Goal: Task Accomplishment & Management: Use online tool/utility

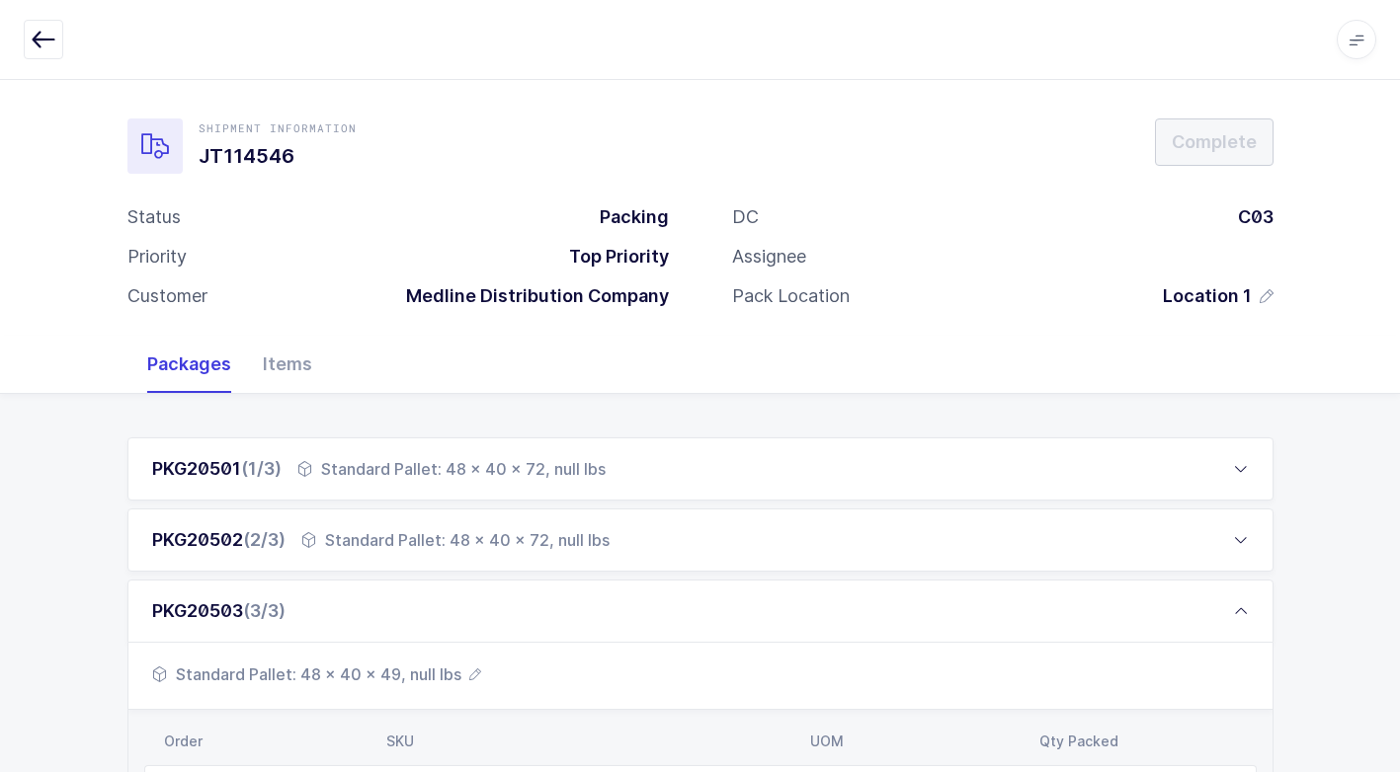
scroll to position [435, 0]
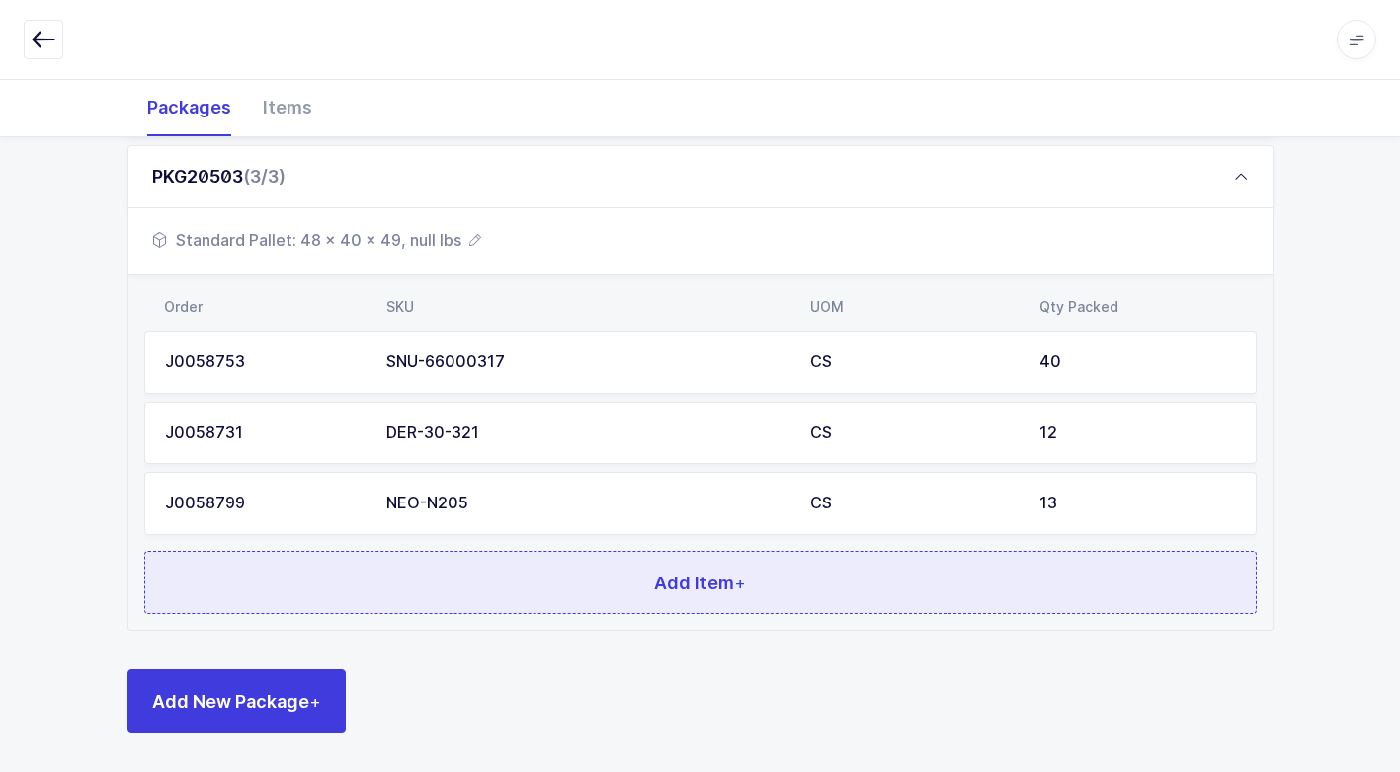
click at [520, 569] on button "Add Item +" at bounding box center [700, 582] width 1112 height 63
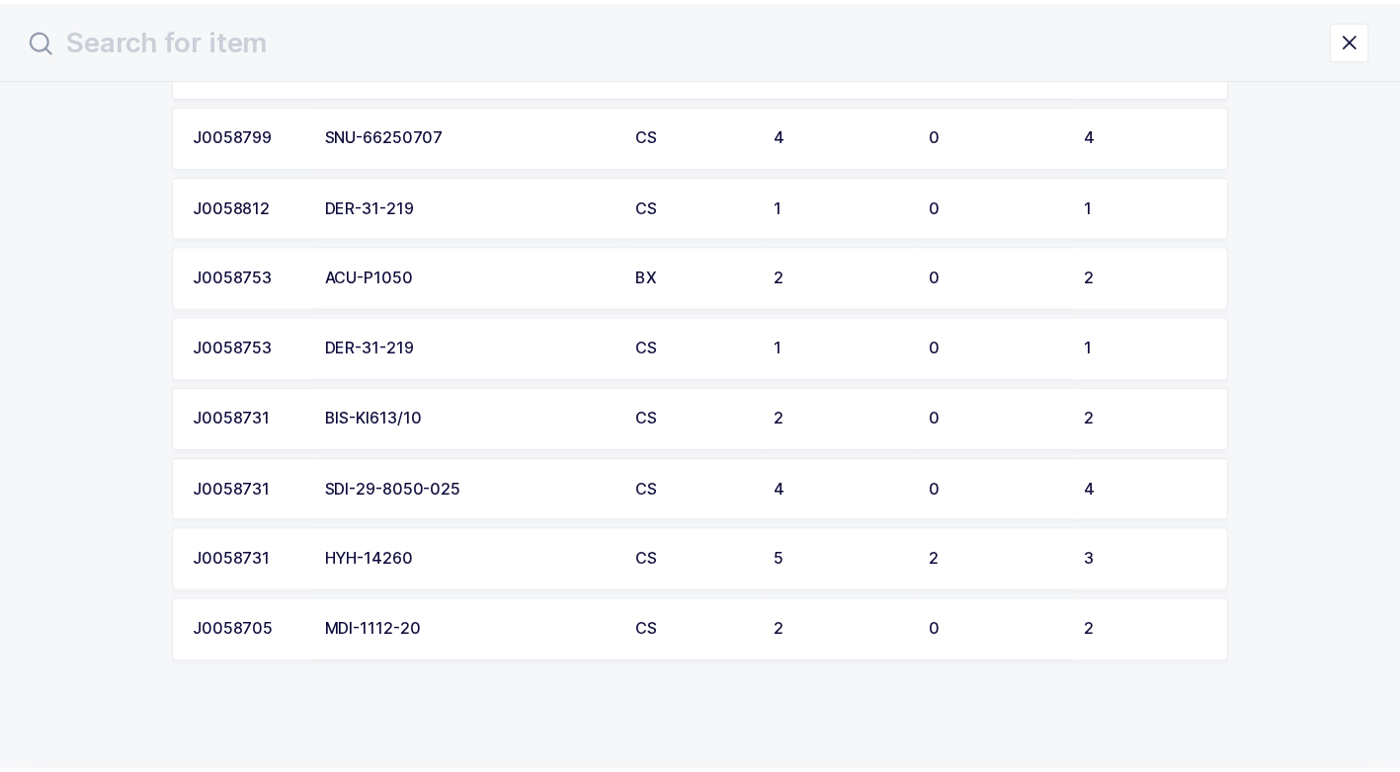
scroll to position [475, 0]
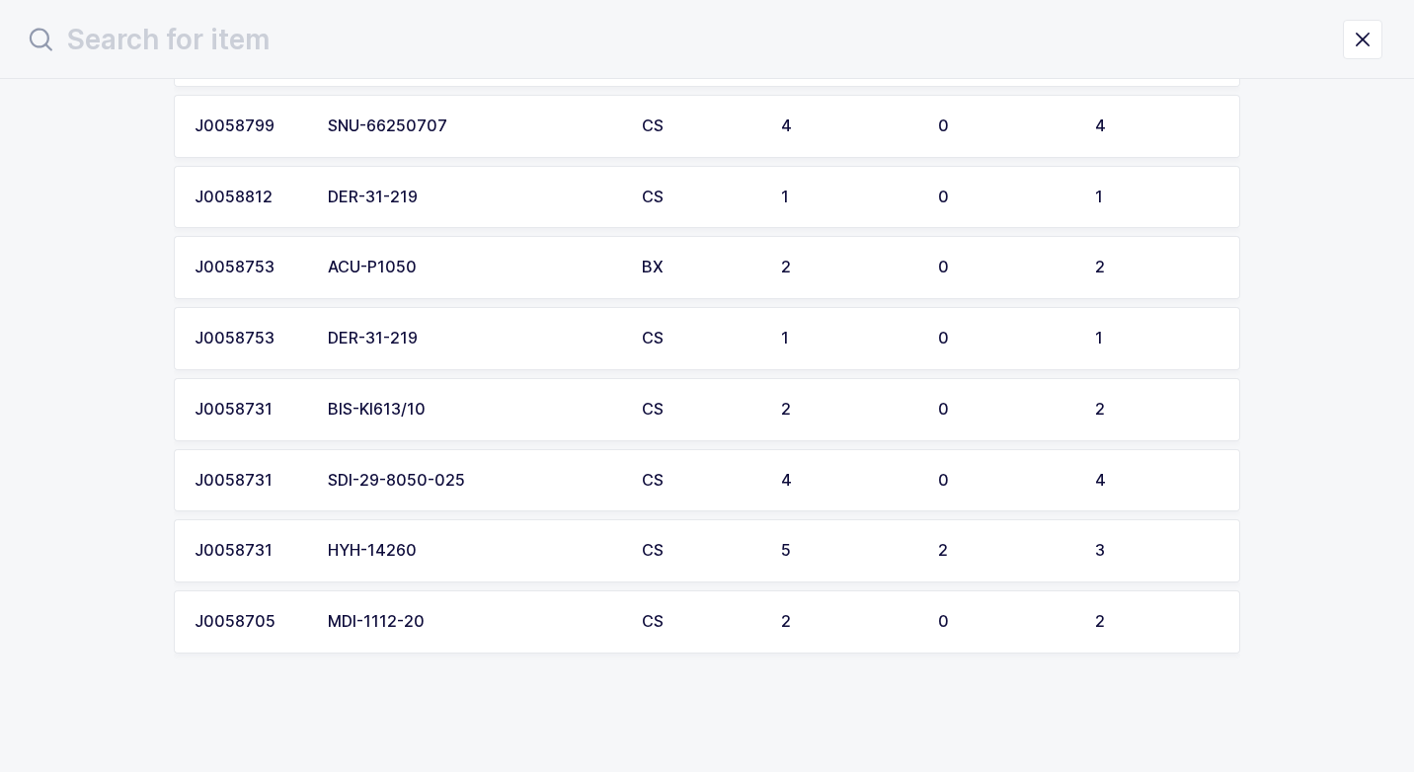
click at [513, 625] on div "MDI-1112-20" at bounding box center [473, 622] width 290 height 18
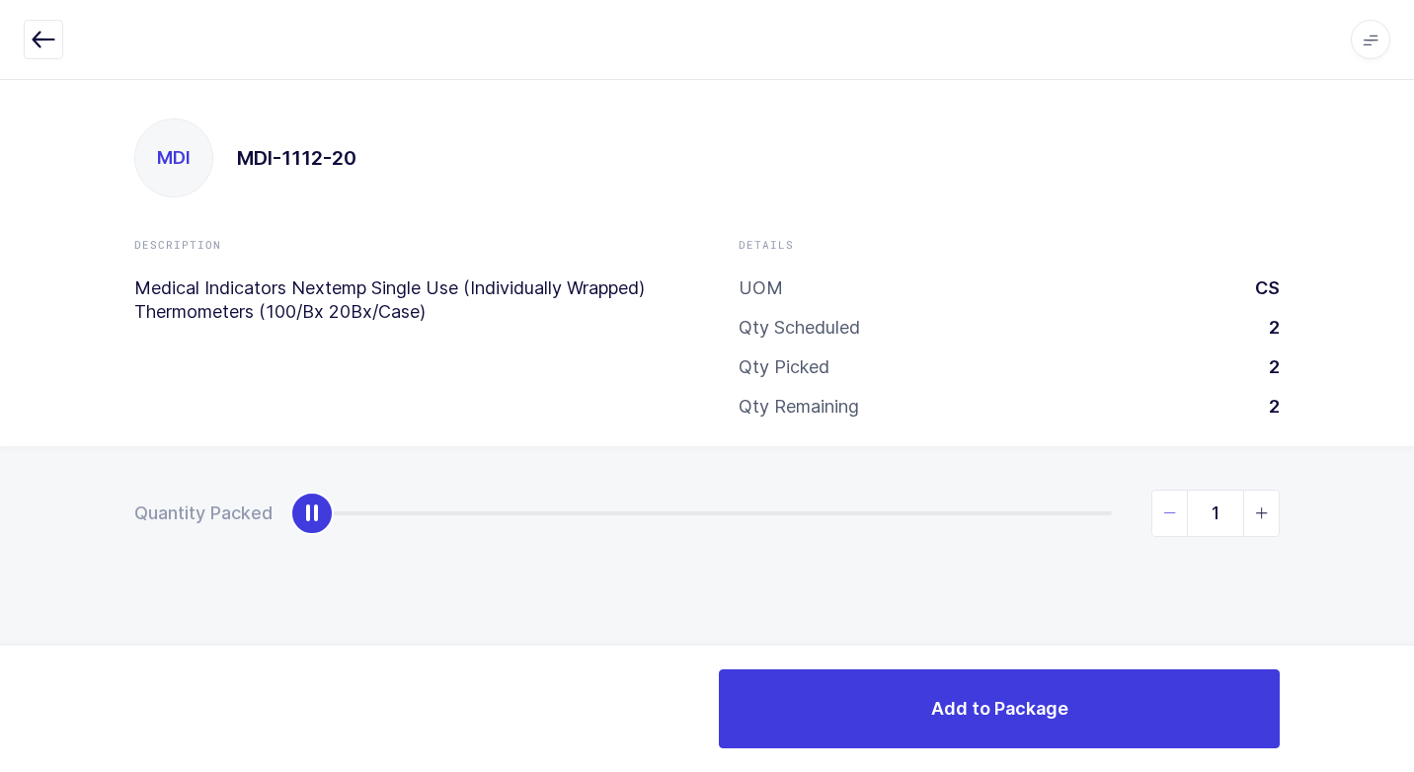
type input "2"
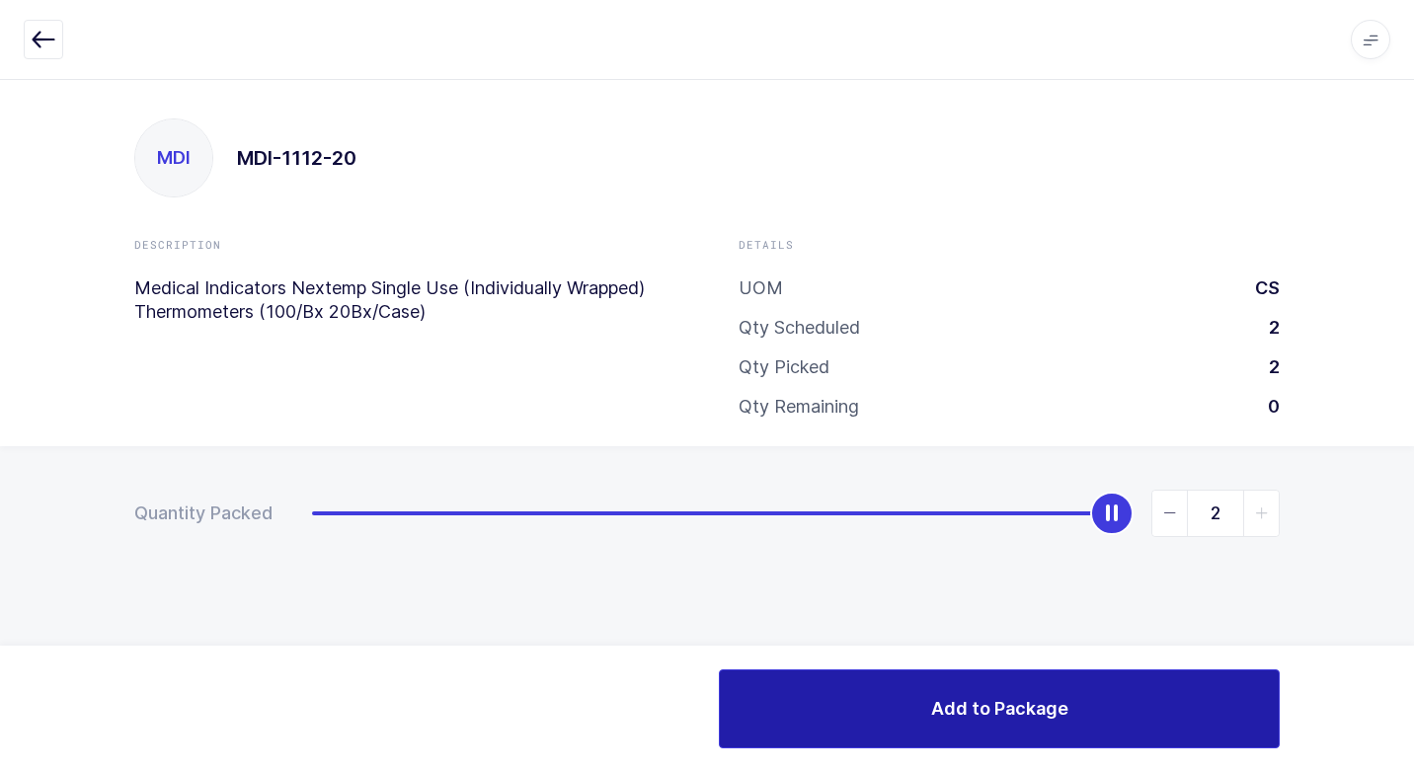
drag, startPoint x: 311, startPoint y: 521, endPoint x: 902, endPoint y: 739, distance: 629.7
click at [1399, 527] on html "Apps Core [GEOGRAPHIC_DATA] Admin Mission Control Purchasing [PERSON_NAME] Logo…" at bounding box center [707, 386] width 1414 height 772
drag, startPoint x: 776, startPoint y: 738, endPoint x: 752, endPoint y: 694, distance: 50.0
click at [769, 718] on button "Add to Package" at bounding box center [999, 709] width 561 height 79
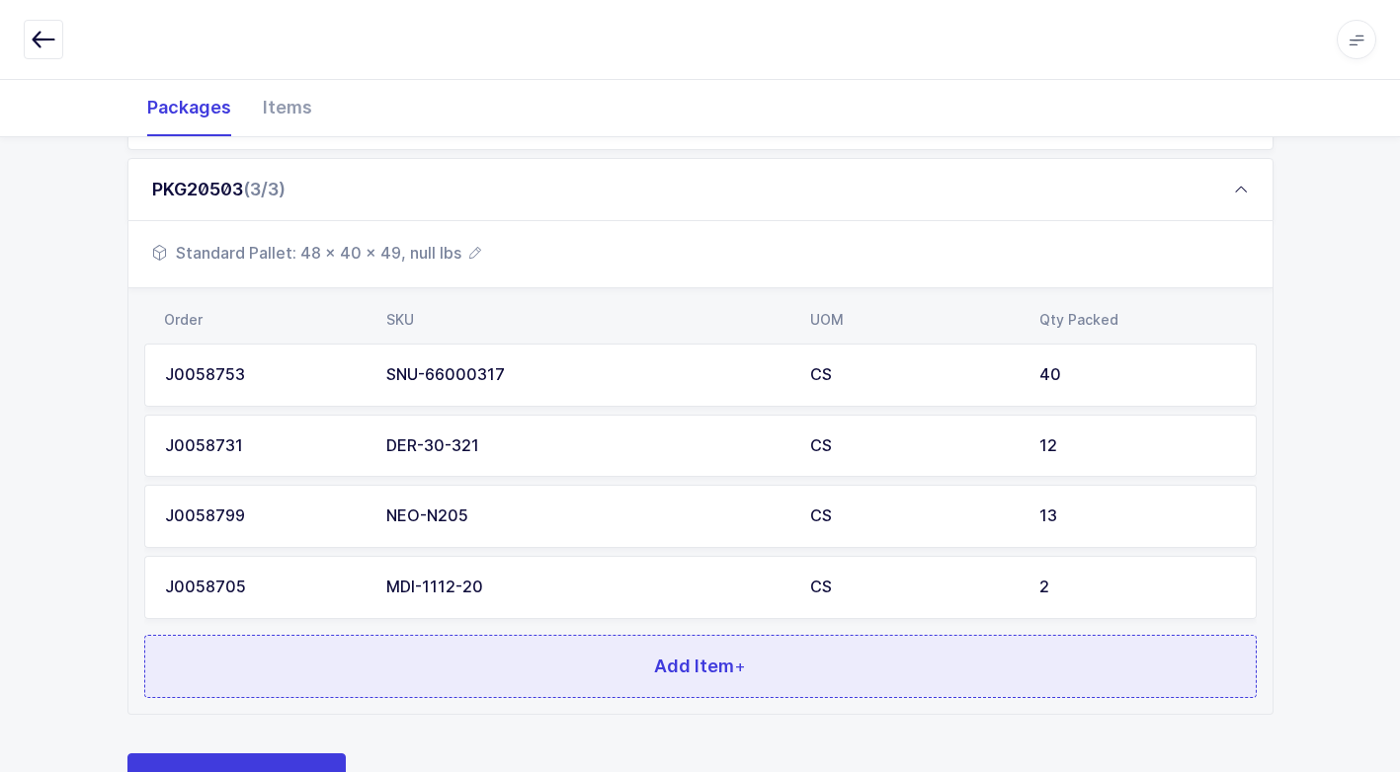
scroll to position [506, 0]
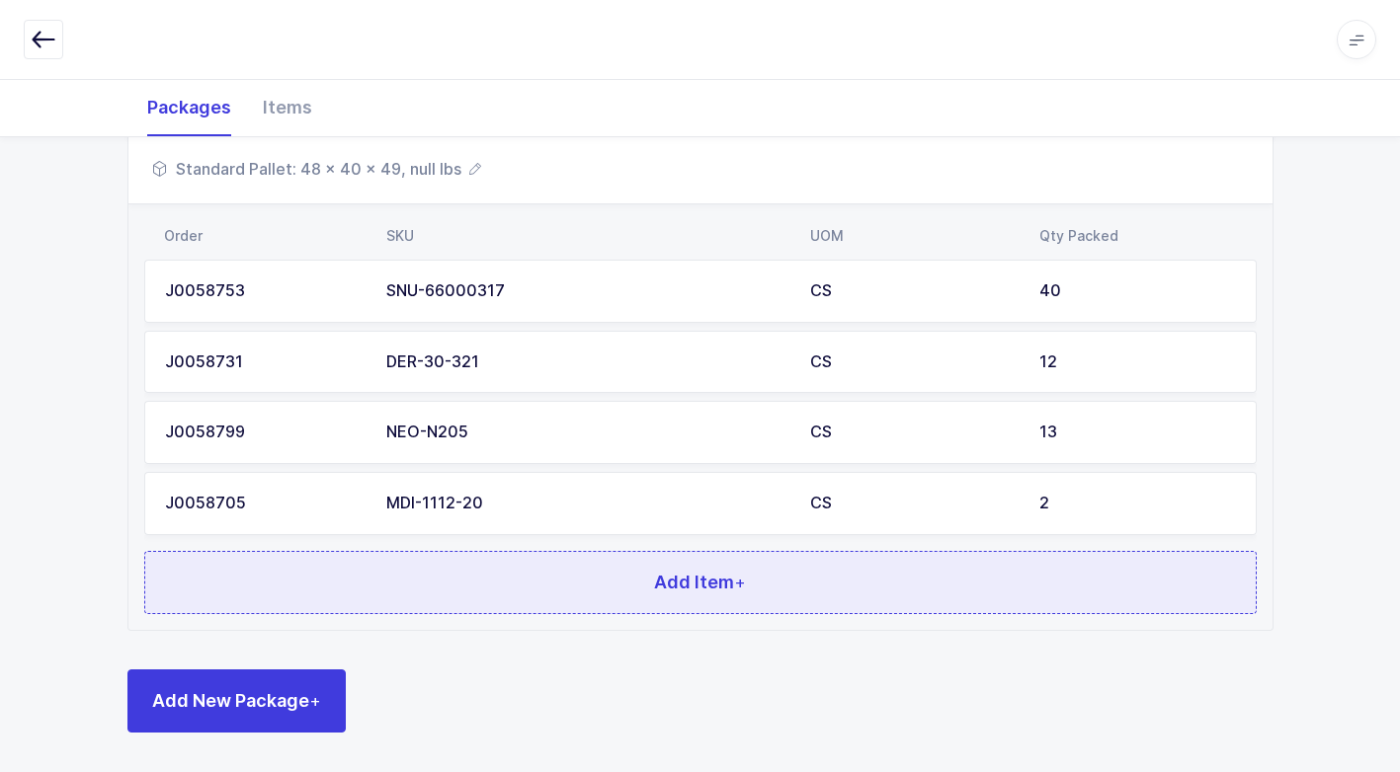
click at [581, 591] on button "Add Item +" at bounding box center [700, 582] width 1112 height 63
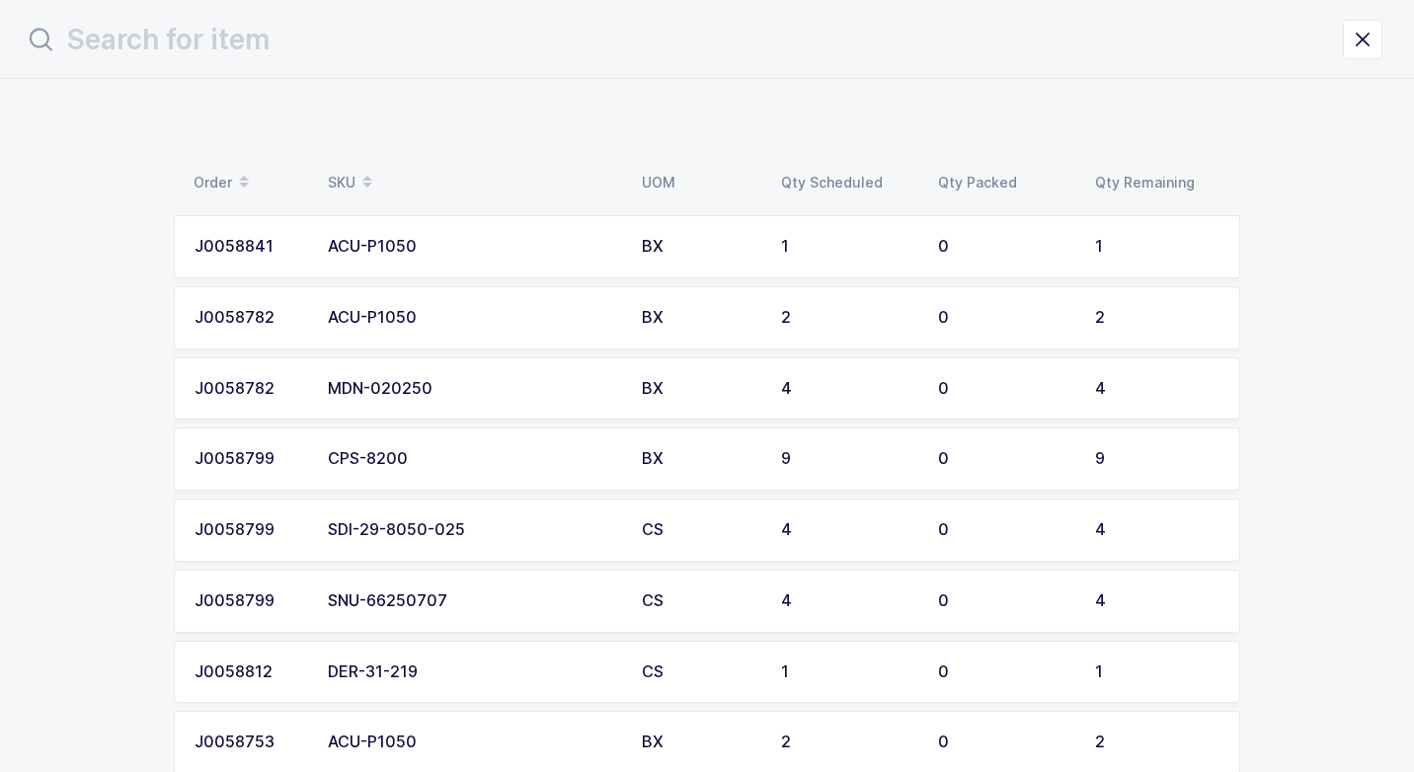
click at [540, 527] on div "SDI-29-8050-025" at bounding box center [473, 531] width 290 height 18
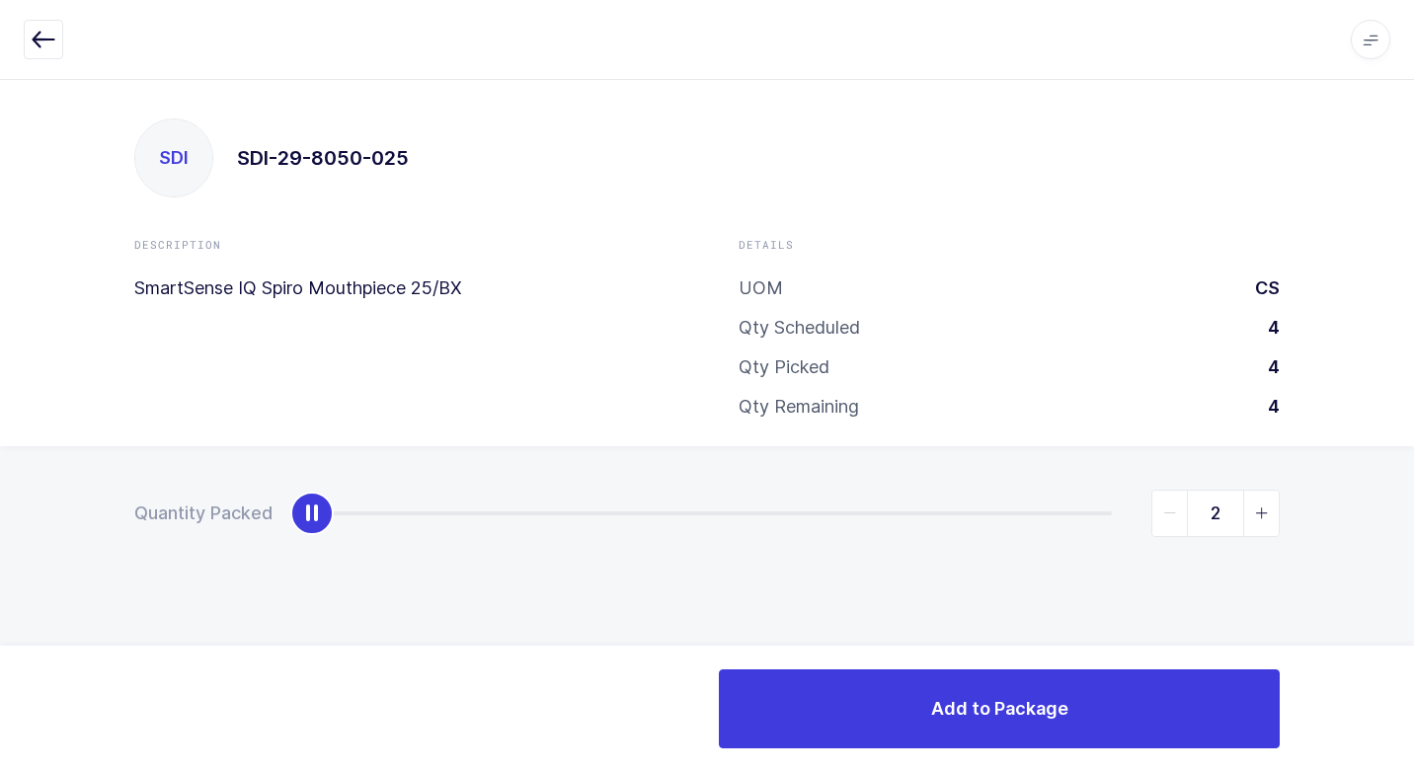
type input "4"
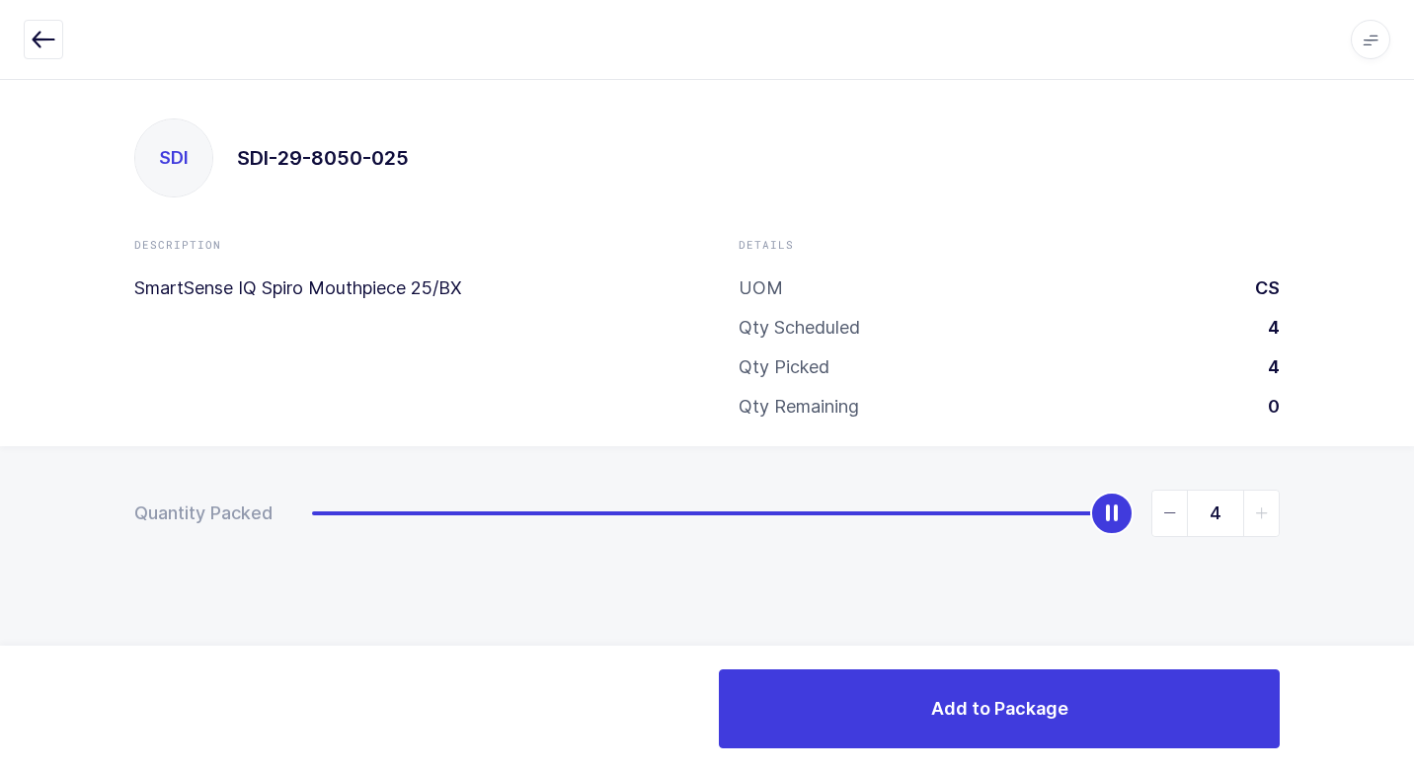
drag, startPoint x: 312, startPoint y: 522, endPoint x: 1124, endPoint y: 607, distance: 816.4
click at [1340, 513] on div "Quantity Packed 4" at bounding box center [707, 582] width 1414 height 273
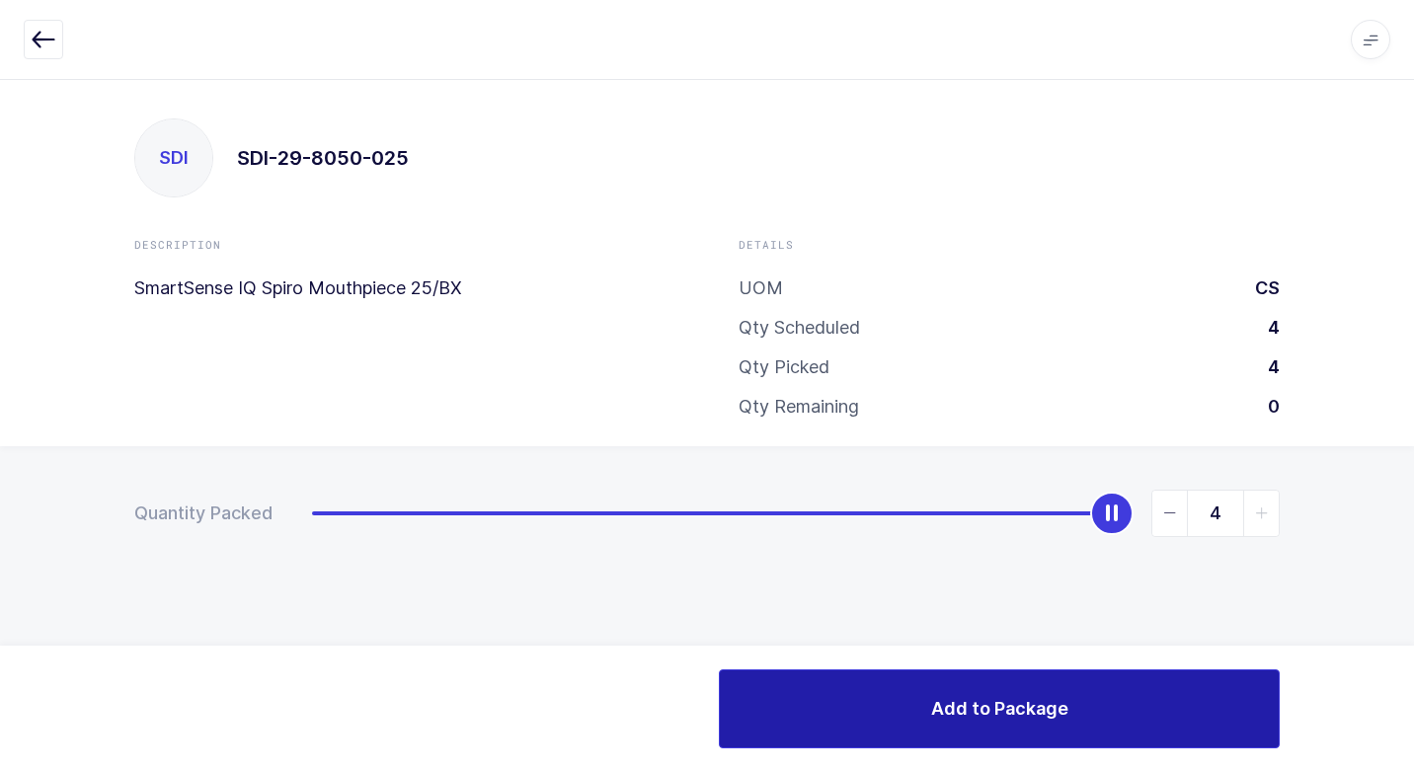
click at [902, 711] on button "Add to Package" at bounding box center [999, 709] width 561 height 79
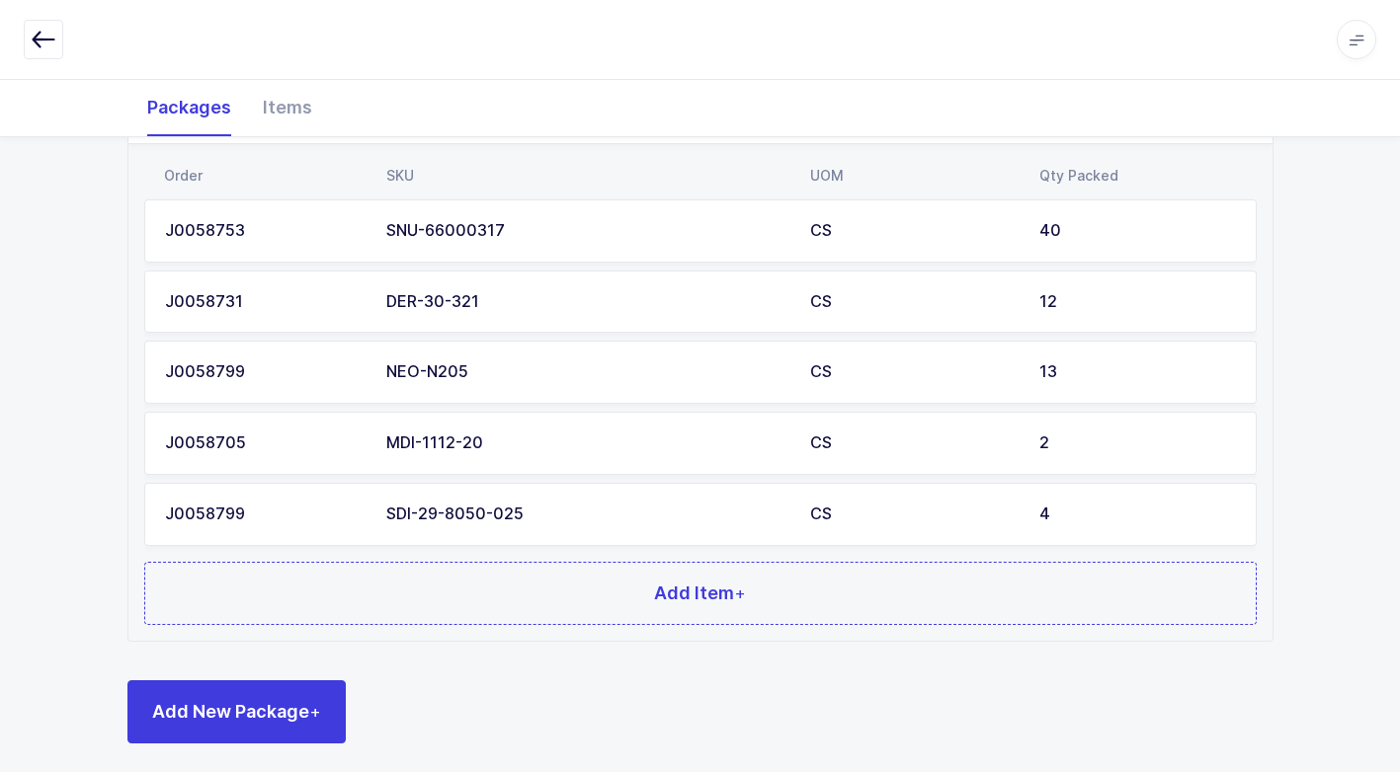
scroll to position [577, 0]
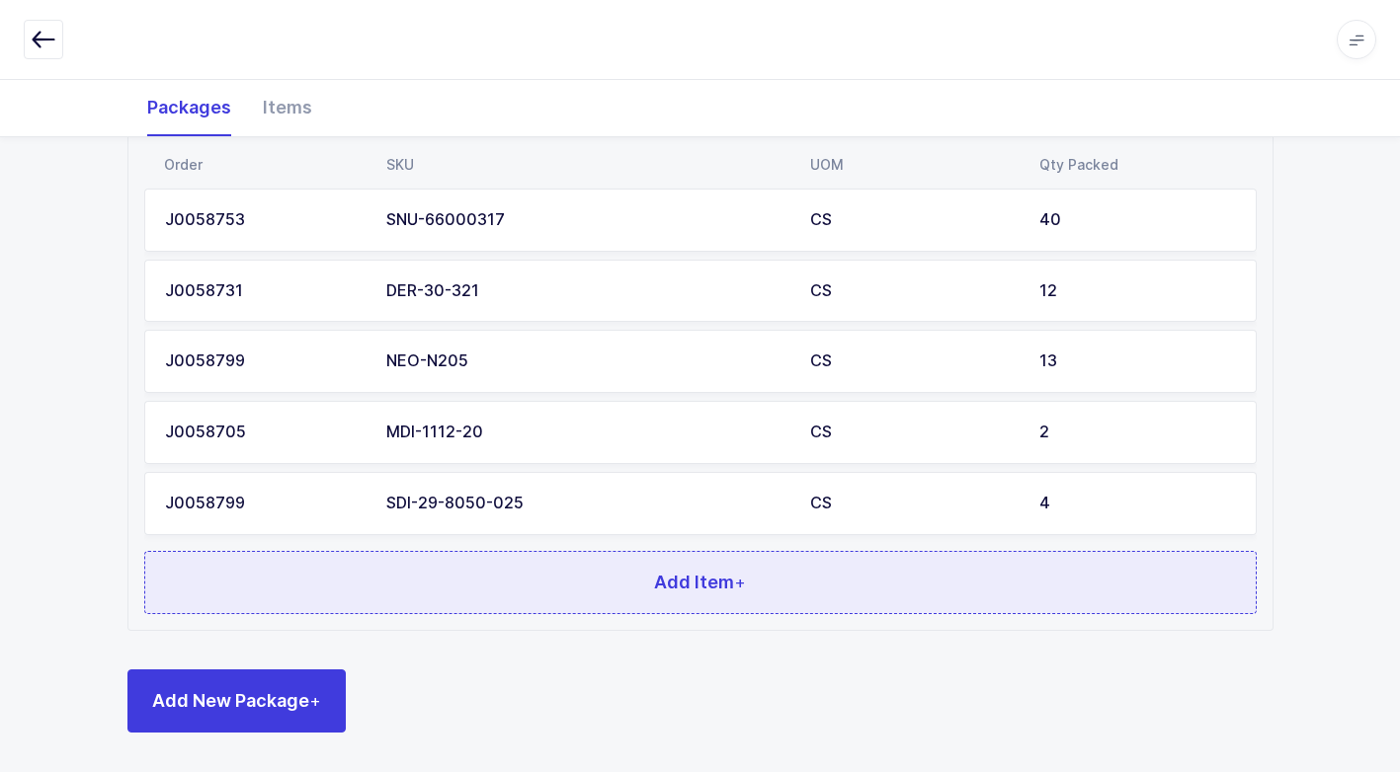
click at [522, 578] on button "Add Item +" at bounding box center [700, 582] width 1112 height 63
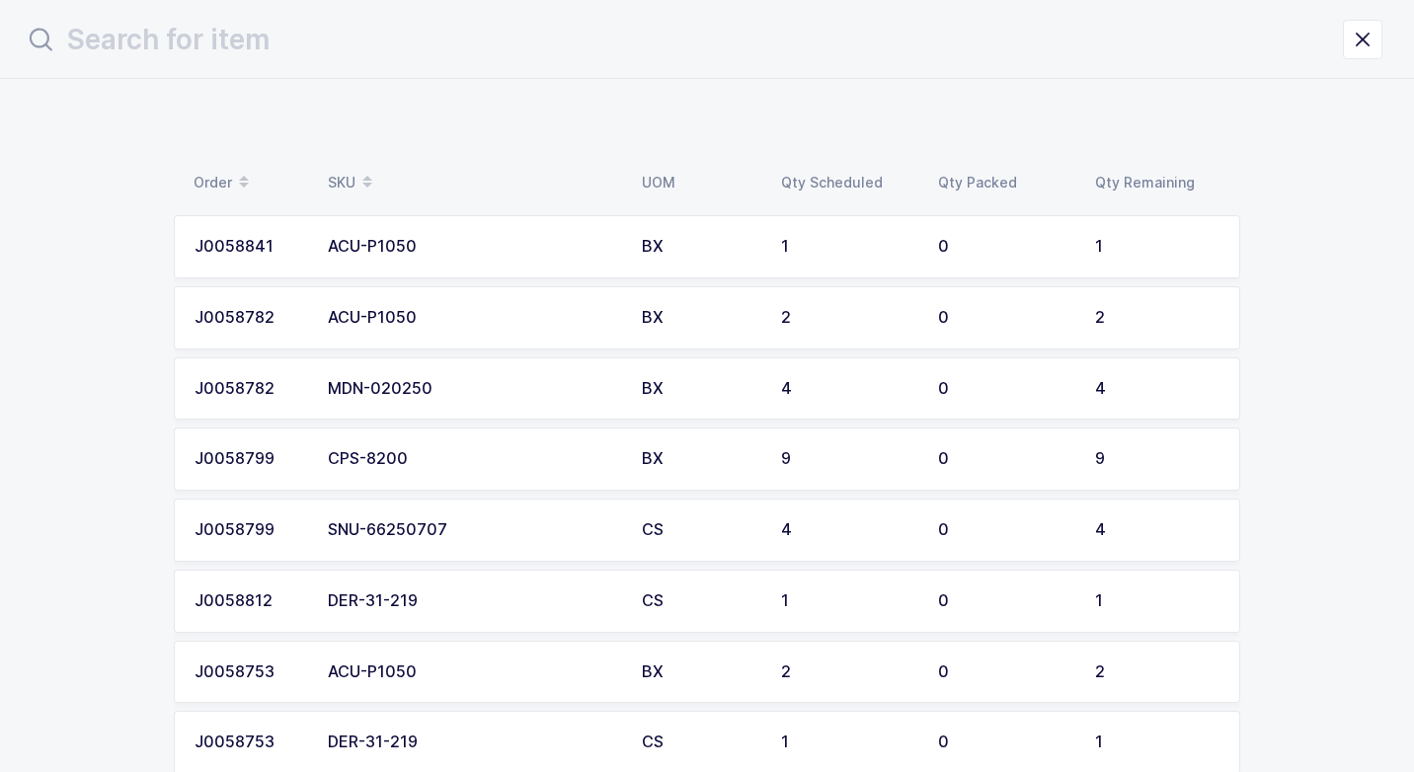
click at [505, 531] on div "SNU-66250707" at bounding box center [473, 531] width 290 height 18
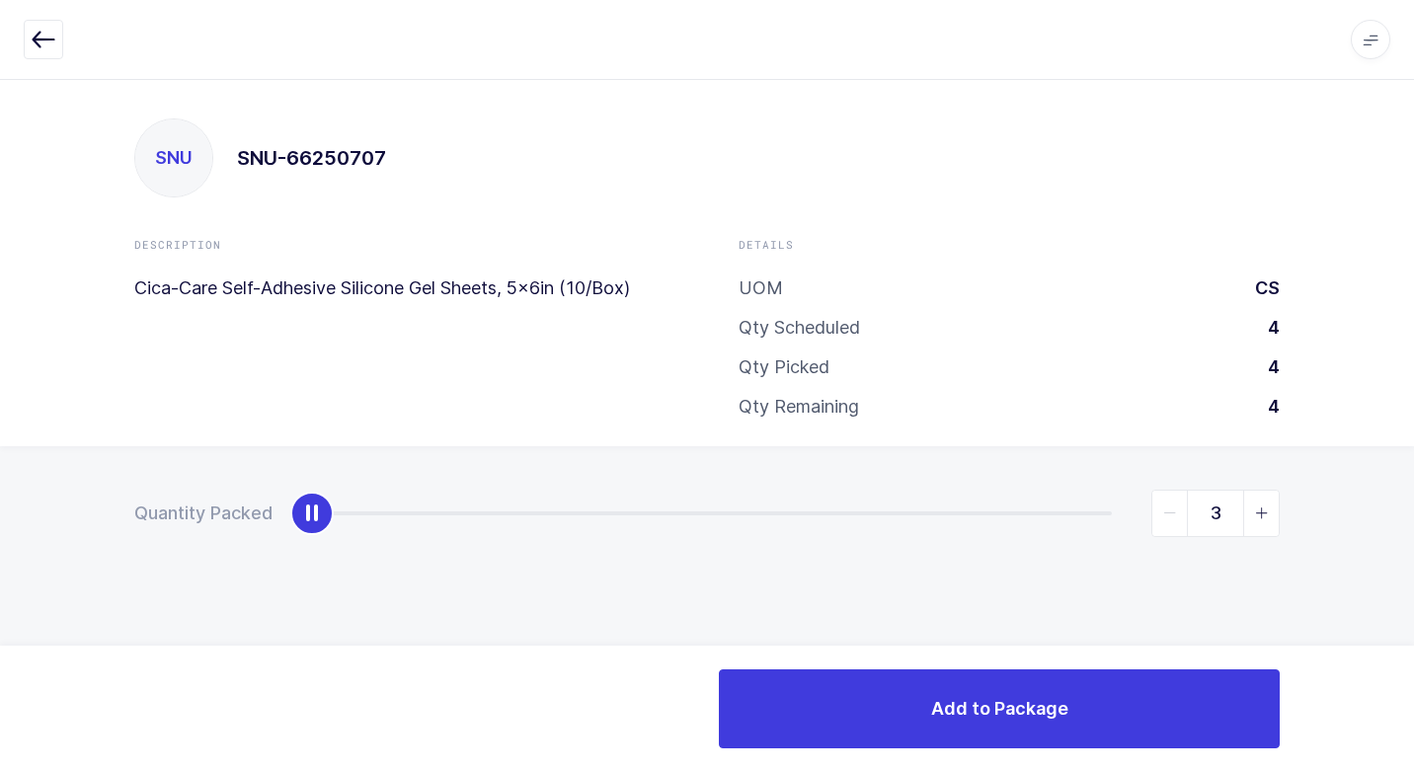
type input "4"
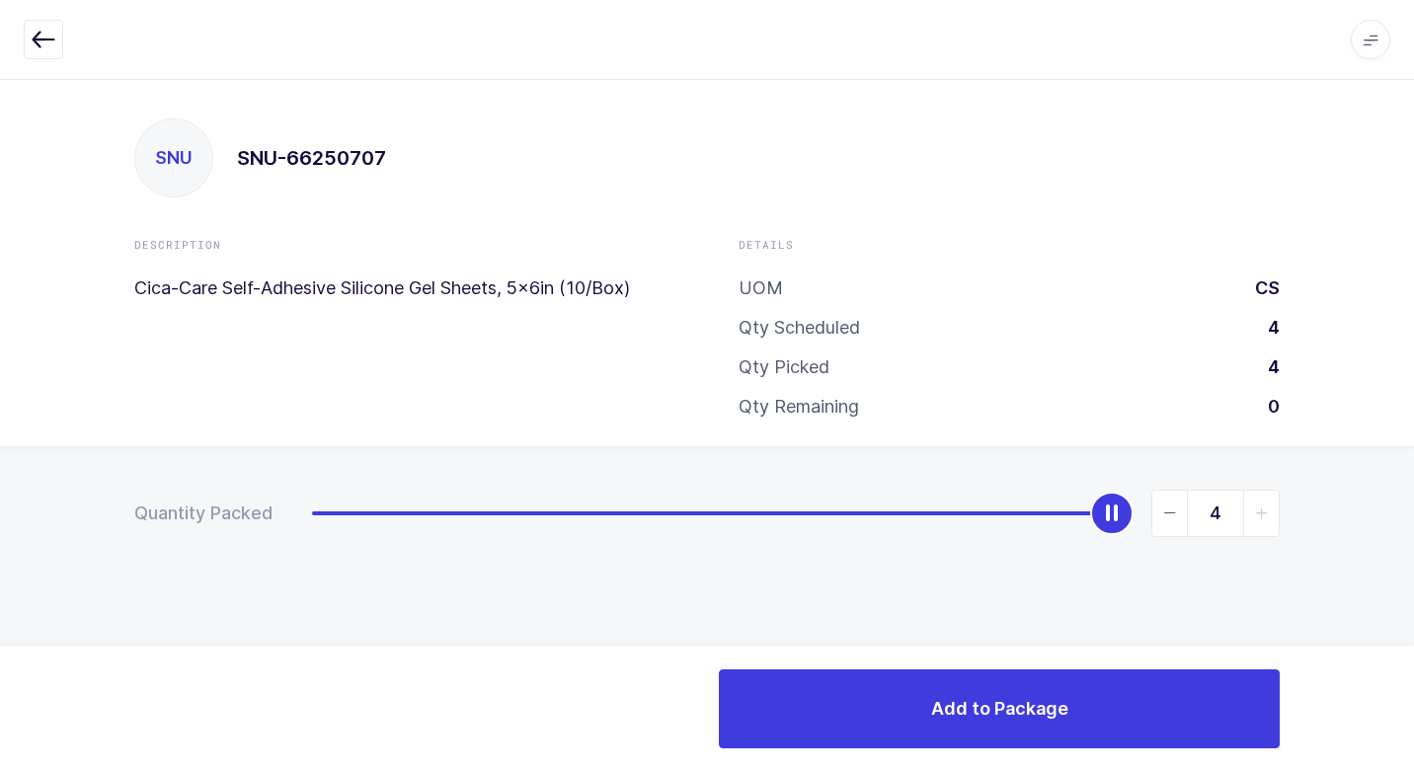
drag, startPoint x: 315, startPoint y: 513, endPoint x: 1413, endPoint y: 643, distance: 1106.0
click at [1399, 640] on html "Apps Core [GEOGRAPHIC_DATA] Admin Mission Control Purchasing [PERSON_NAME] Logo…" at bounding box center [707, 386] width 1414 height 772
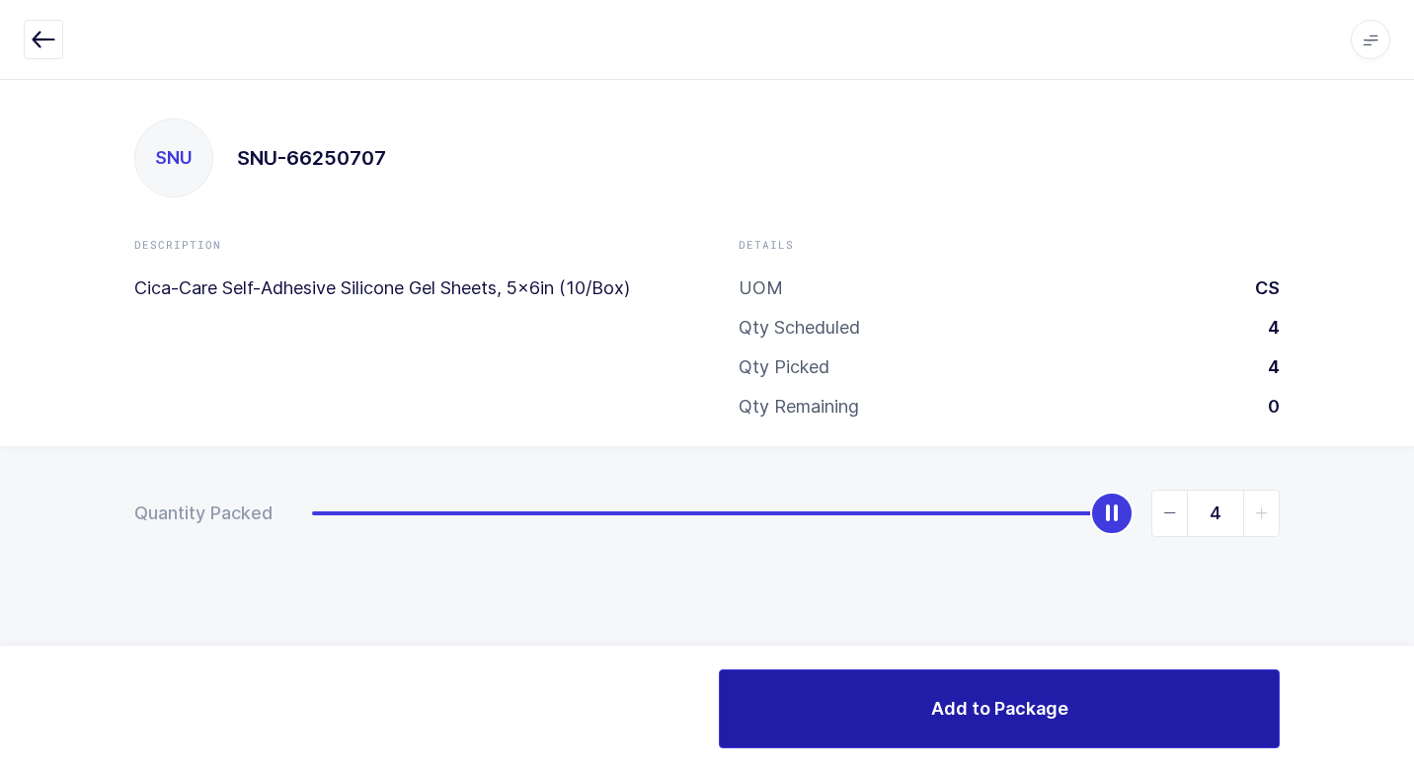
click at [888, 684] on button "Add to Package" at bounding box center [999, 709] width 561 height 79
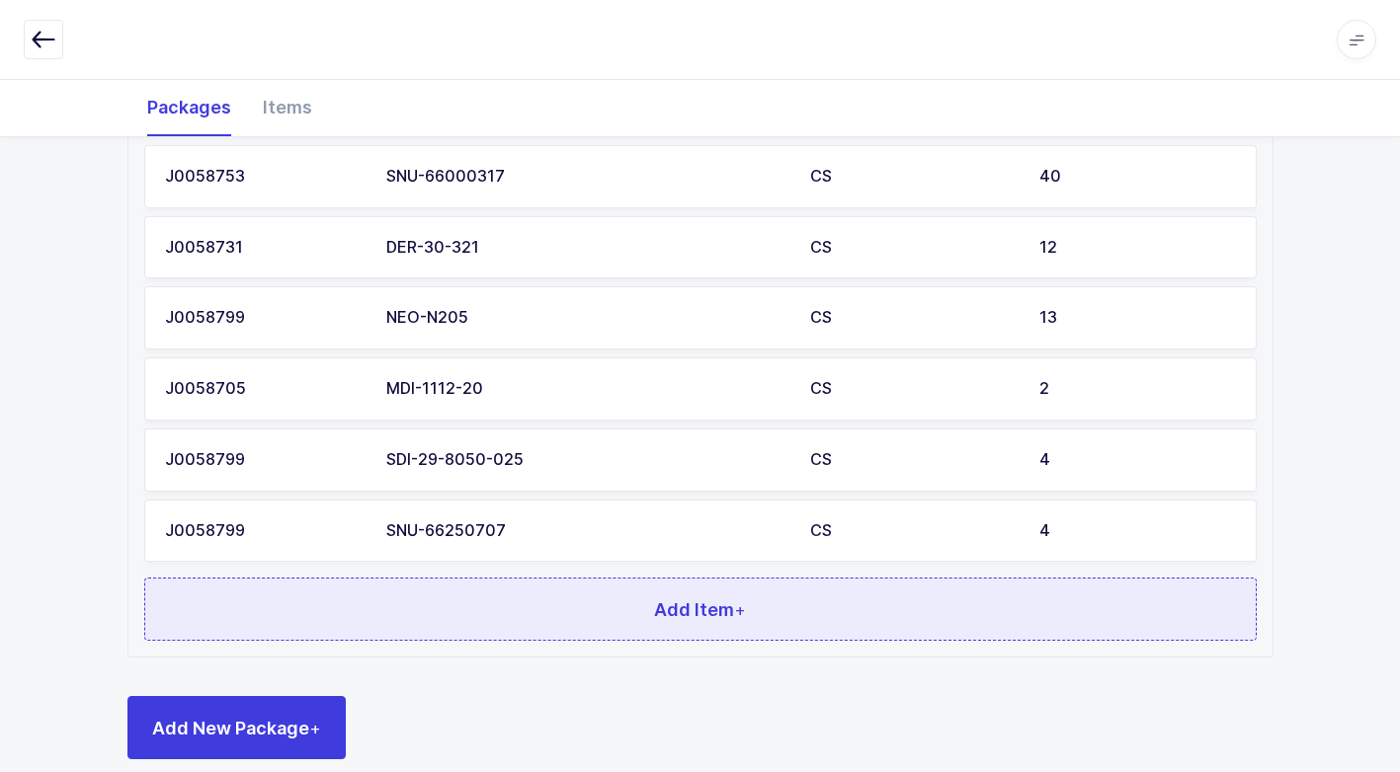
scroll to position [647, 0]
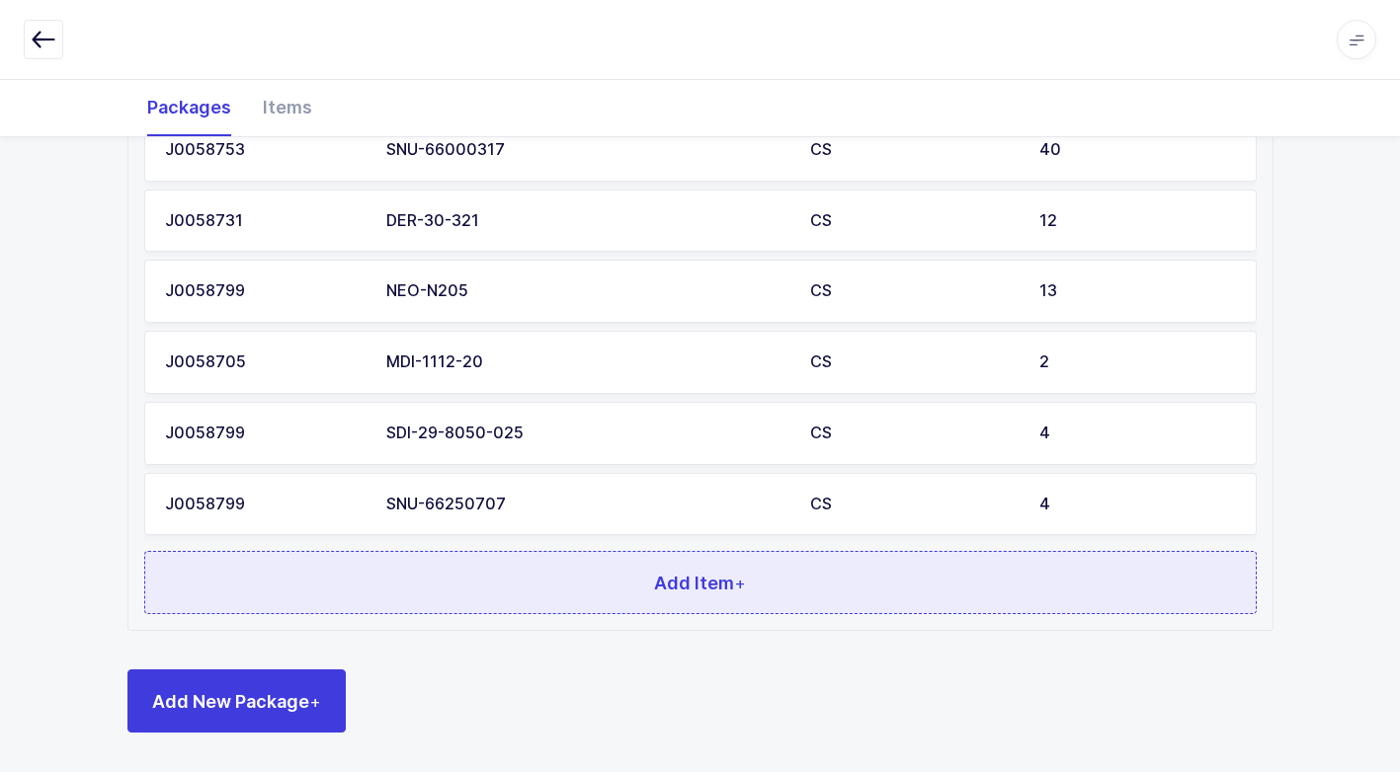
click at [739, 597] on button "Add Item +" at bounding box center [700, 582] width 1112 height 63
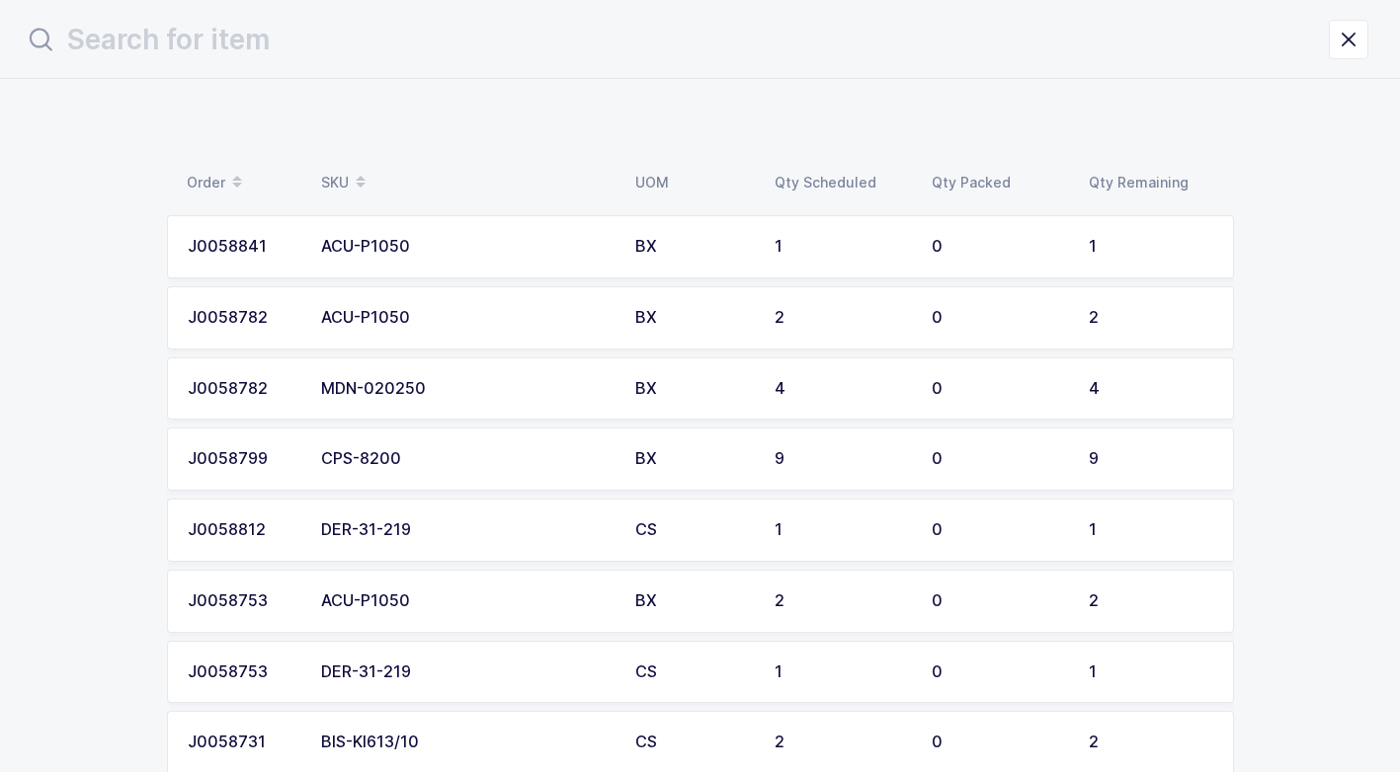
scroll to position [0, 0]
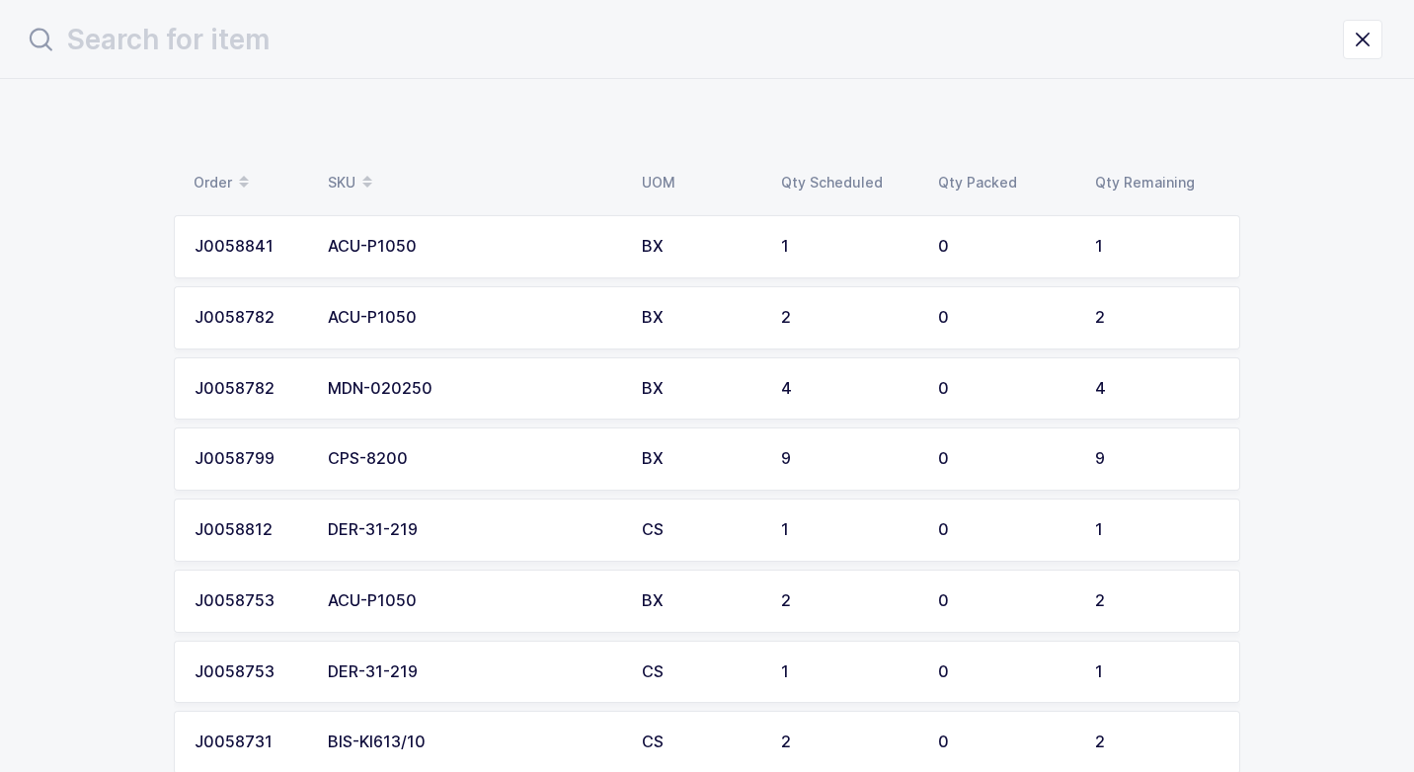
click at [639, 512] on td "CS" at bounding box center [699, 530] width 139 height 63
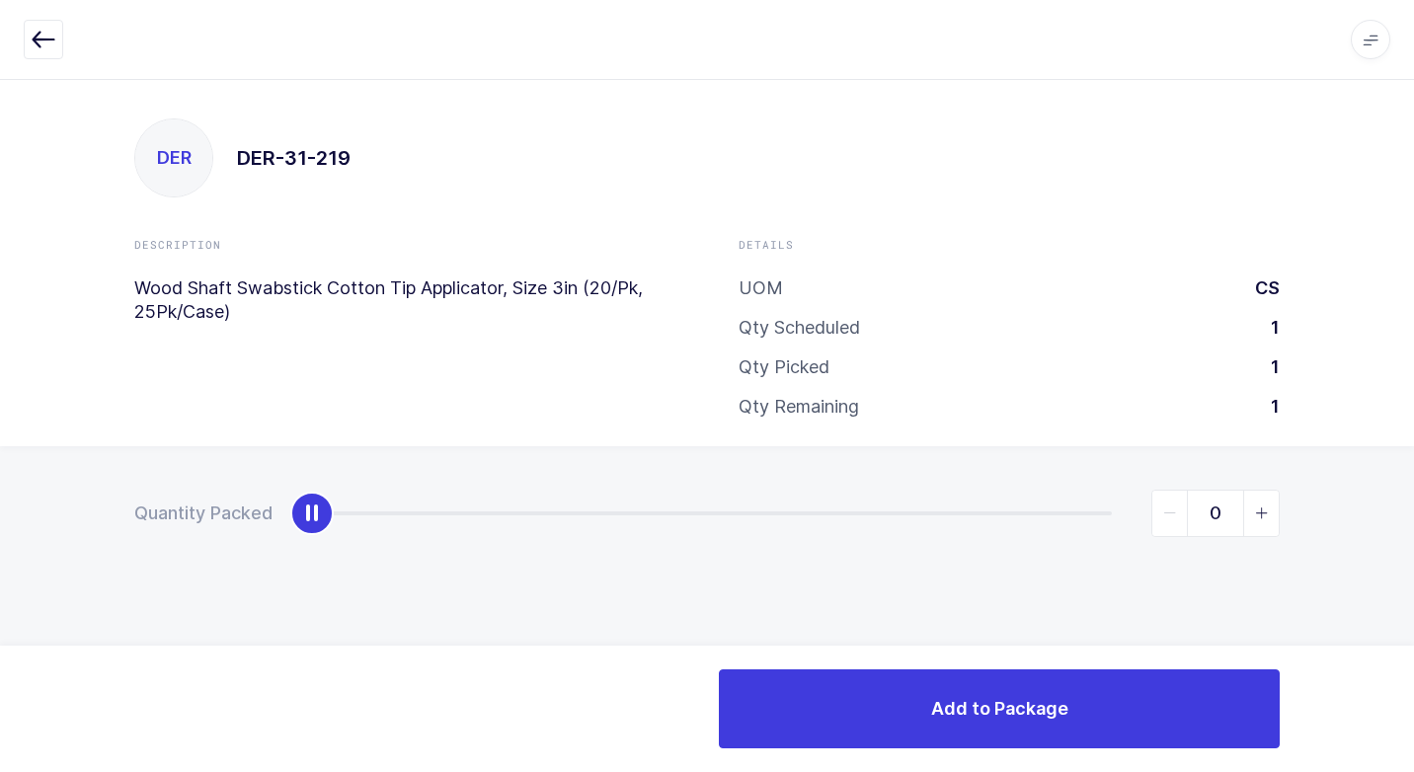
type input "1"
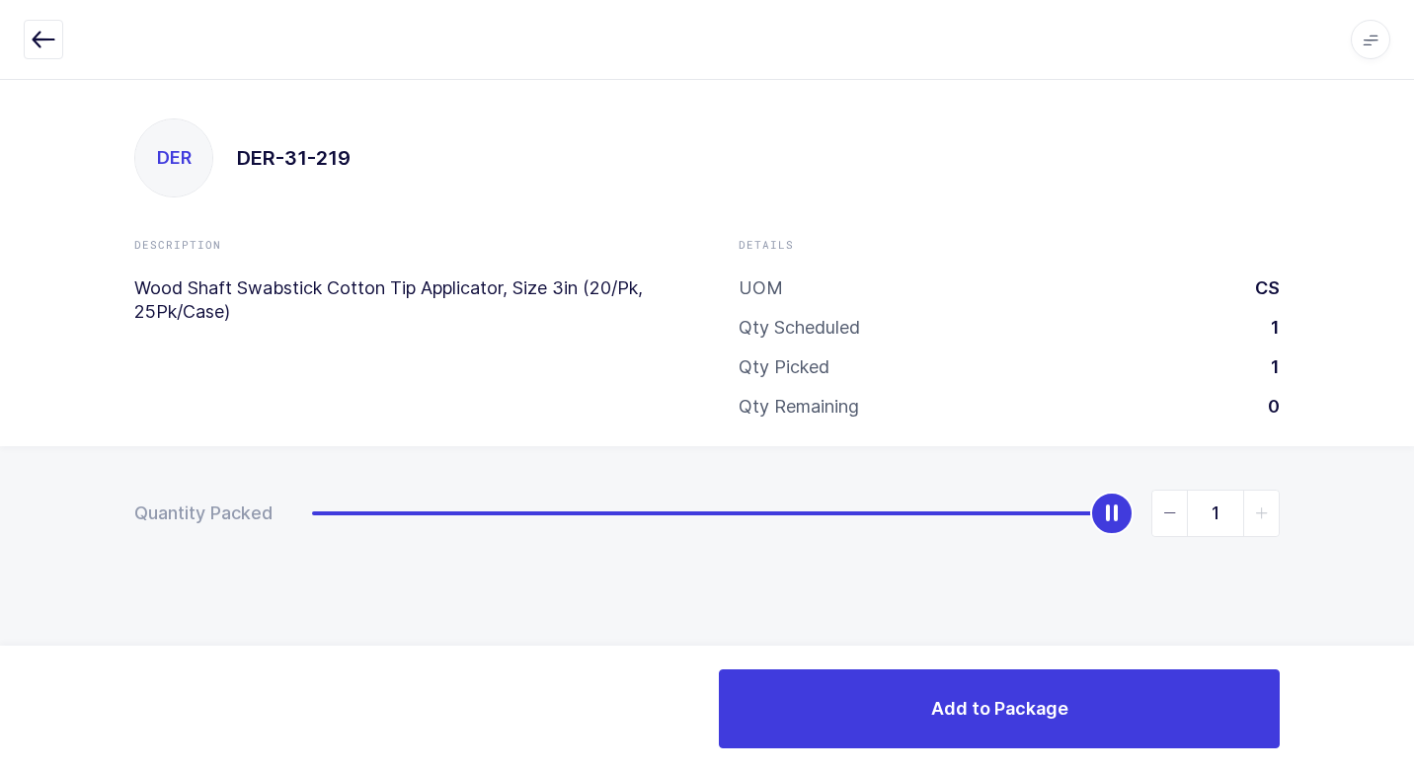
drag, startPoint x: 322, startPoint y: 507, endPoint x: 1417, endPoint y: 630, distance: 1102.3
click at [1399, 630] on html "Apps Core [GEOGRAPHIC_DATA] Admin Mission Control Purchasing [PERSON_NAME] Logo…" at bounding box center [707, 386] width 1414 height 772
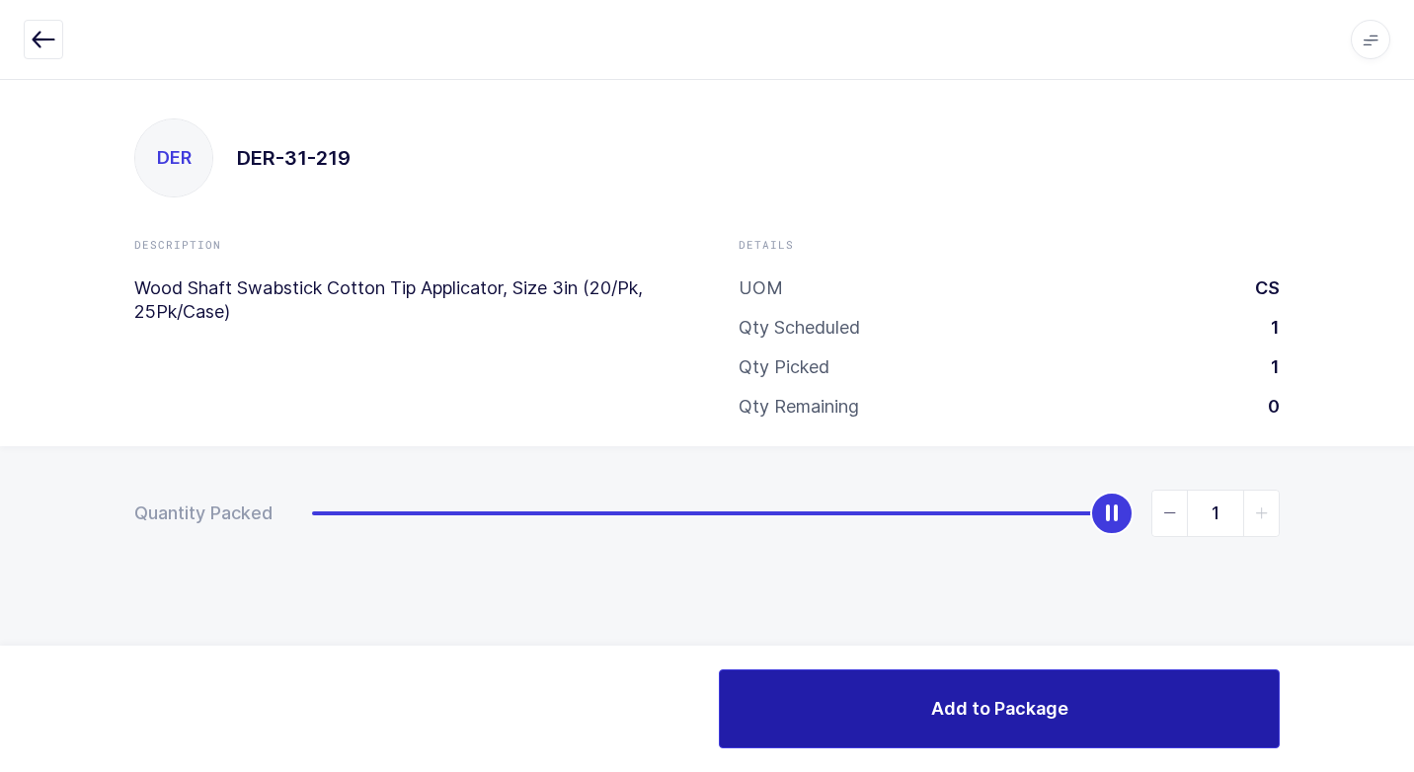
drag, startPoint x: 861, startPoint y: 684, endPoint x: 799, endPoint y: 682, distance: 62.3
click at [859, 684] on button "Add to Package" at bounding box center [999, 709] width 561 height 79
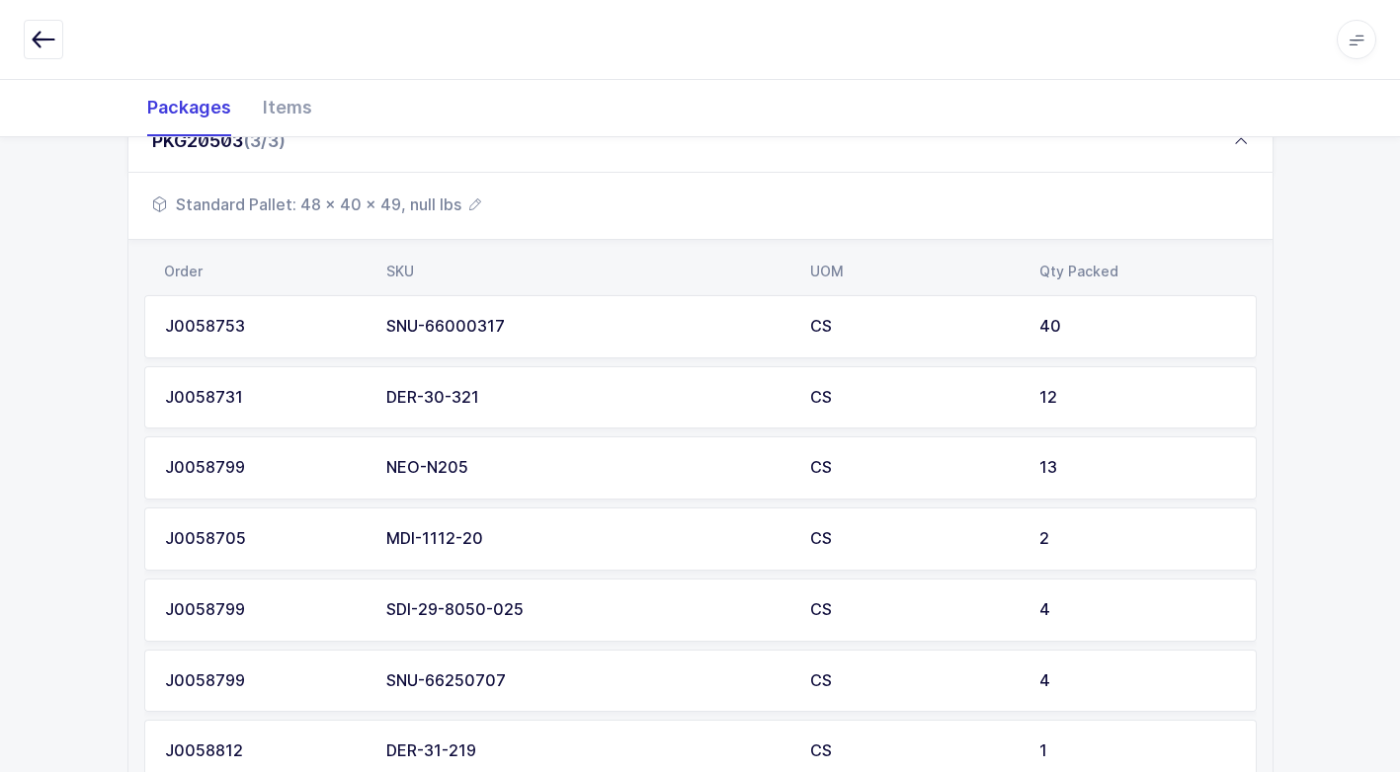
scroll to position [718, 0]
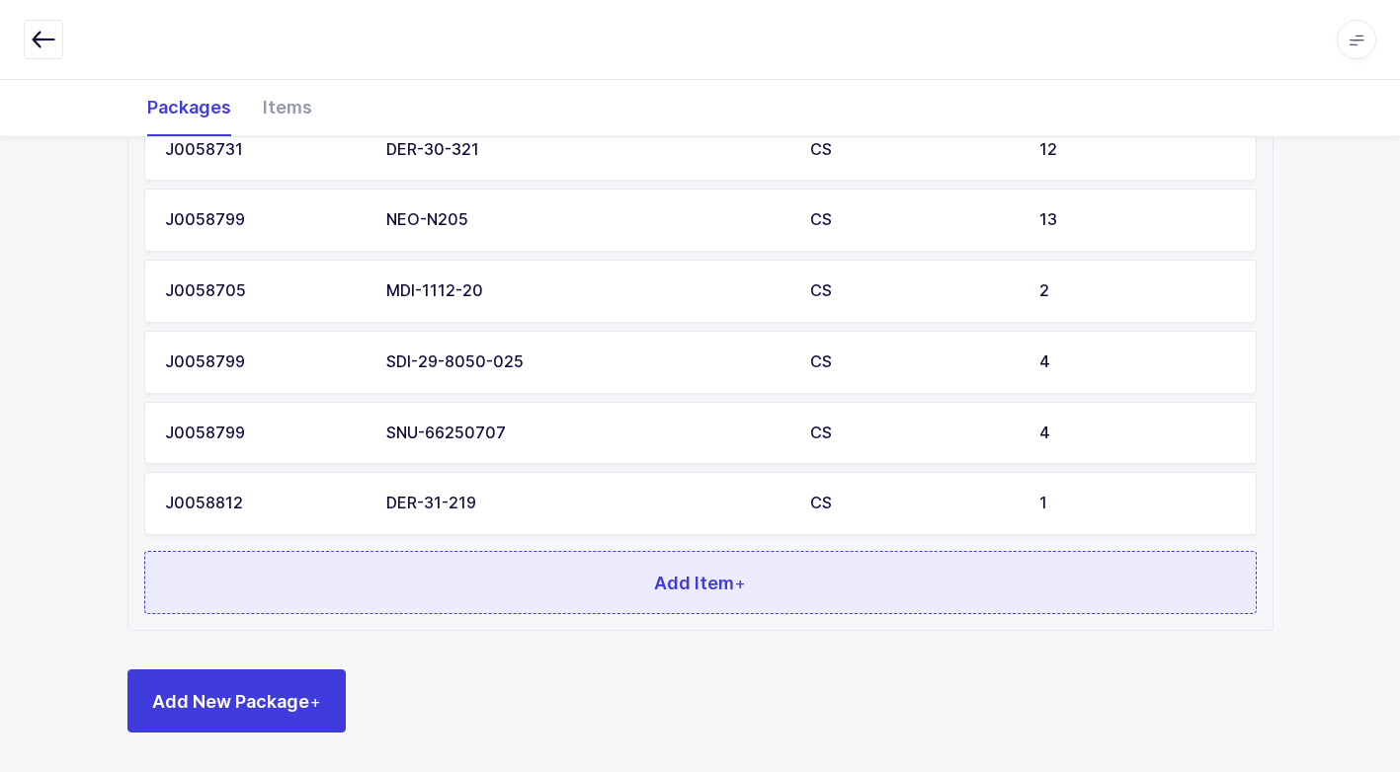
click at [458, 574] on button "Add Item +" at bounding box center [700, 582] width 1112 height 63
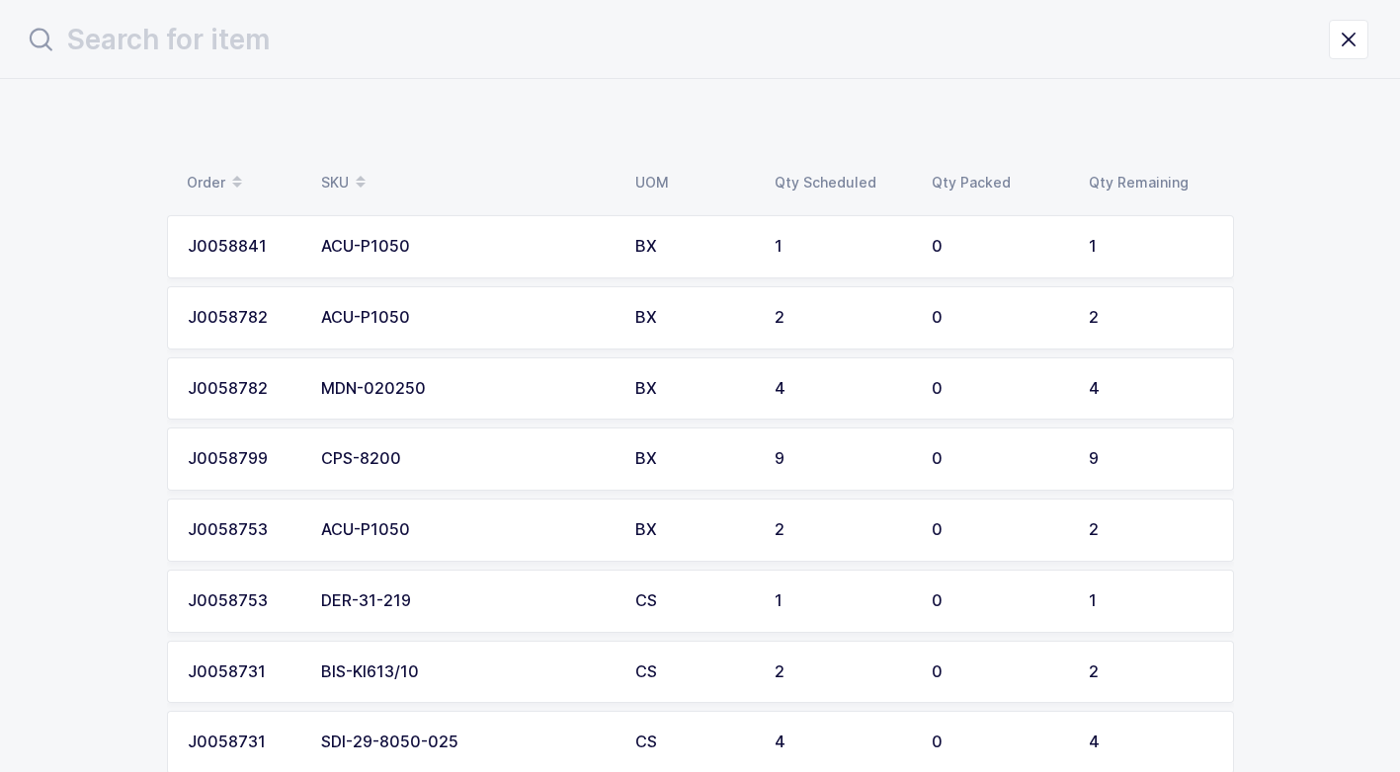
scroll to position [0, 0]
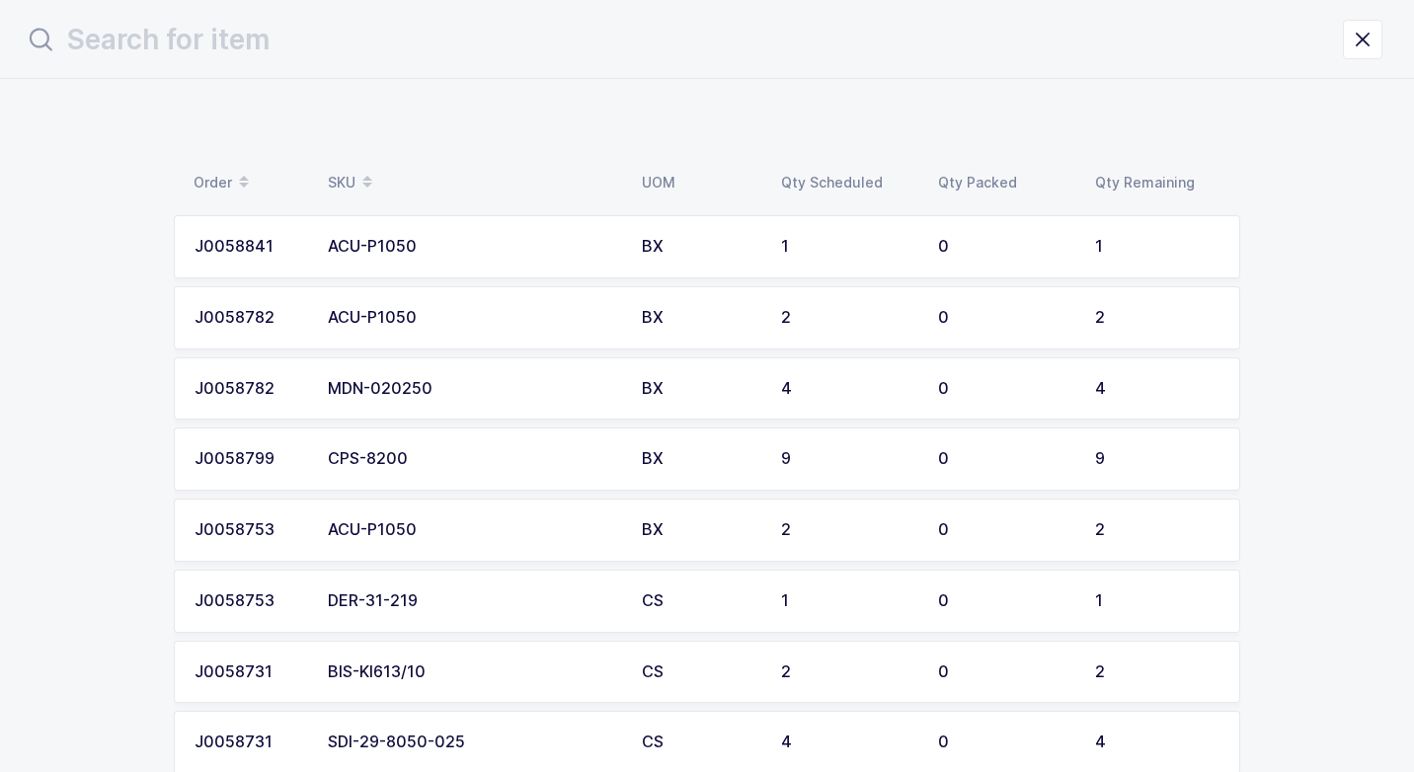
click at [539, 511] on td "ACU-P1050" at bounding box center [473, 530] width 314 height 63
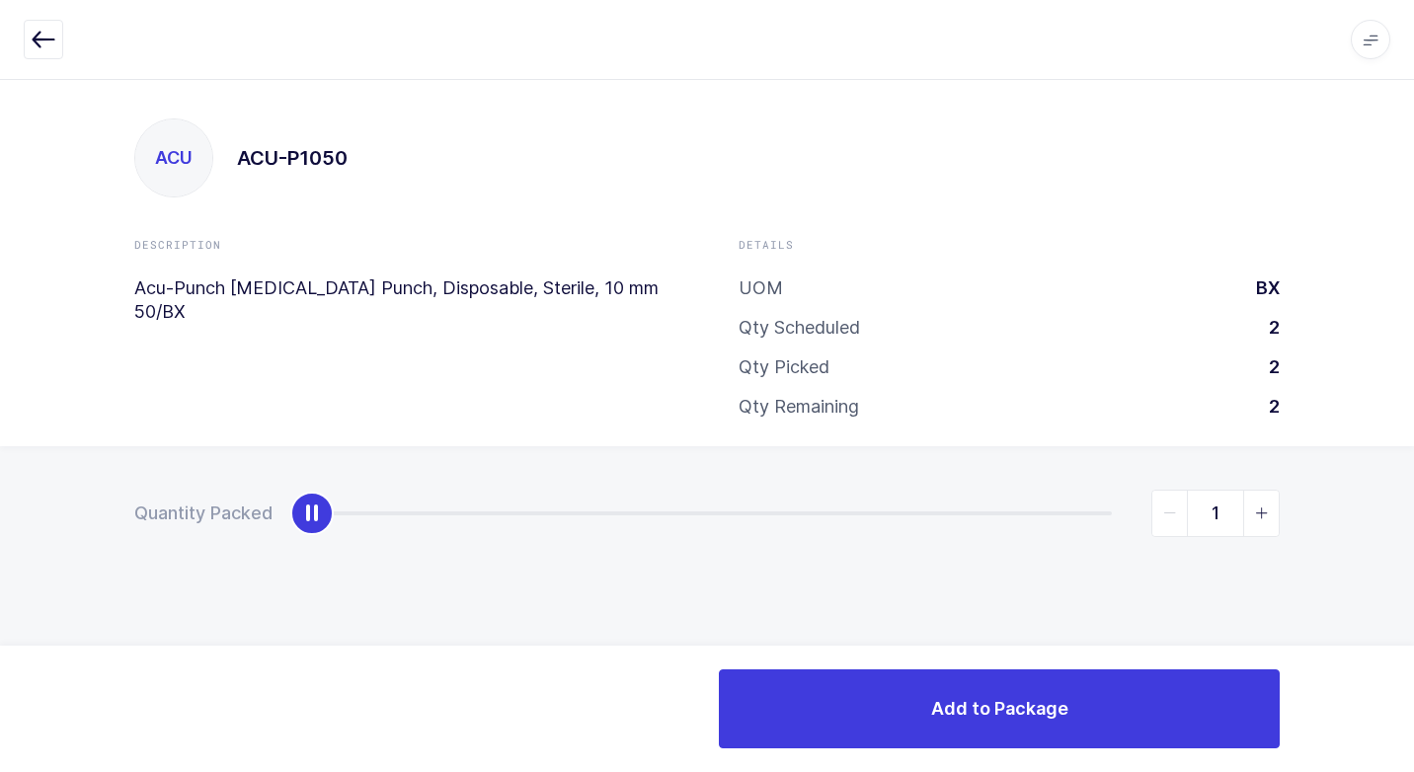
type input "2"
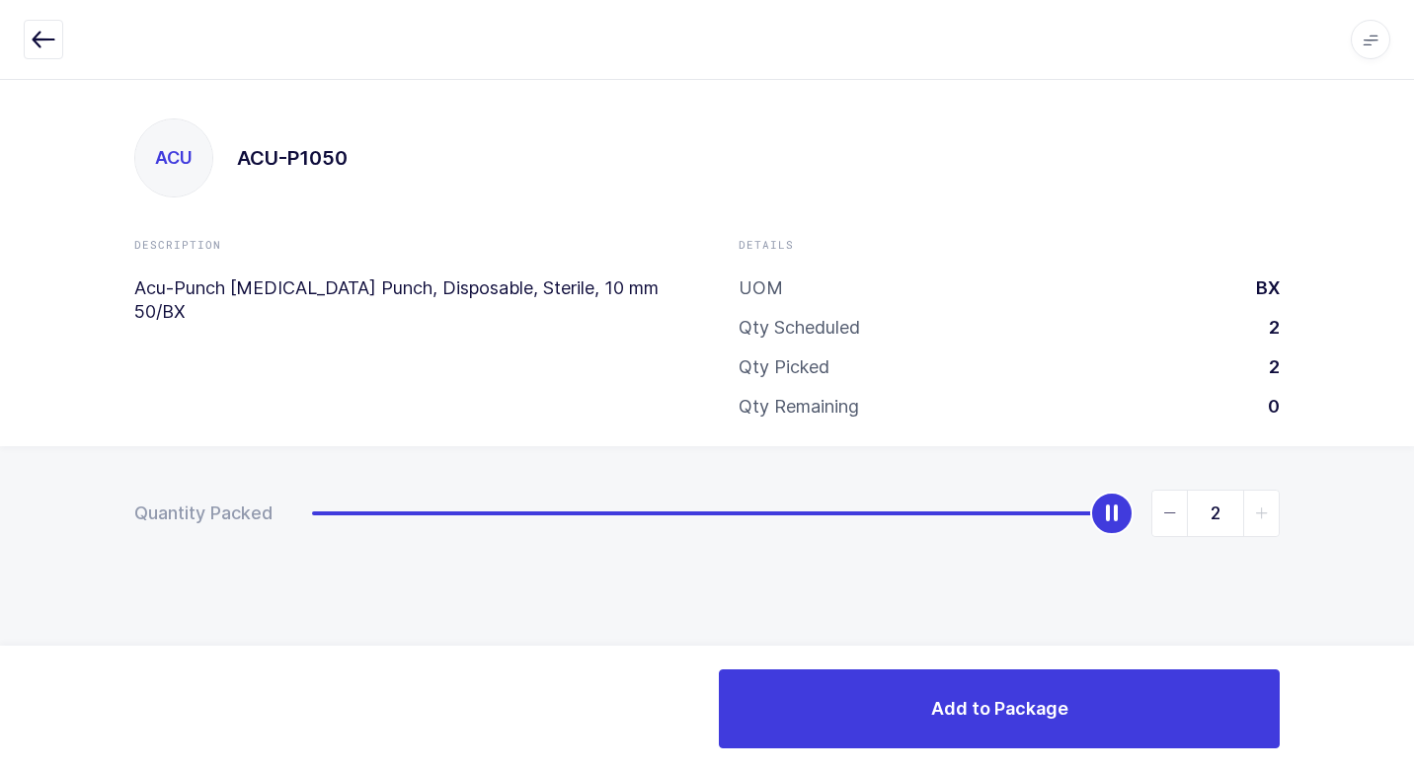
drag, startPoint x: 317, startPoint y: 522, endPoint x: 1417, endPoint y: 603, distance: 1103.3
click at [1399, 603] on html "Apps Core [GEOGRAPHIC_DATA] Admin Mission Control Purchasing [PERSON_NAME] Logo…" at bounding box center [707, 386] width 1414 height 772
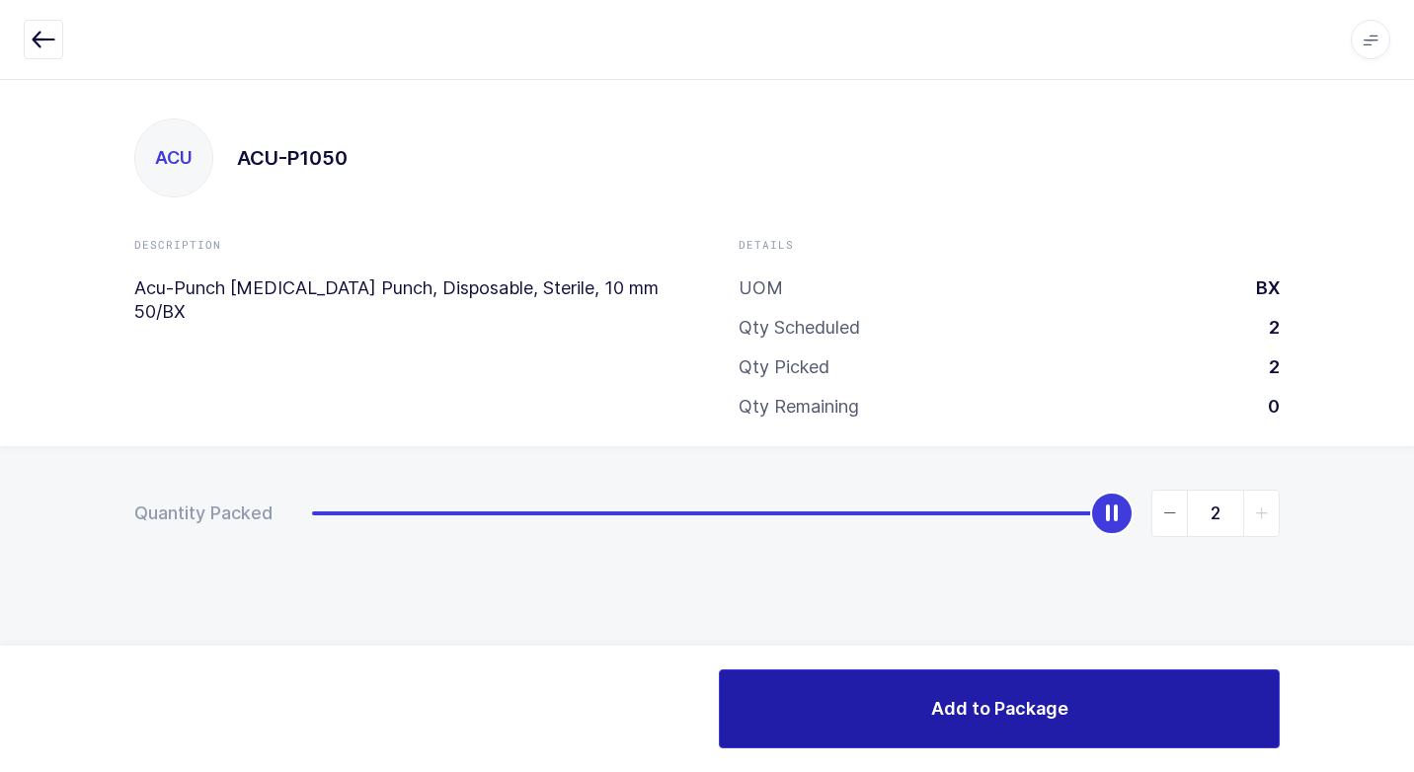
click at [987, 687] on button "Add to Package" at bounding box center [999, 709] width 561 height 79
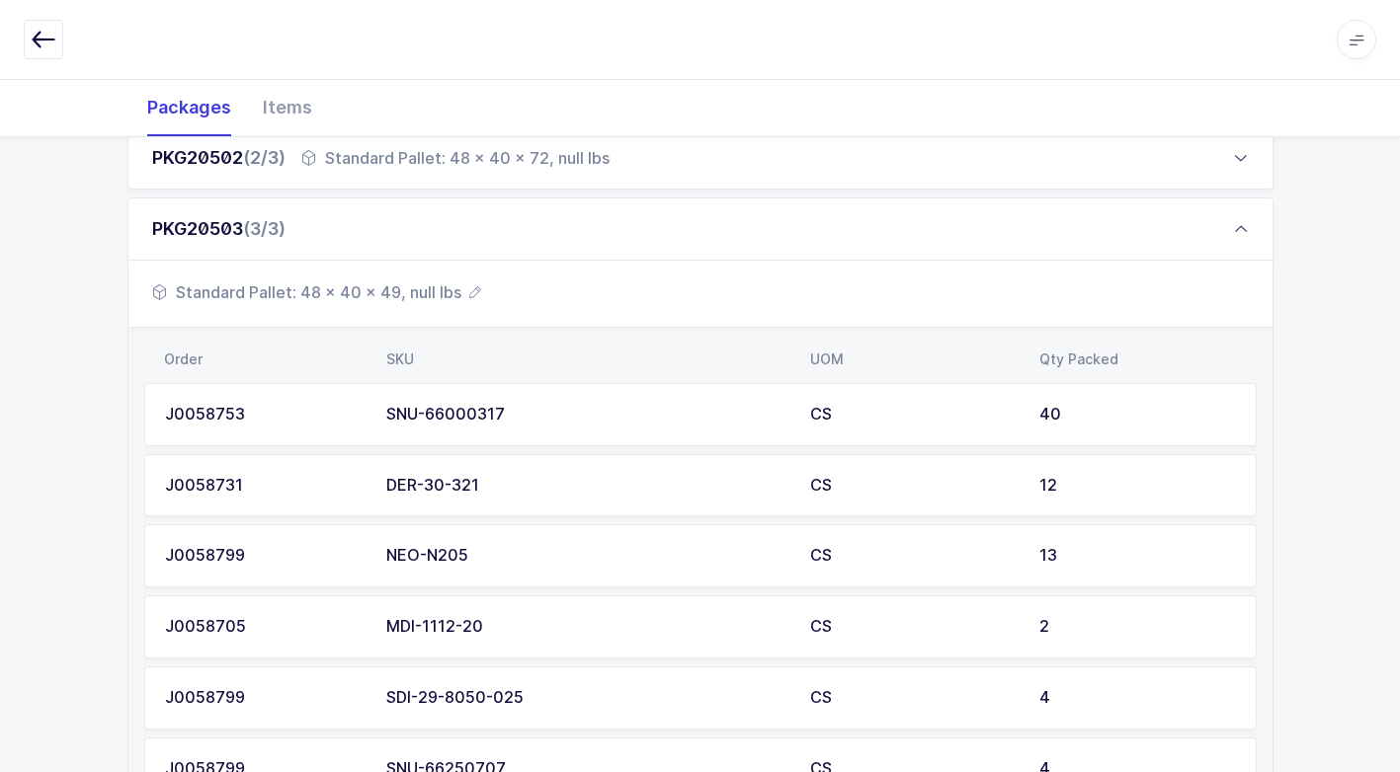
scroll to position [789, 0]
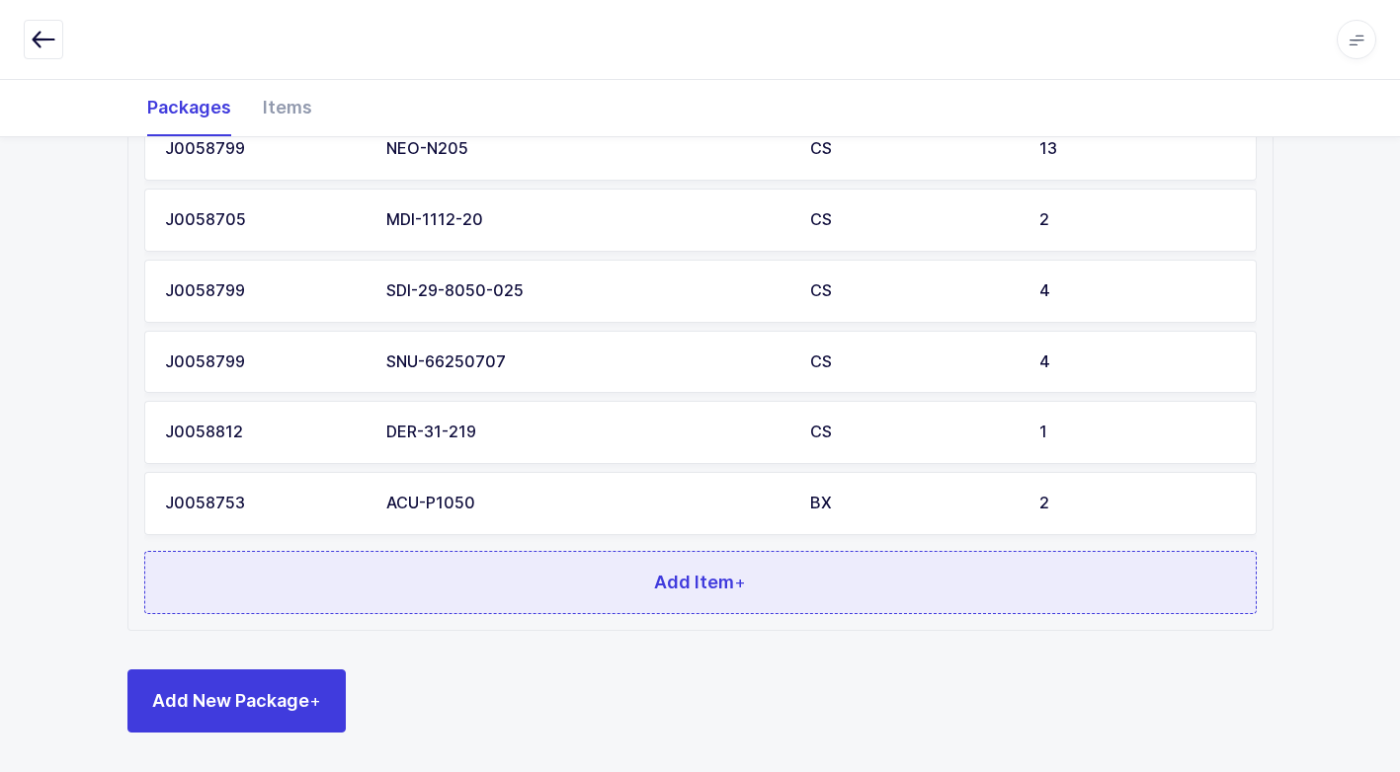
click at [528, 579] on button "Add Item +" at bounding box center [700, 582] width 1112 height 63
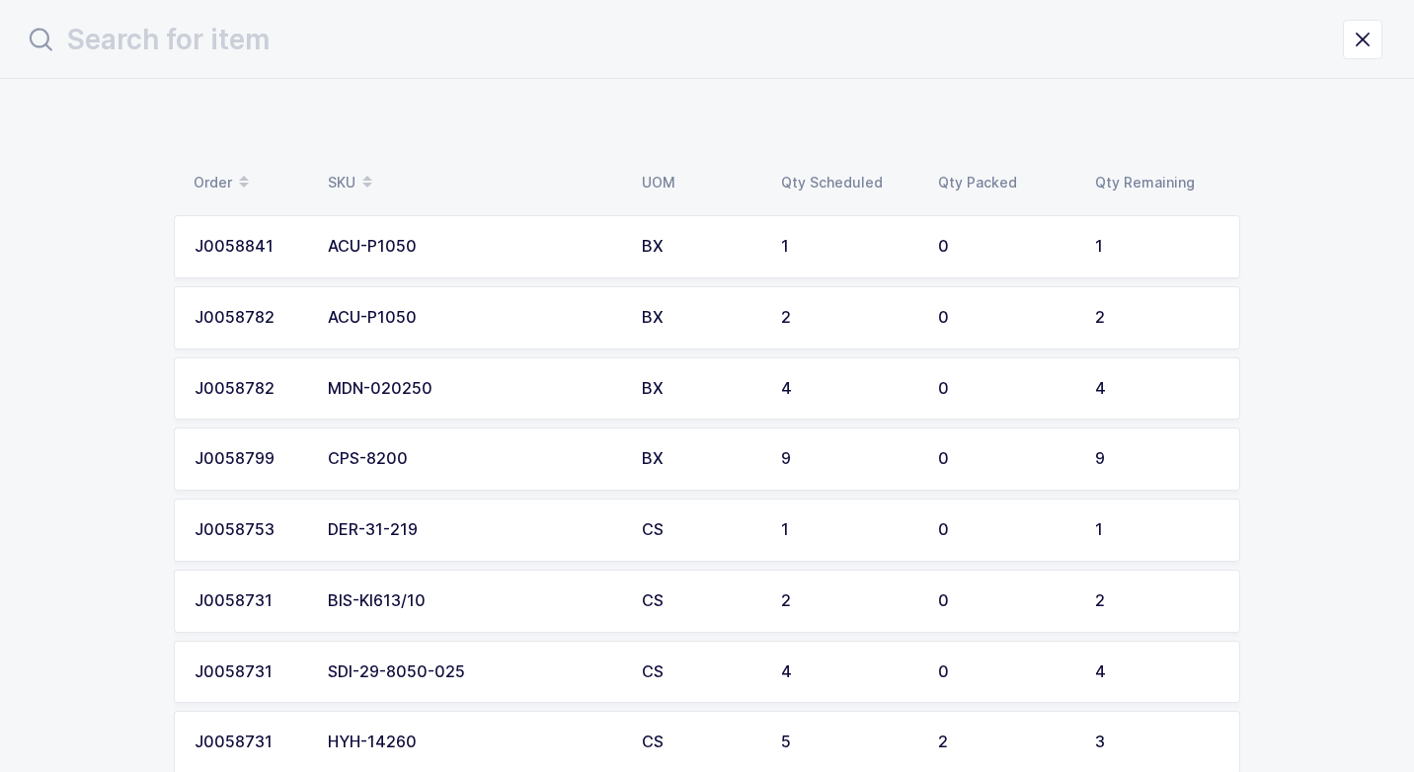
click at [581, 531] on div "DER-31-219" at bounding box center [473, 531] width 290 height 18
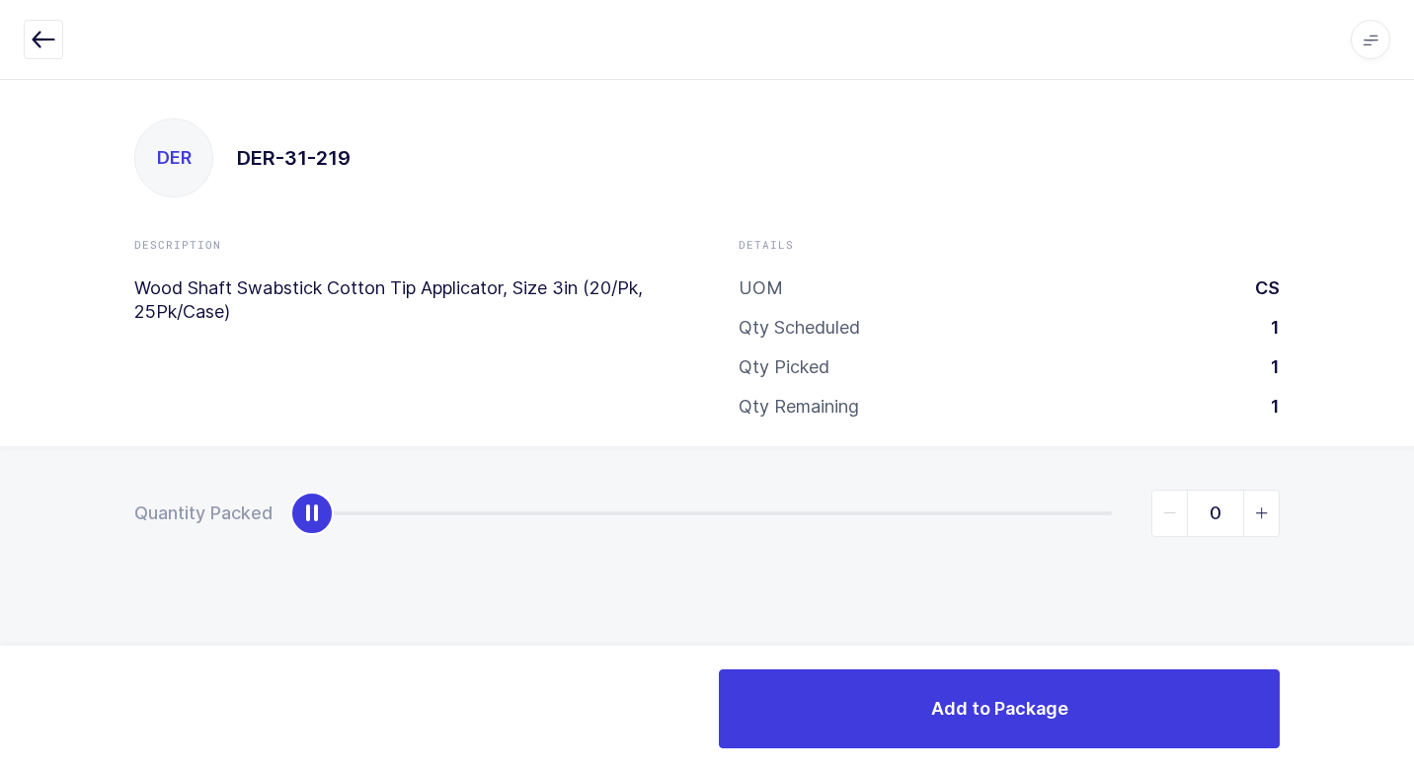
type input "1"
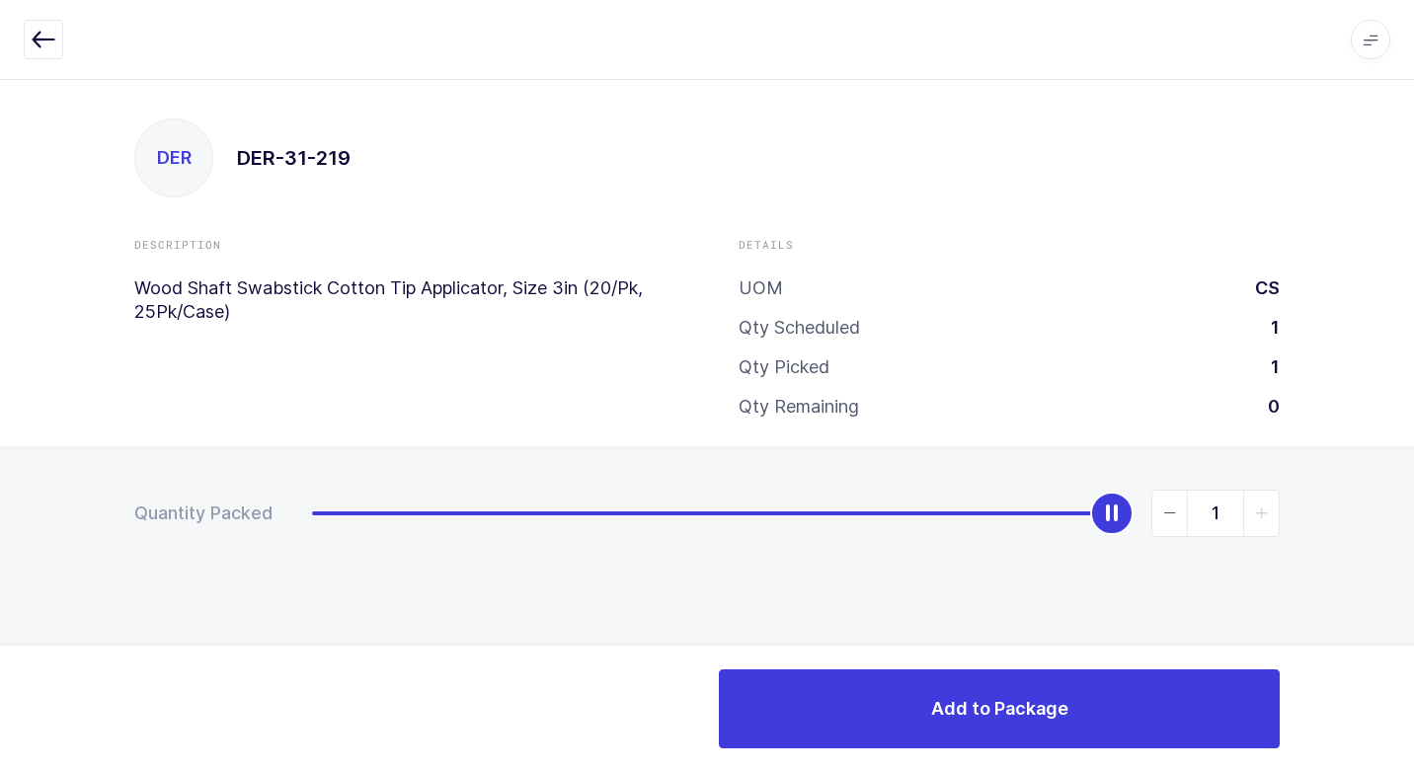
drag, startPoint x: 301, startPoint y: 514, endPoint x: 1417, endPoint y: 514, distance: 1116.1
click at [1399, 514] on html "Apps Core [GEOGRAPHIC_DATA] Admin Mission Control Purchasing [PERSON_NAME] Logo…" at bounding box center [707, 386] width 1414 height 772
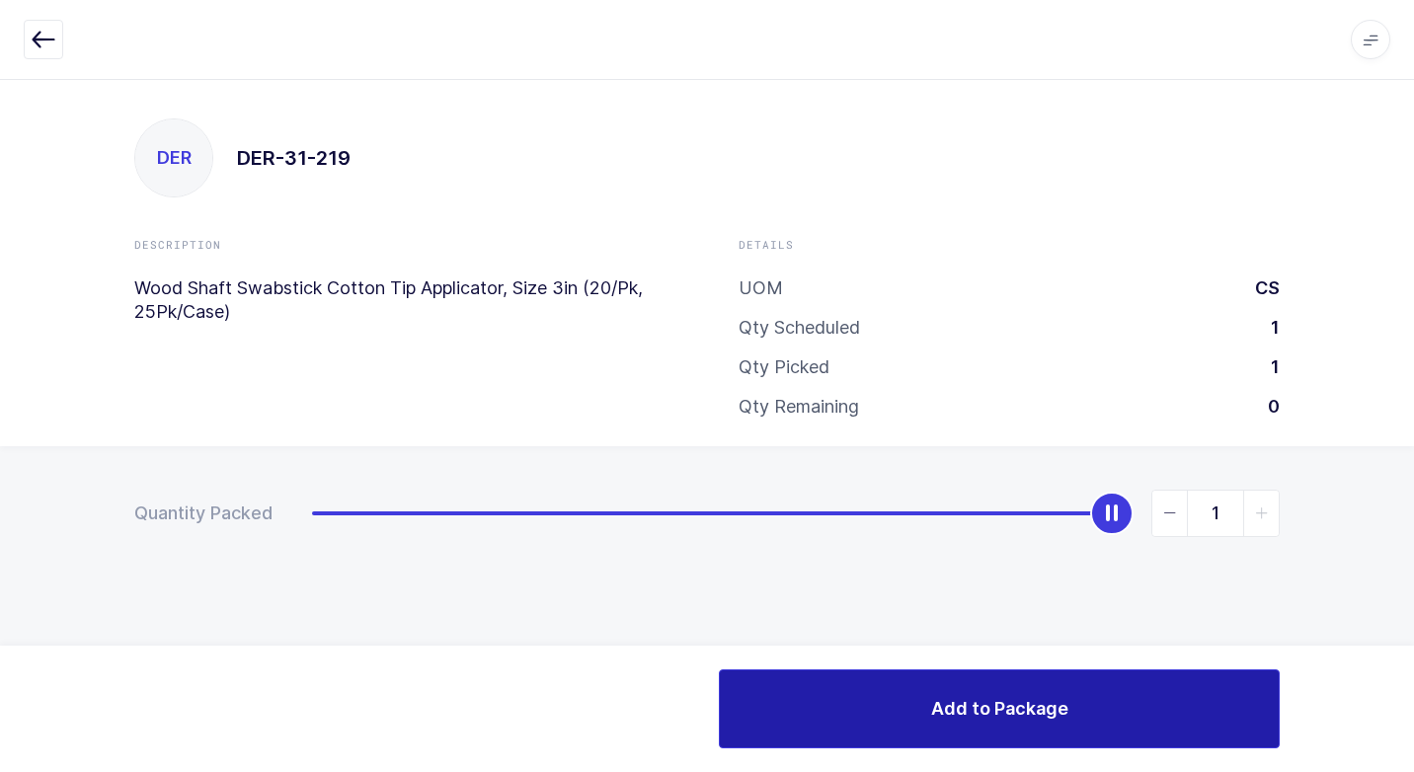
click at [880, 694] on button "Add to Package" at bounding box center [999, 709] width 561 height 79
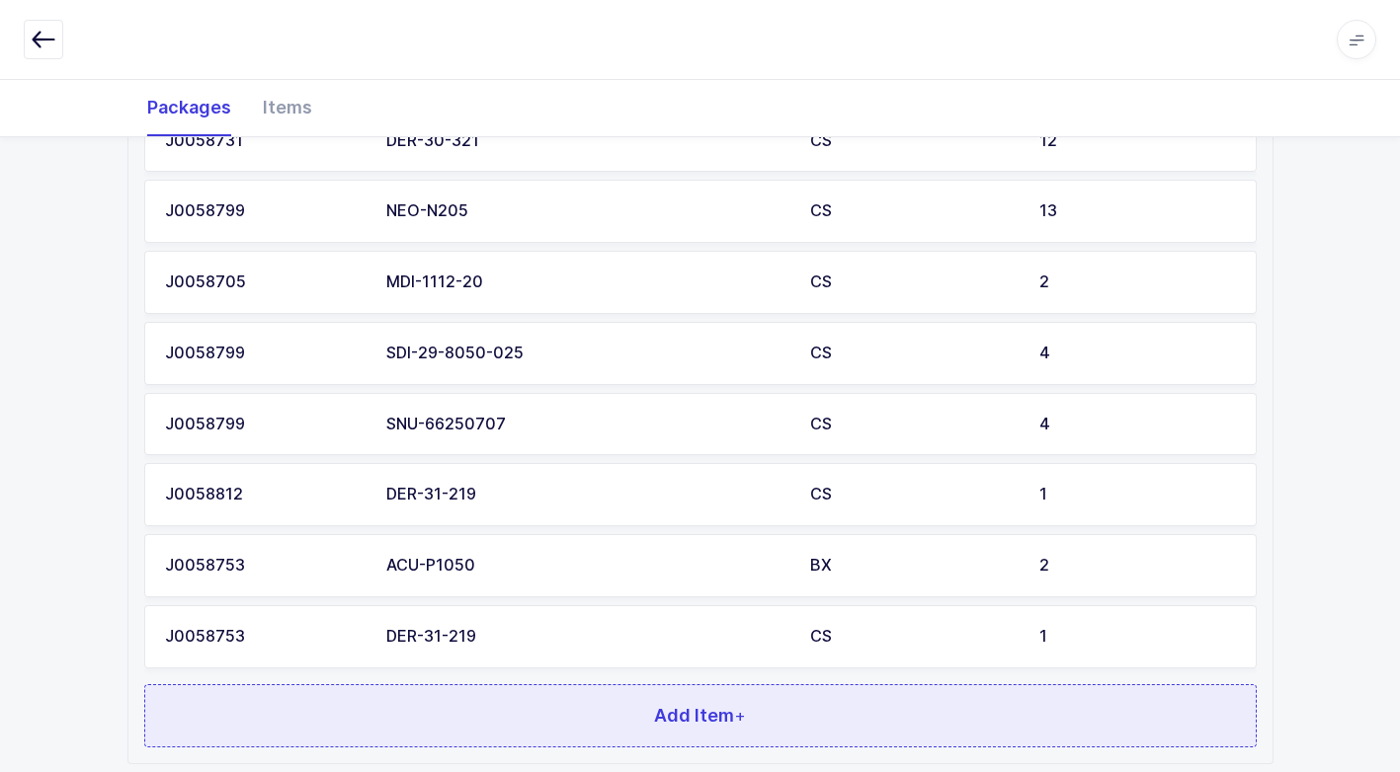
scroll to position [860, 0]
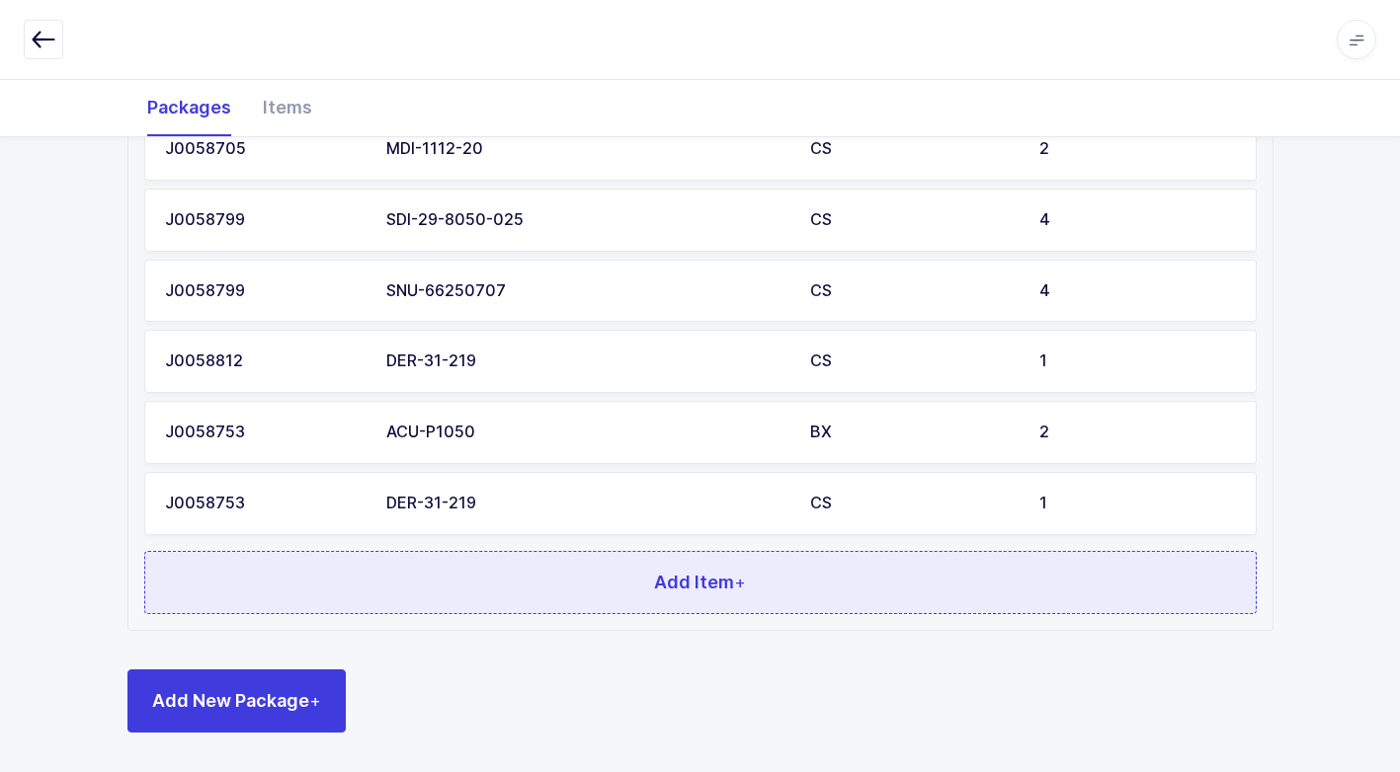
click at [601, 590] on button "Add Item +" at bounding box center [700, 582] width 1112 height 63
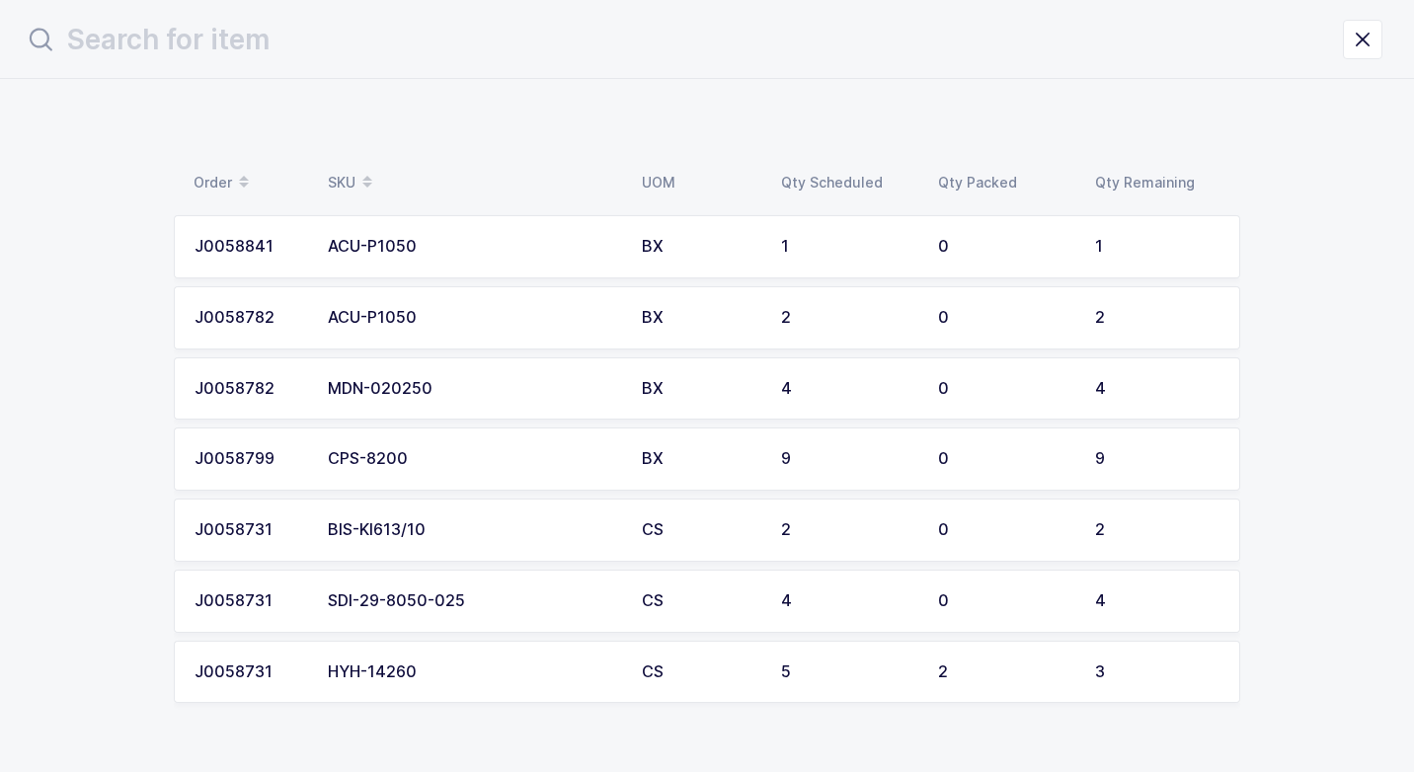
click at [661, 582] on td "CS" at bounding box center [699, 601] width 139 height 63
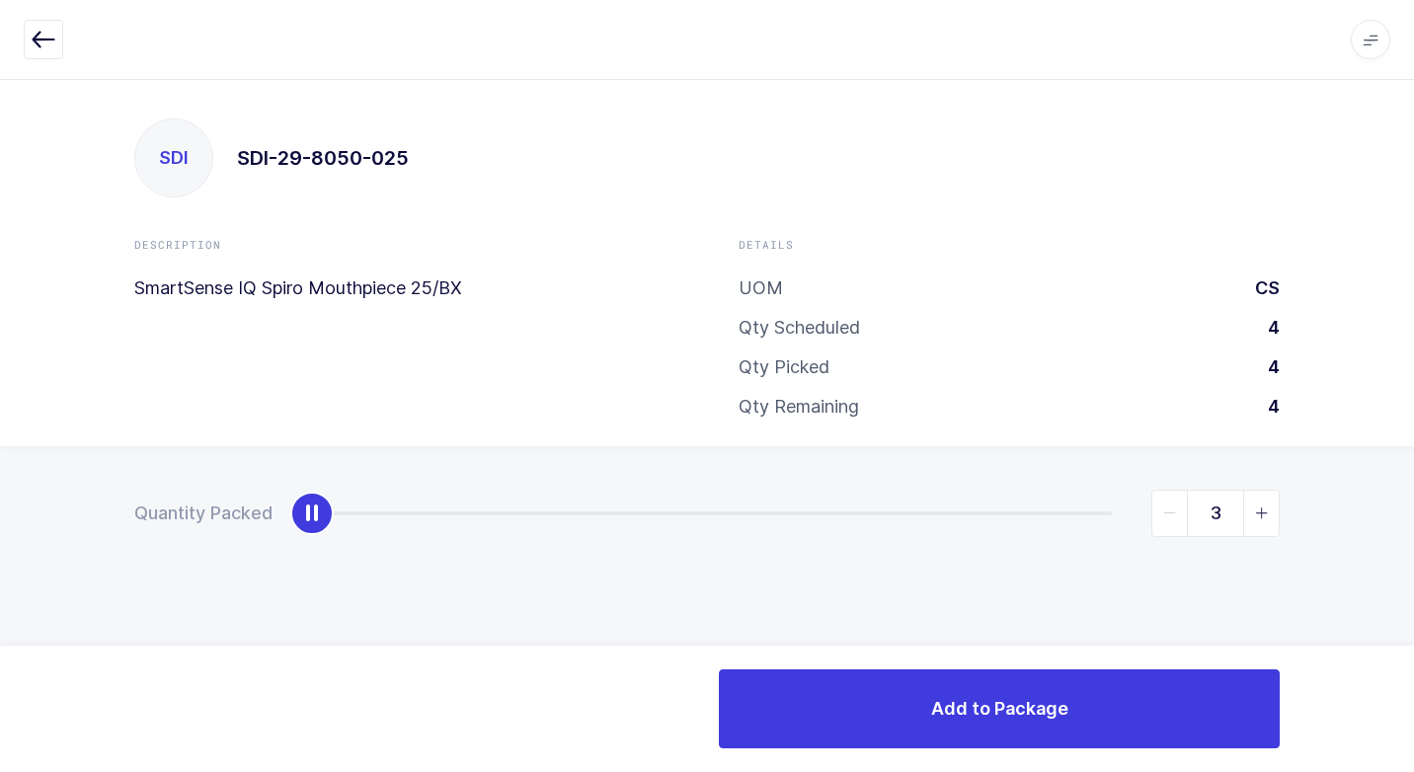
type input "4"
drag, startPoint x: 311, startPoint y: 522, endPoint x: 1345, endPoint y: 583, distance: 1035.9
click at [1399, 571] on html "Apps Core [GEOGRAPHIC_DATA] Admin Mission Control Purchasing [PERSON_NAME] Logo…" at bounding box center [707, 386] width 1414 height 772
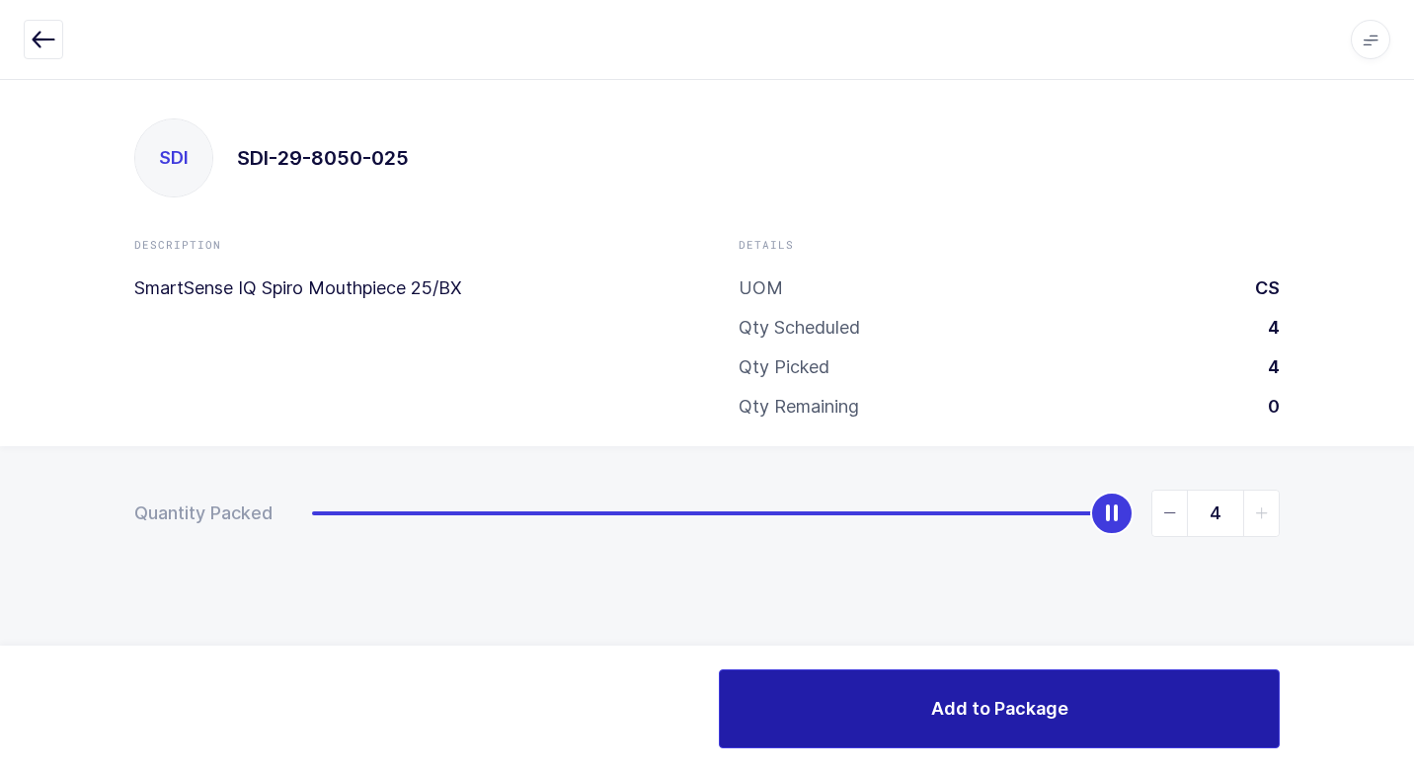
click at [833, 711] on button "Add to Package" at bounding box center [999, 709] width 561 height 79
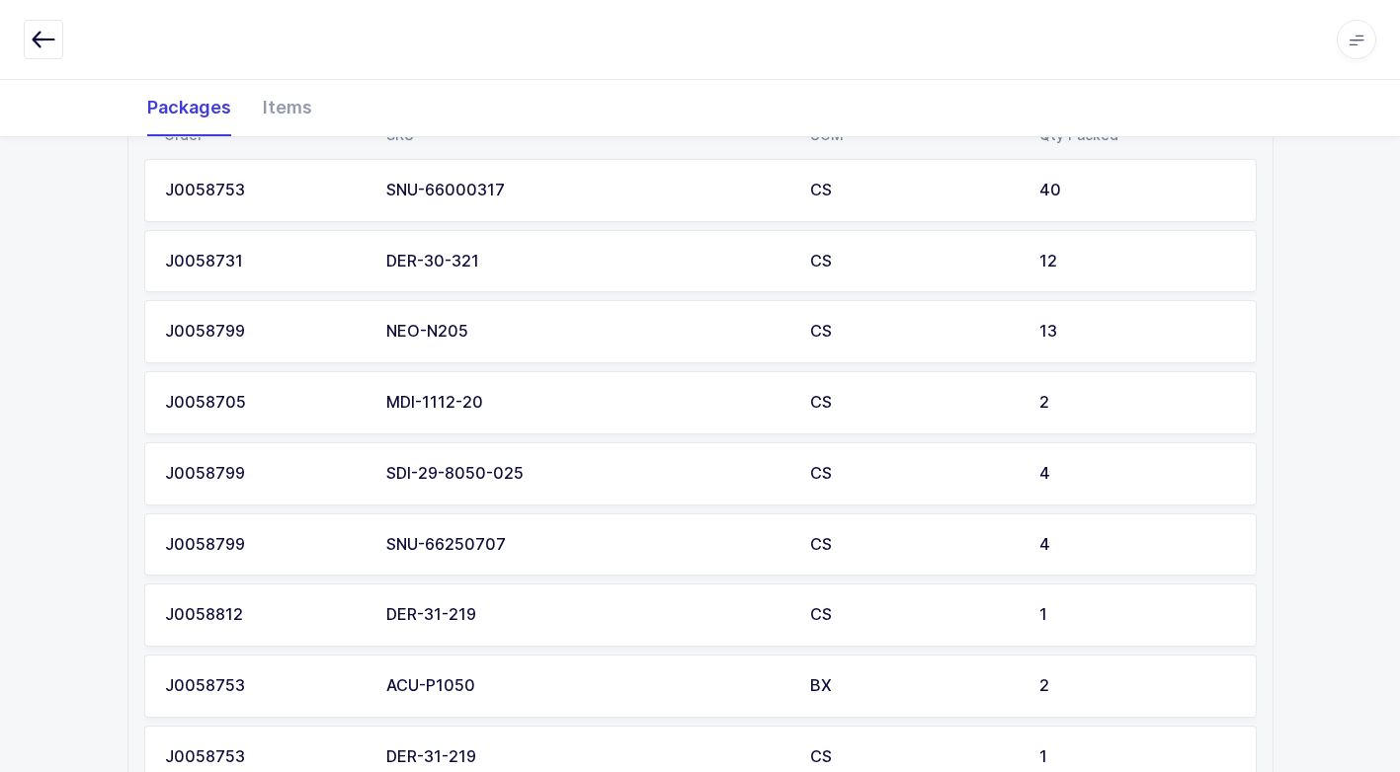
scroll to position [930, 0]
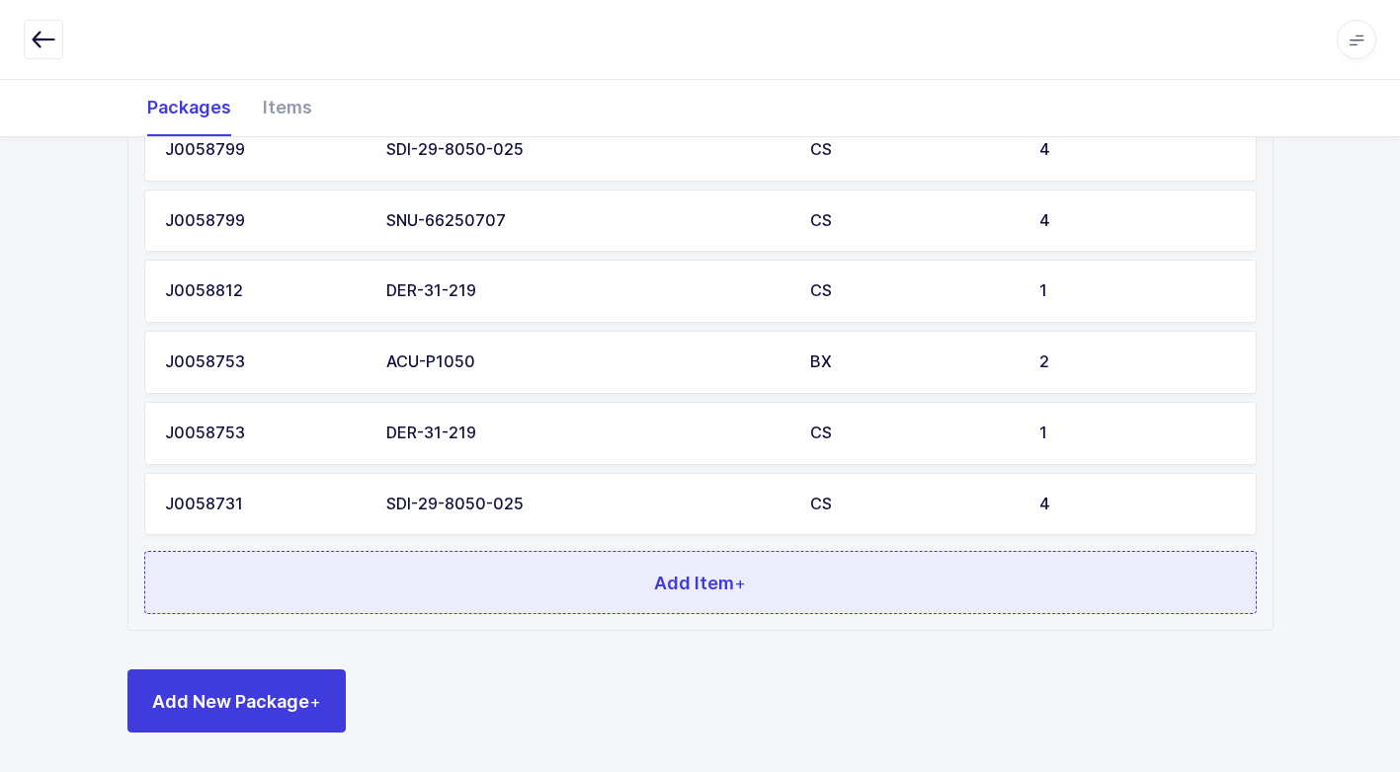
click at [757, 598] on button "Add Item +" at bounding box center [700, 582] width 1112 height 63
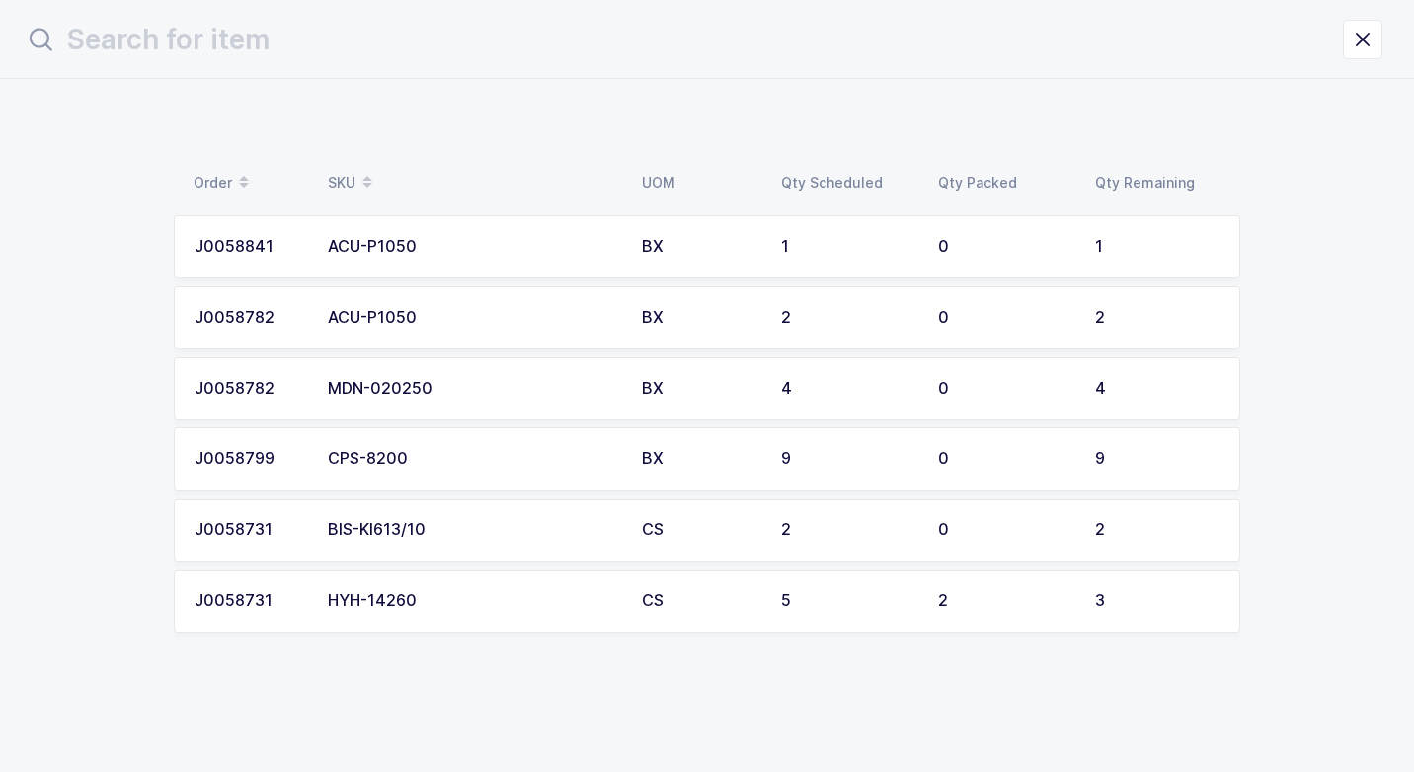
click at [684, 515] on td "CS" at bounding box center [699, 530] width 139 height 63
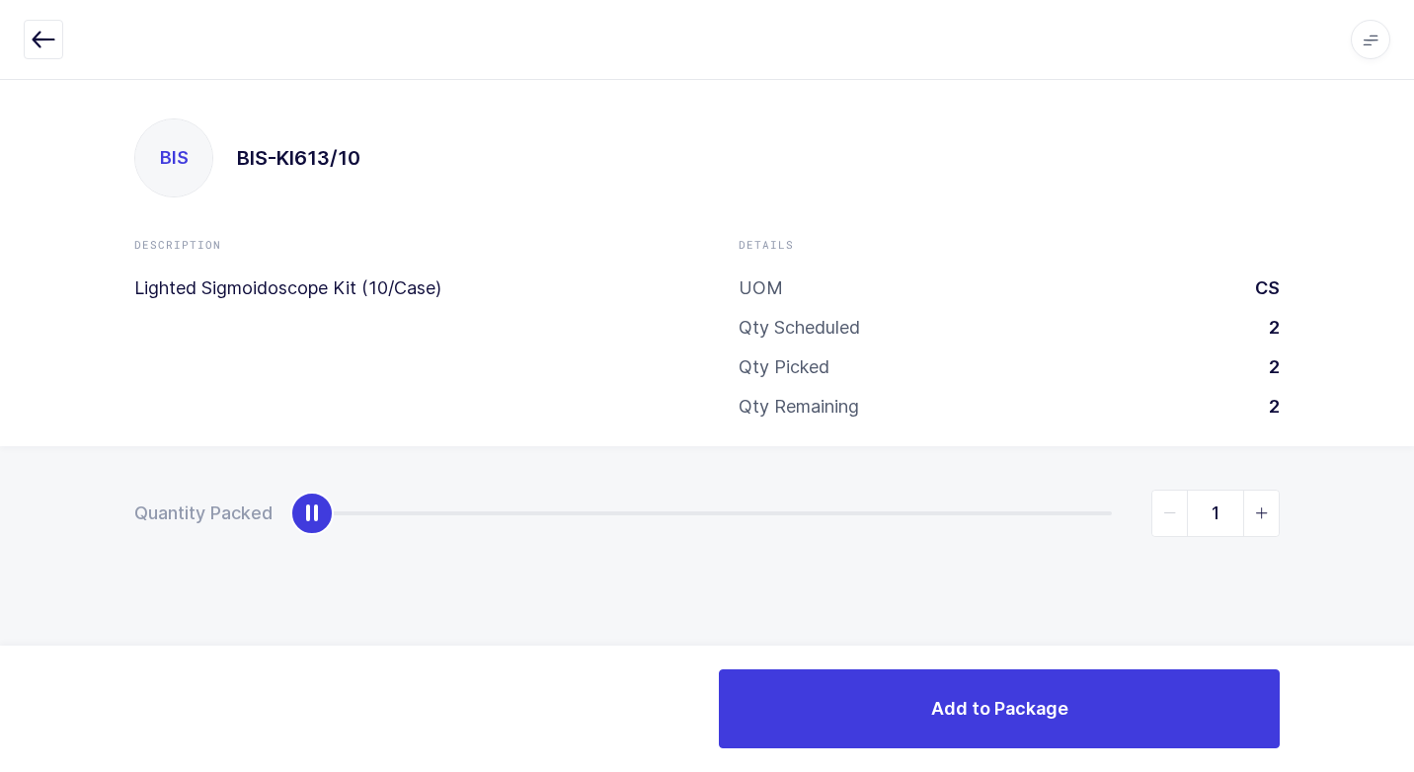
type input "2"
drag, startPoint x: 313, startPoint y: 516, endPoint x: 1384, endPoint y: 476, distance: 1071.4
click at [1399, 456] on html "Apps Core [GEOGRAPHIC_DATA] Admin Mission Control Purchasing [PERSON_NAME] Logo…" at bounding box center [707, 386] width 1414 height 772
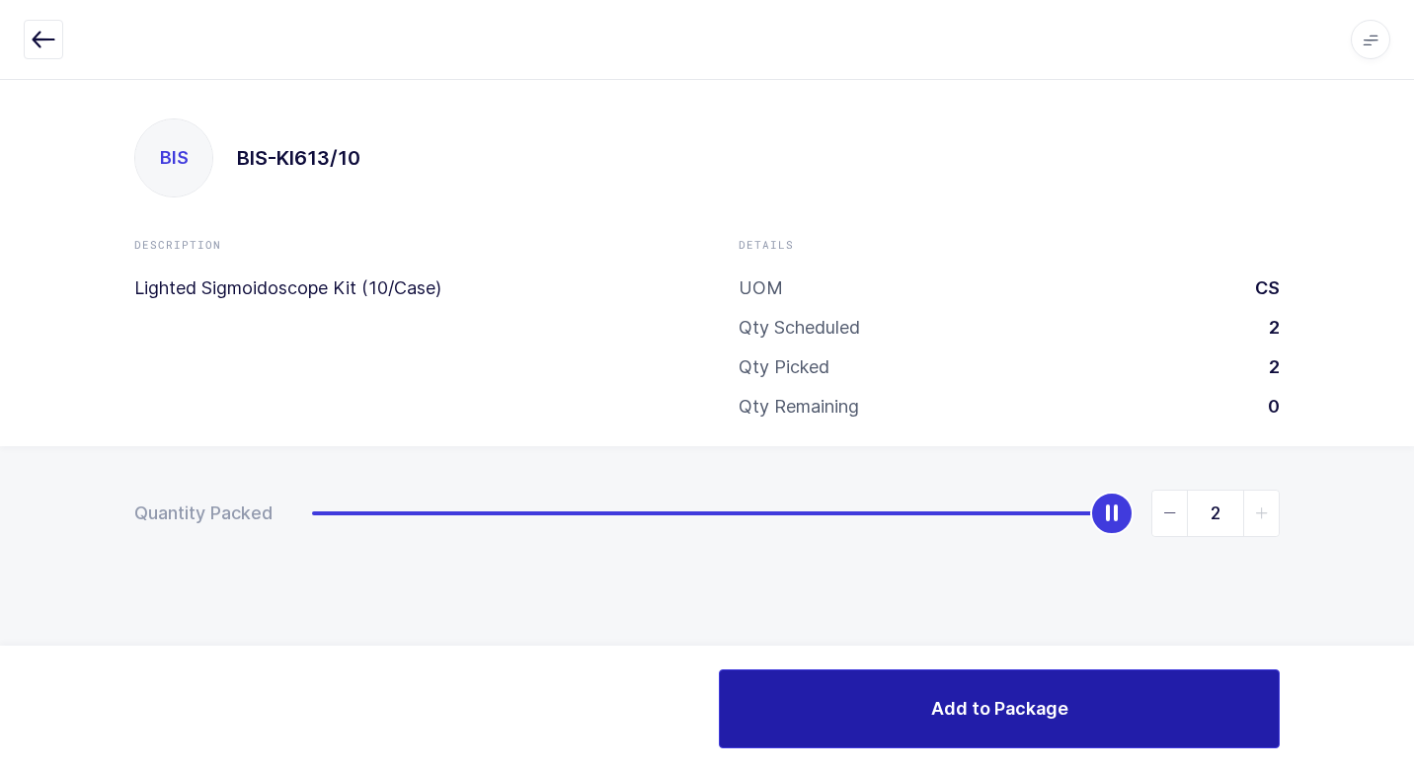
click at [782, 693] on button "Add to Package" at bounding box center [999, 709] width 561 height 79
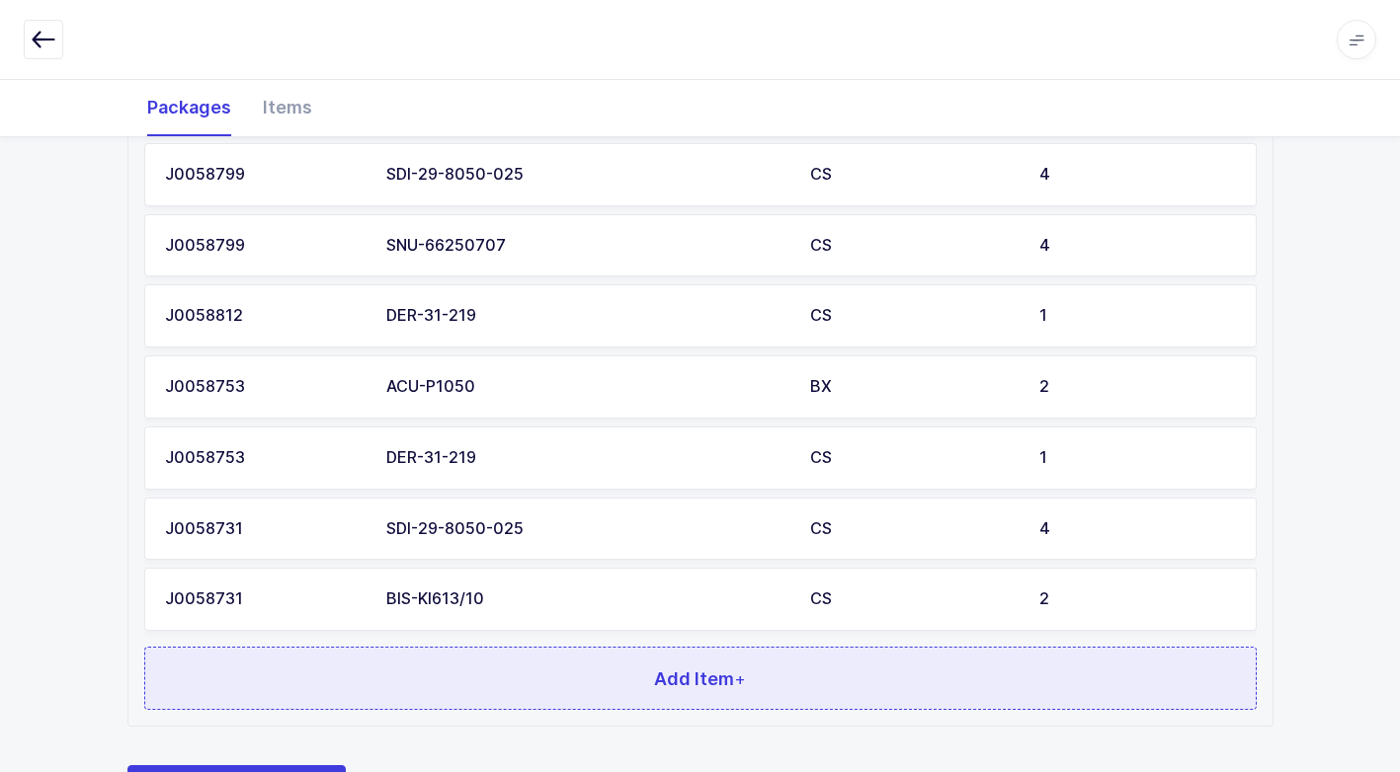
scroll to position [1002, 0]
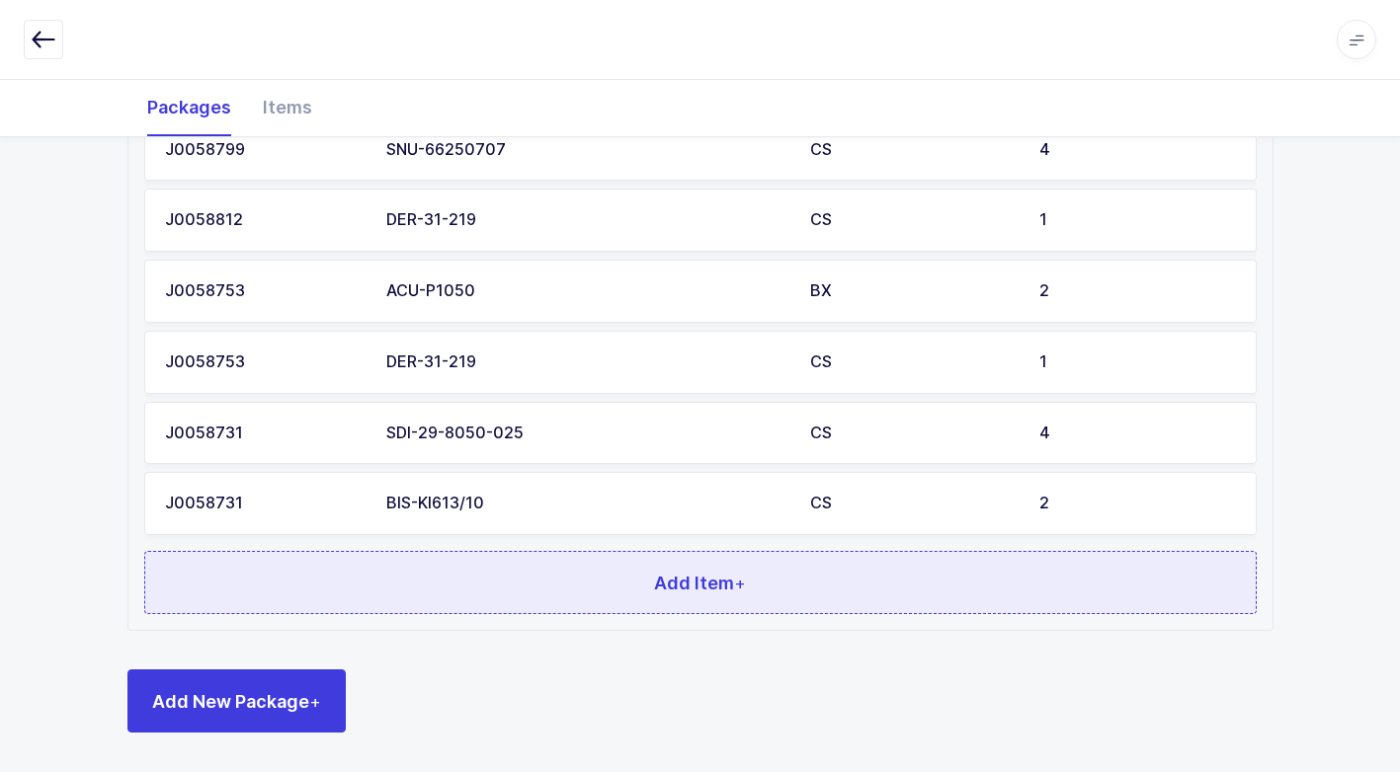
click at [651, 588] on button "Add Item +" at bounding box center [700, 582] width 1112 height 63
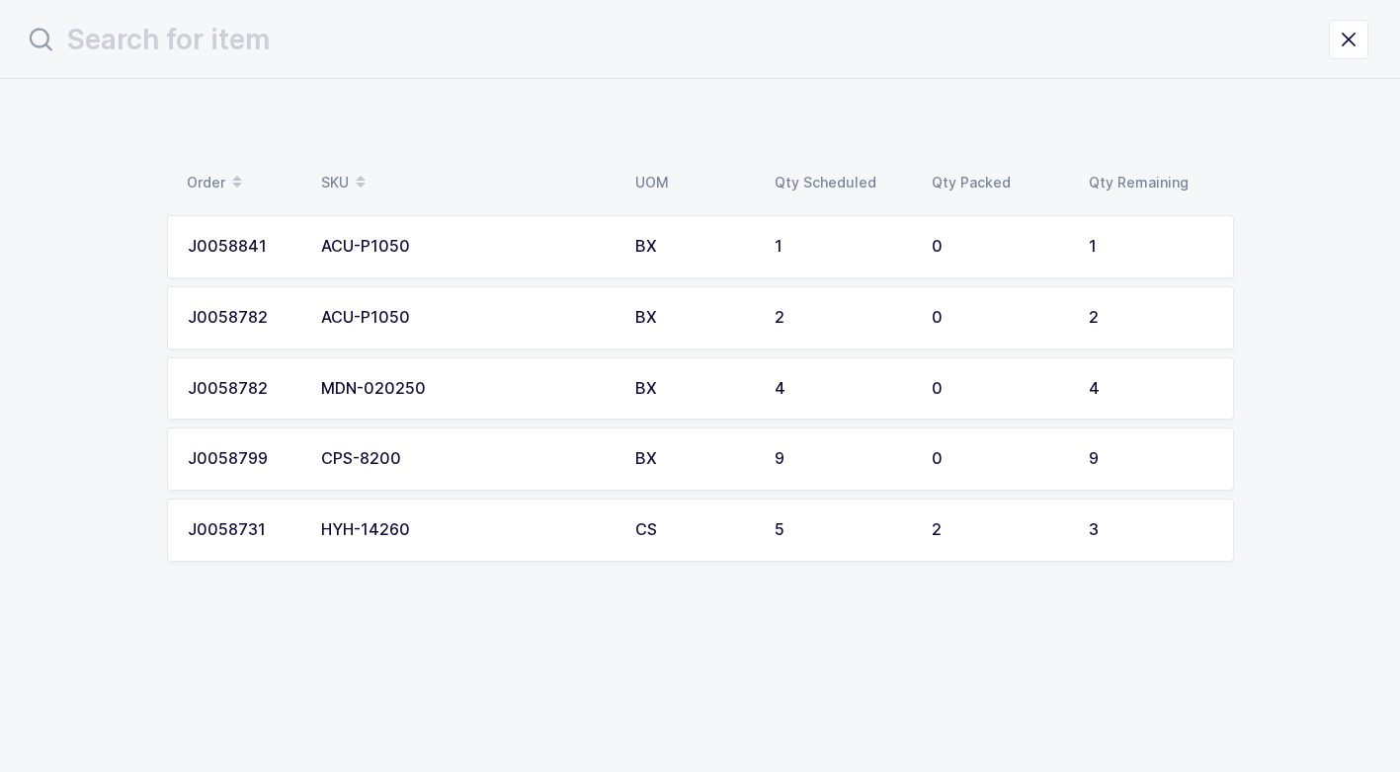
scroll to position [0, 0]
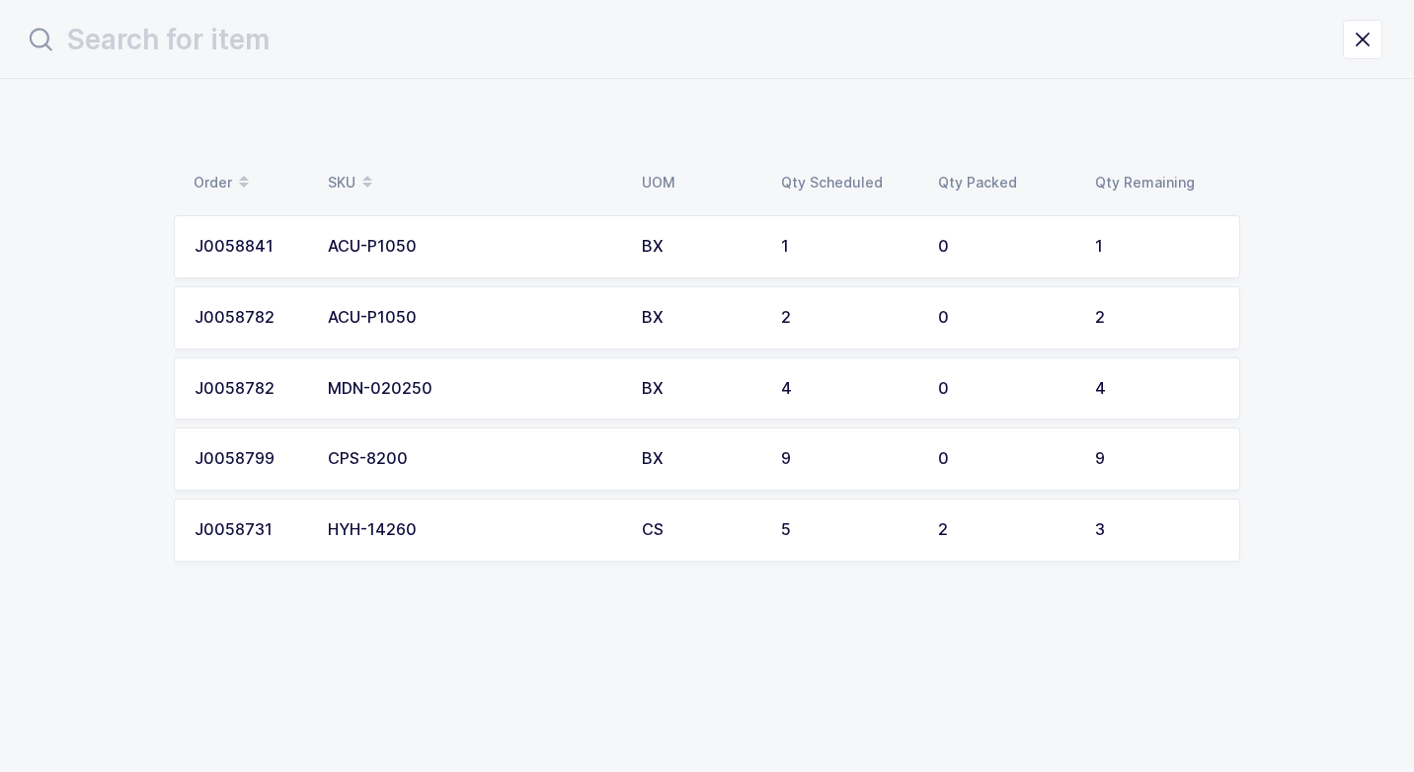
click at [637, 525] on td "CS" at bounding box center [699, 530] width 139 height 63
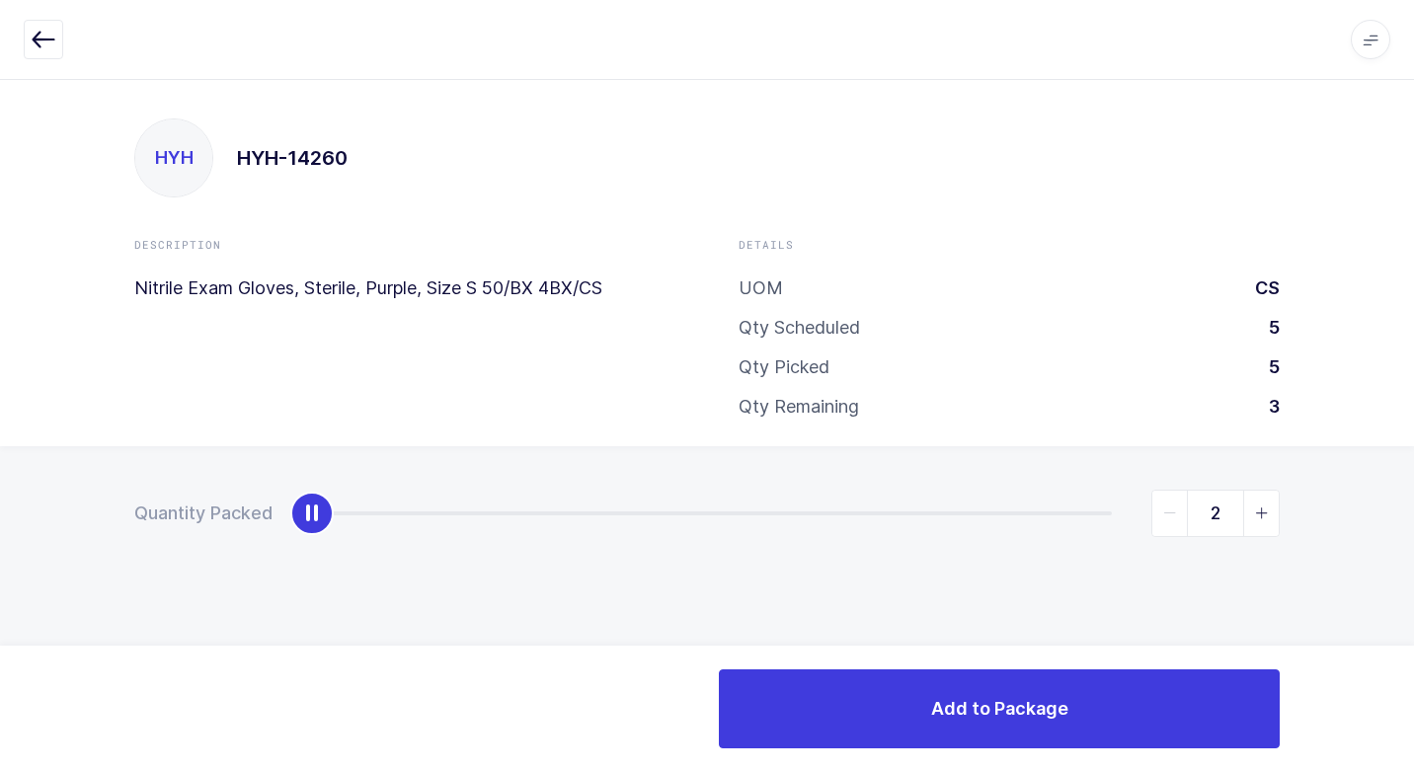
type input "3"
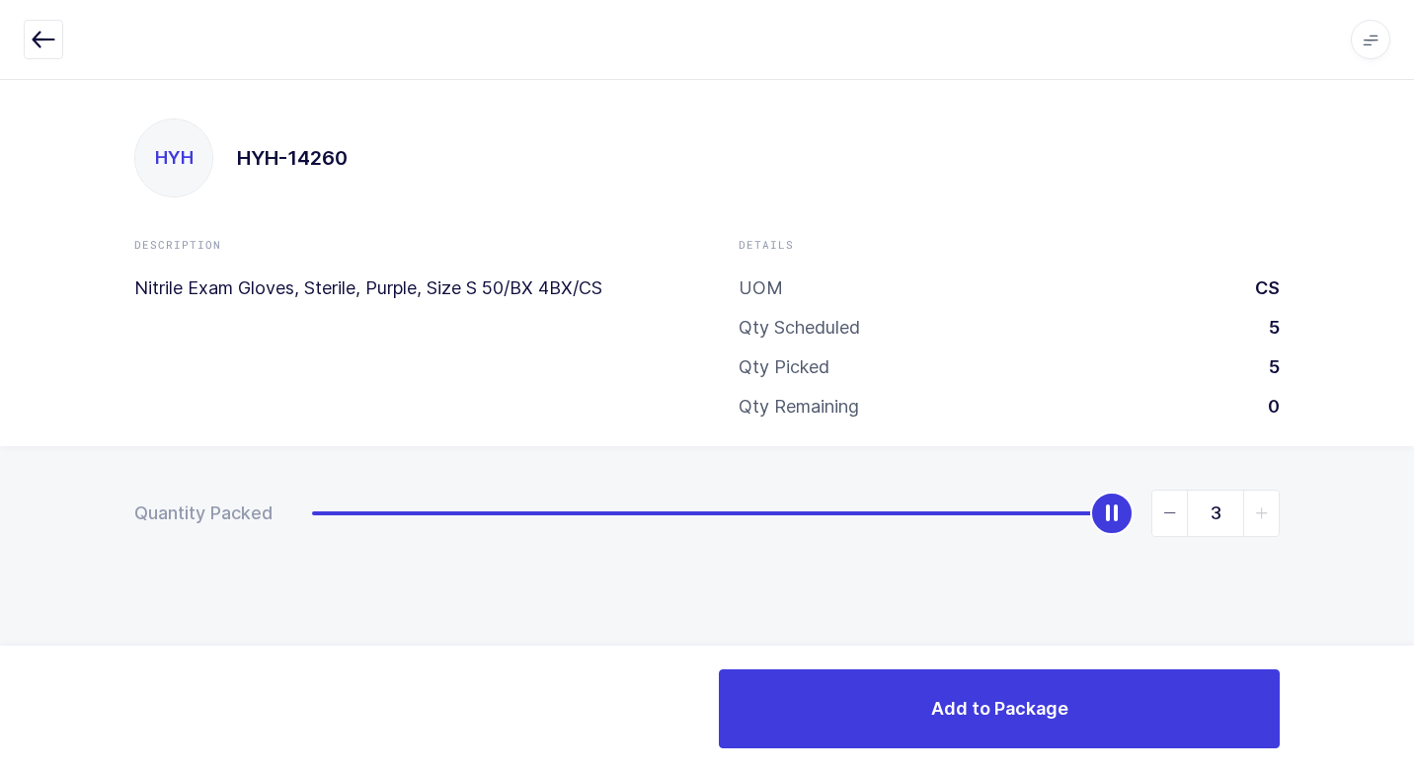
drag, startPoint x: 311, startPoint y: 511, endPoint x: 1374, endPoint y: 527, distance: 1062.9
click at [1399, 510] on html "Apps Core [GEOGRAPHIC_DATA] Admin Mission Control Purchasing [PERSON_NAME] Logo…" at bounding box center [707, 386] width 1414 height 772
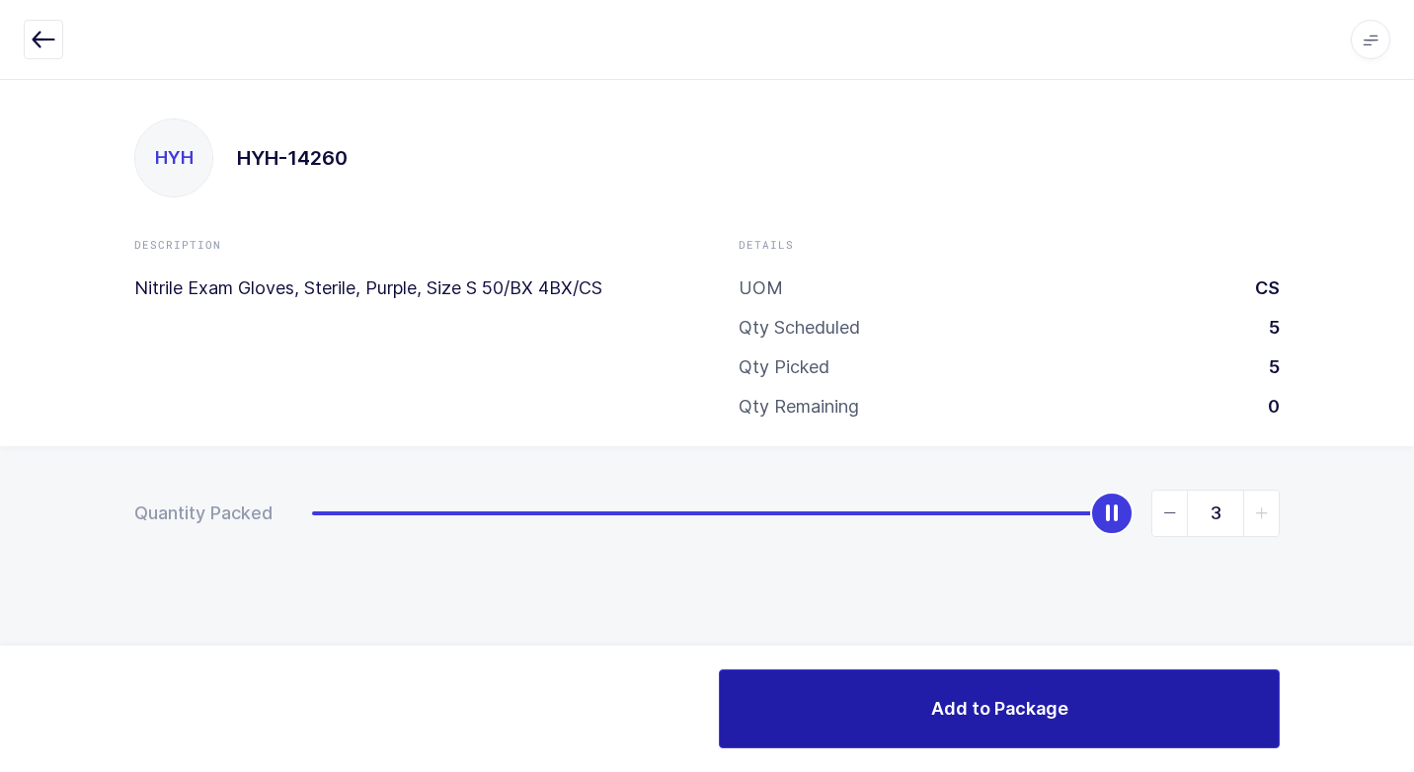
drag, startPoint x: 774, startPoint y: 730, endPoint x: 766, endPoint y: 717, distance: 15.1
click at [774, 725] on button "Add to Package" at bounding box center [999, 709] width 561 height 79
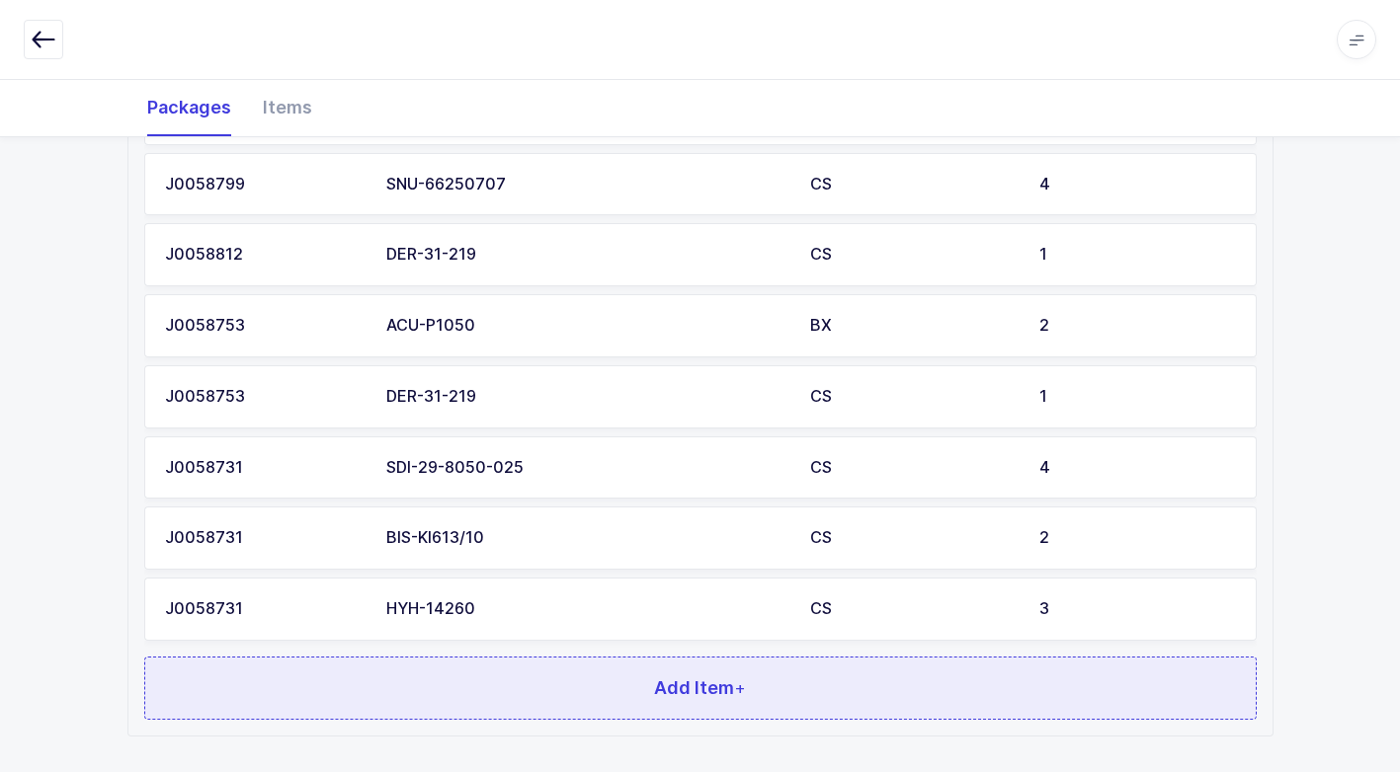
scroll to position [1073, 0]
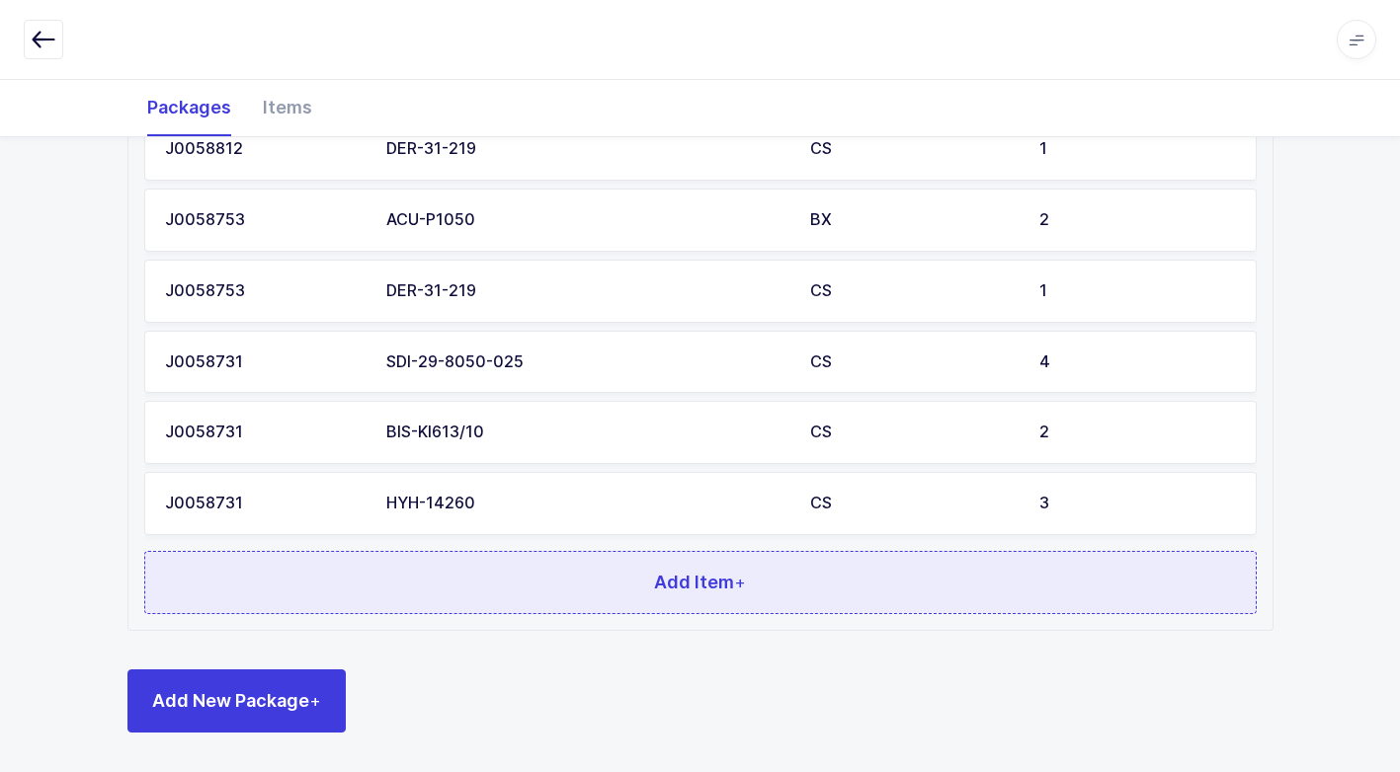
click at [532, 586] on button "Add Item +" at bounding box center [700, 582] width 1112 height 63
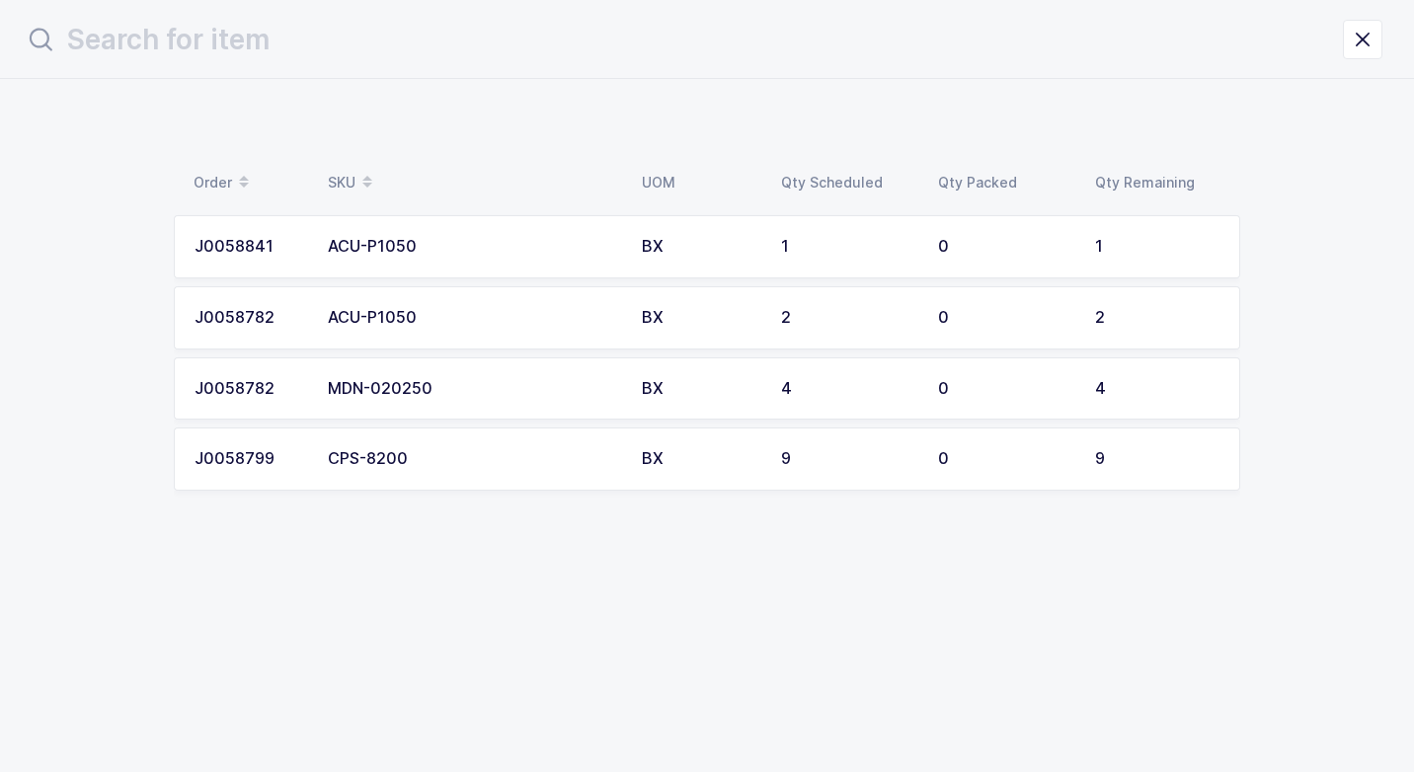
click at [523, 467] on div "CPS-8200" at bounding box center [473, 459] width 290 height 18
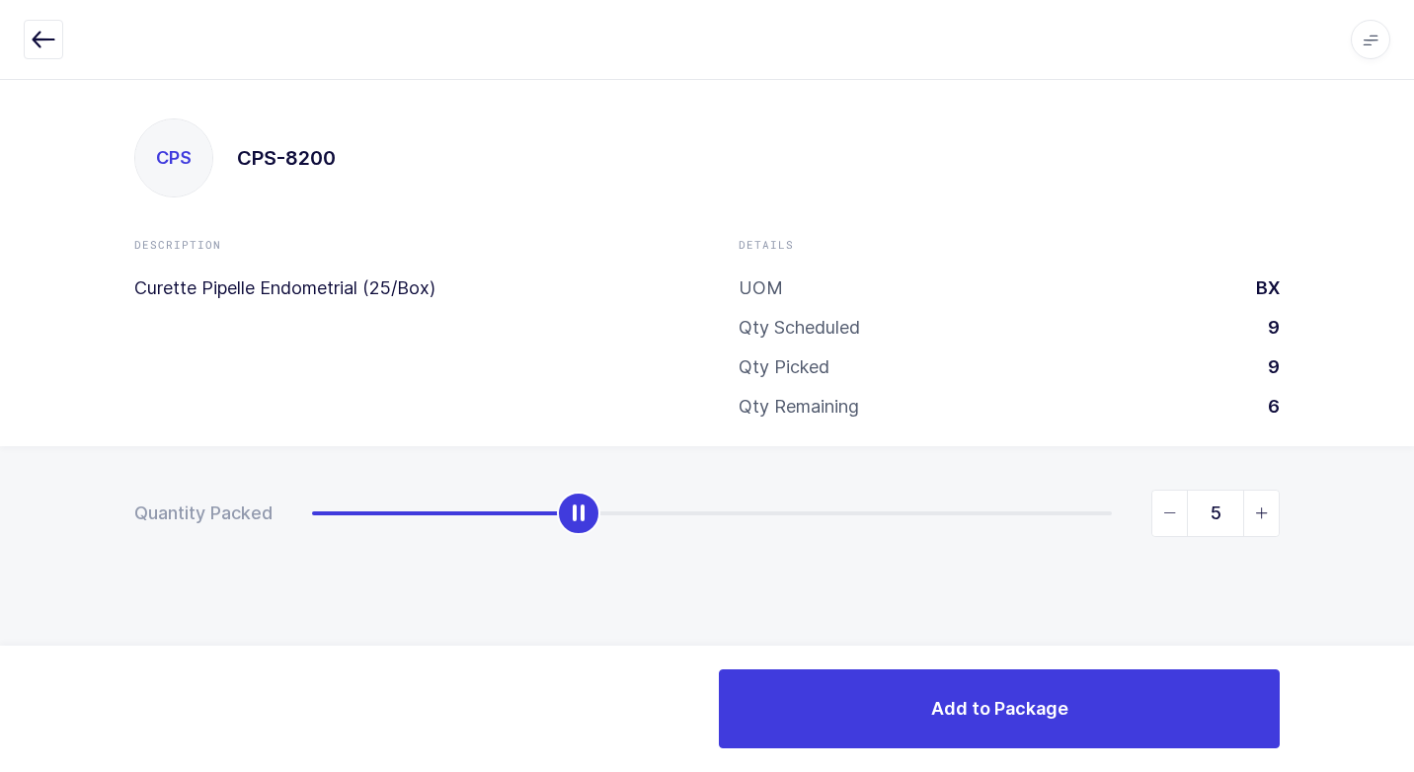
type input "9"
drag, startPoint x: 315, startPoint y: 524, endPoint x: 1336, endPoint y: 627, distance: 1026.4
click at [1399, 587] on html "Apps Core [GEOGRAPHIC_DATA] Admin Mission Control Purchasing [PERSON_NAME] Logo…" at bounding box center [707, 386] width 1414 height 772
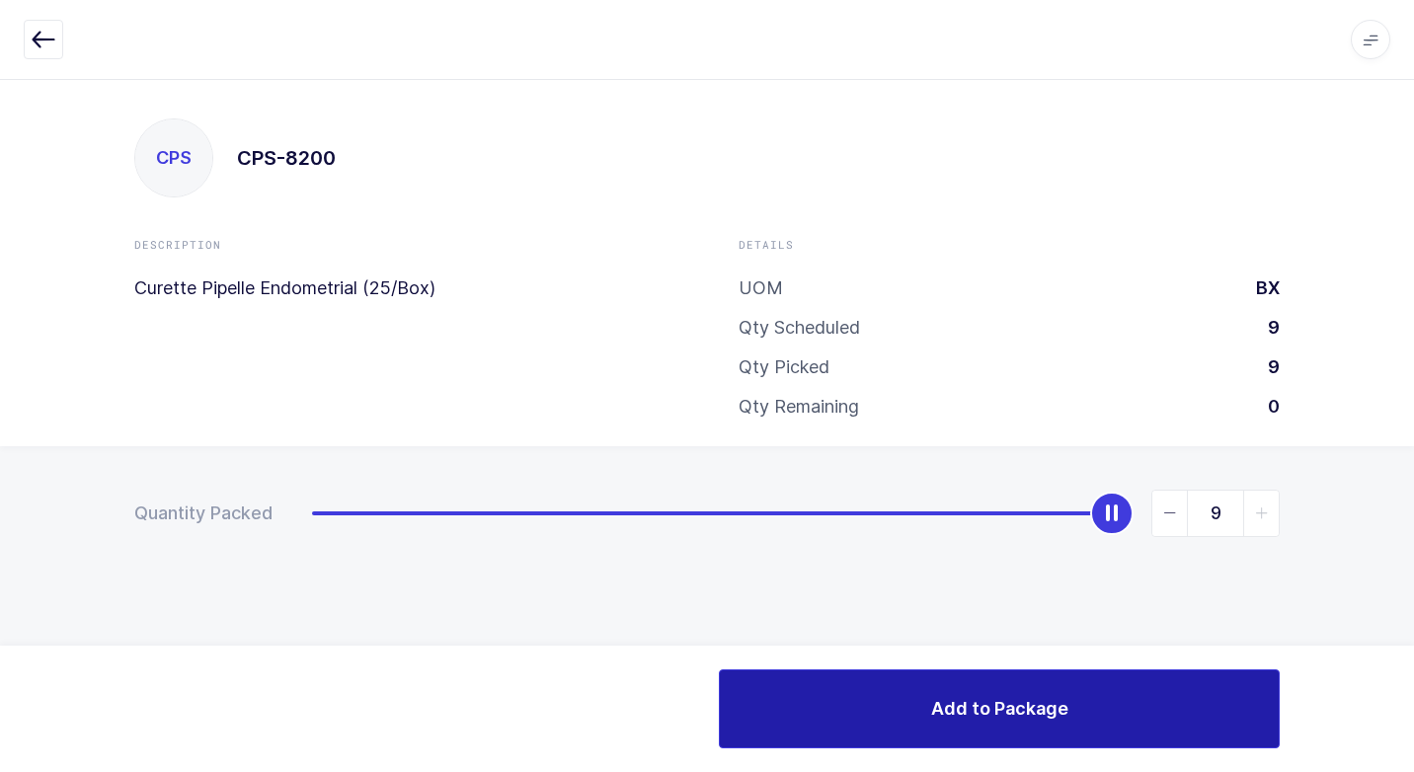
click at [810, 700] on button "Add to Package" at bounding box center [999, 709] width 561 height 79
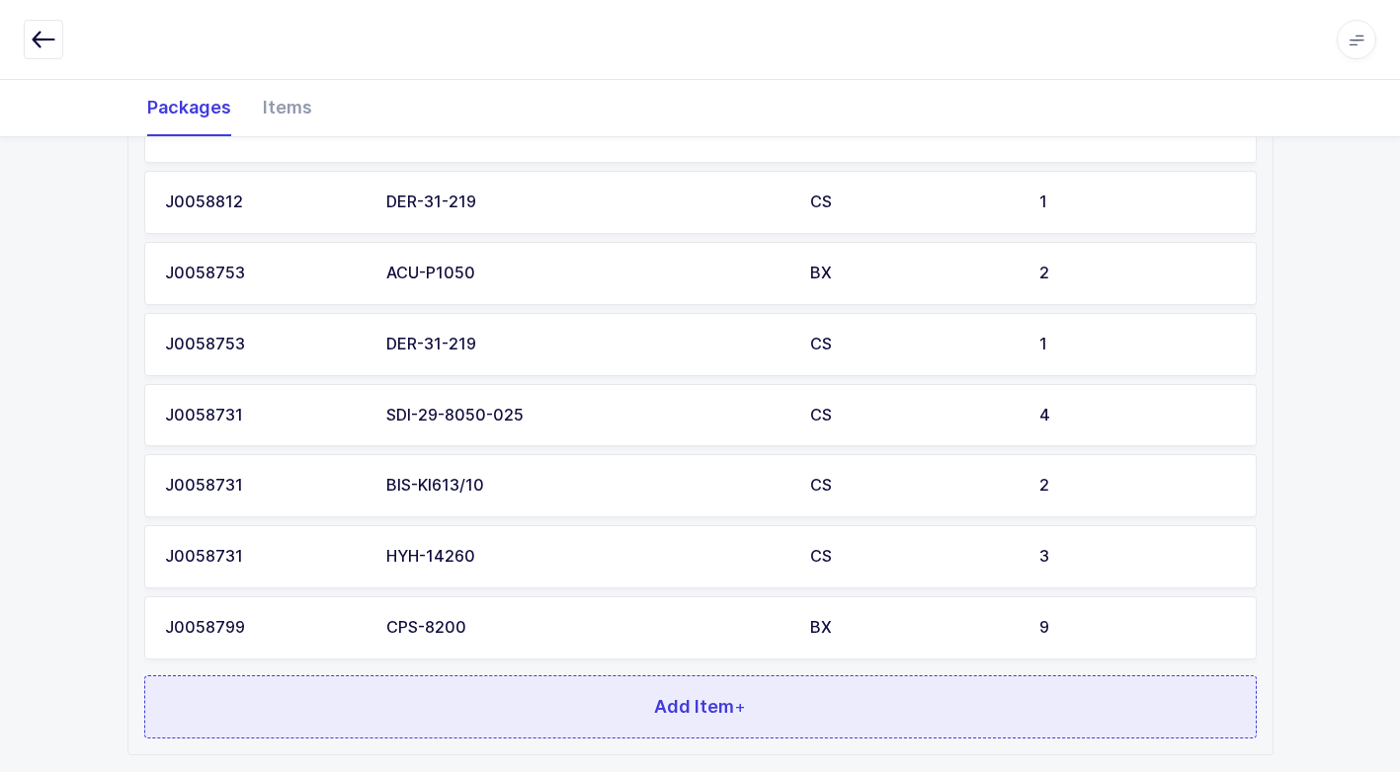
scroll to position [1144, 0]
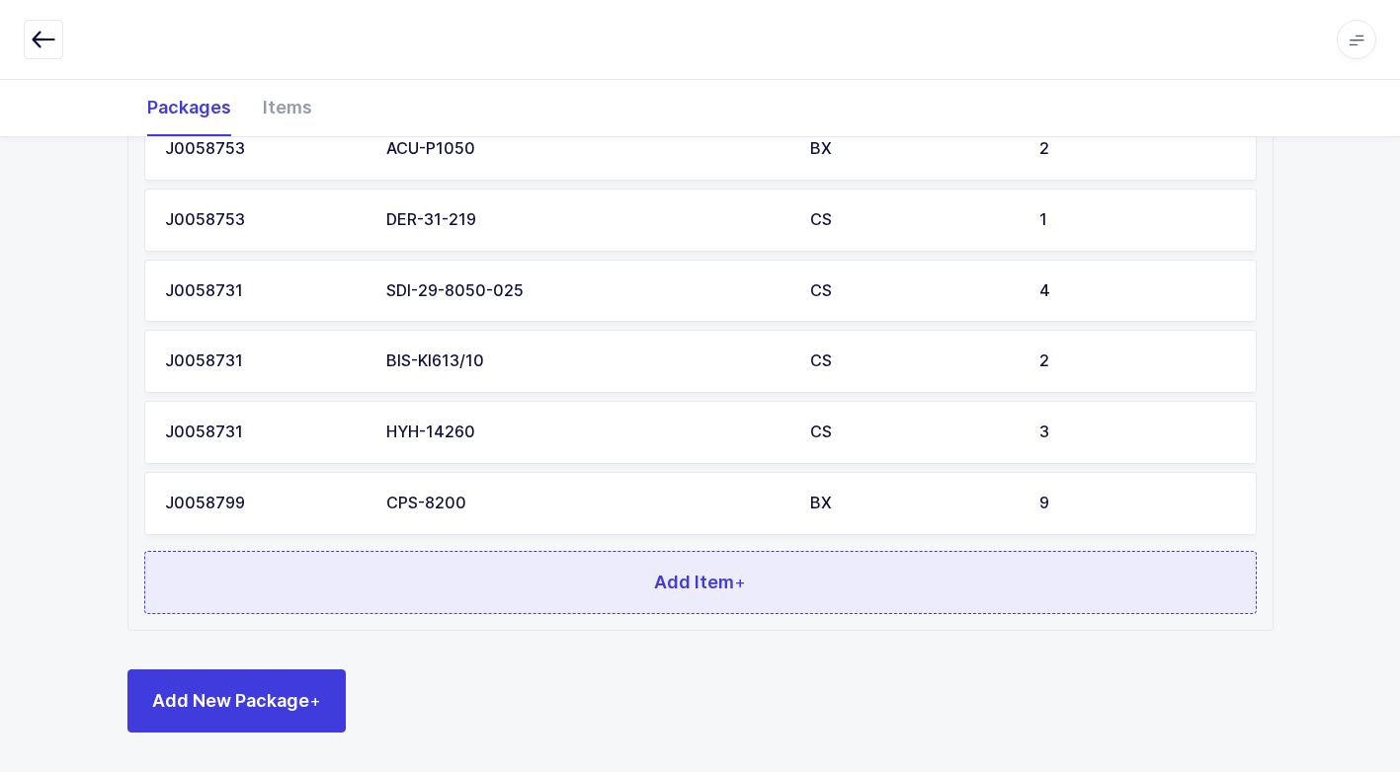
click at [593, 601] on button "Add Item +" at bounding box center [700, 582] width 1112 height 63
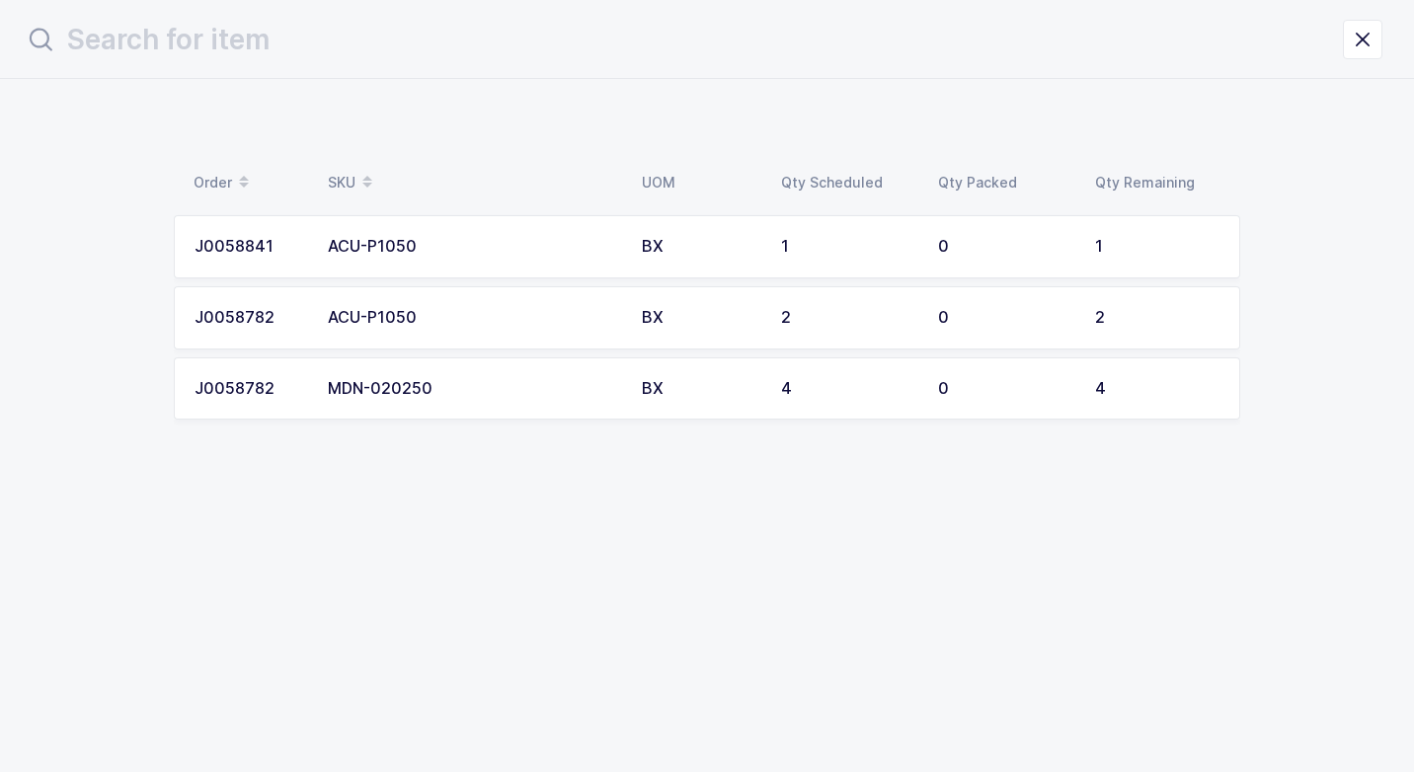
click at [566, 389] on div "MDN-020250" at bounding box center [473, 389] width 290 height 18
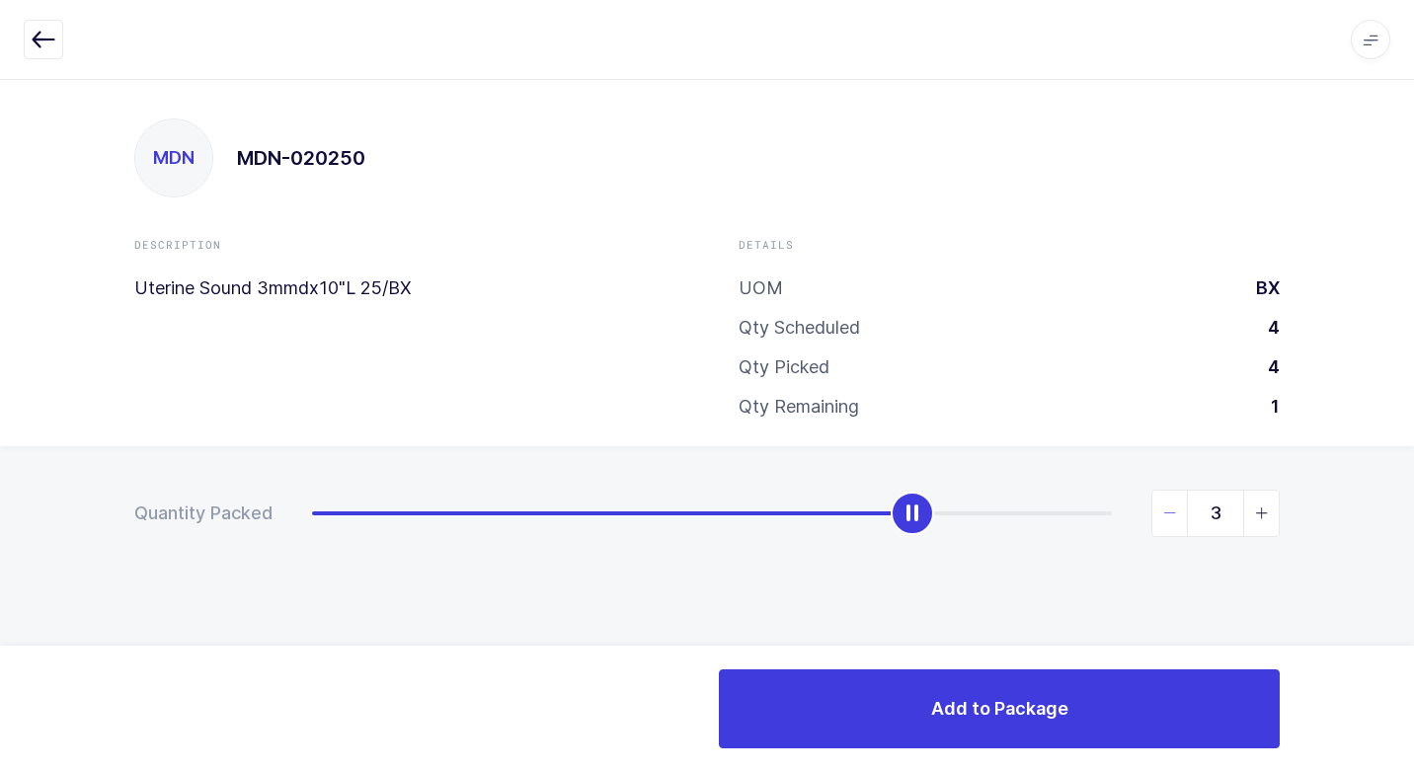
type input "4"
drag, startPoint x: 311, startPoint y: 520, endPoint x: 1251, endPoint y: 591, distance: 943.0
click at [1399, 525] on div "Quantity Packed 4" at bounding box center [707, 582] width 1414 height 273
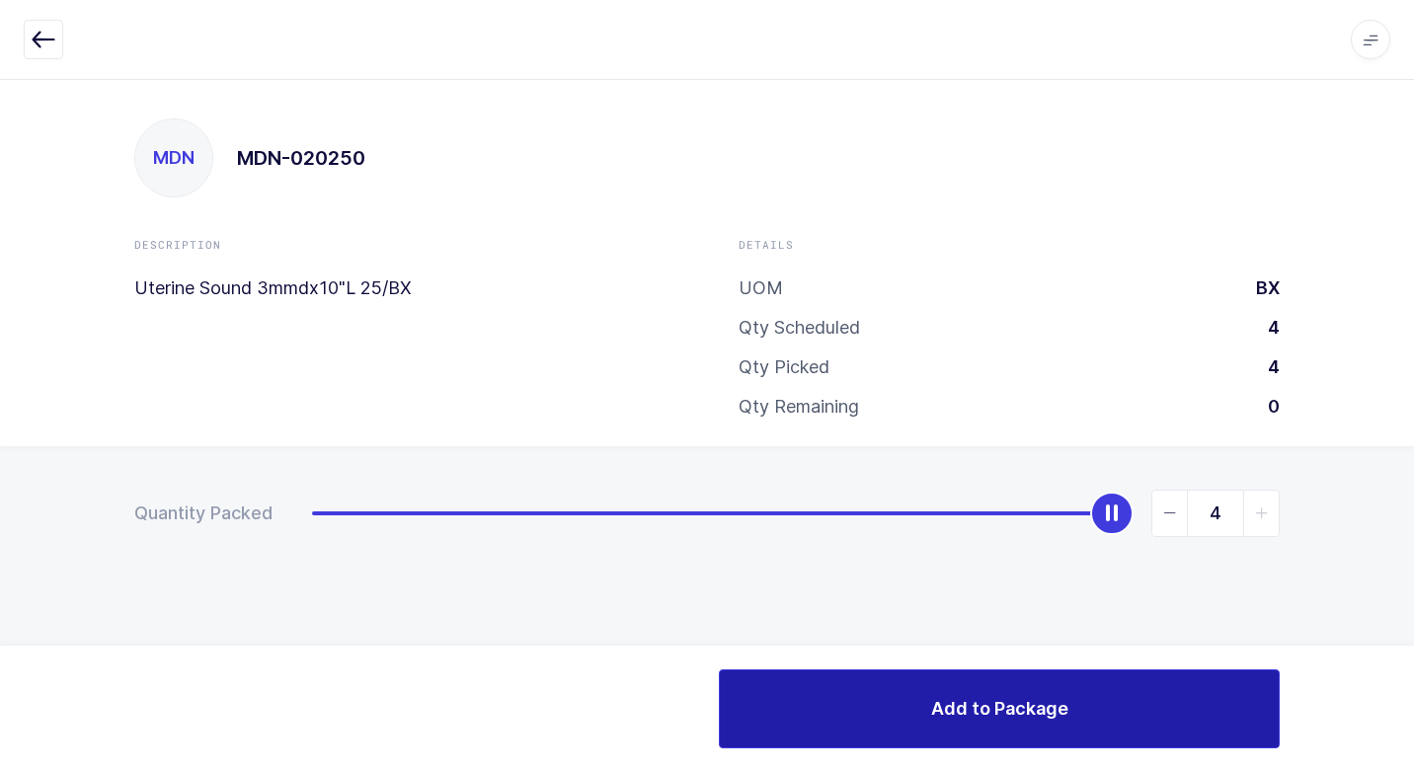
click at [887, 698] on button "Add to Package" at bounding box center [999, 709] width 561 height 79
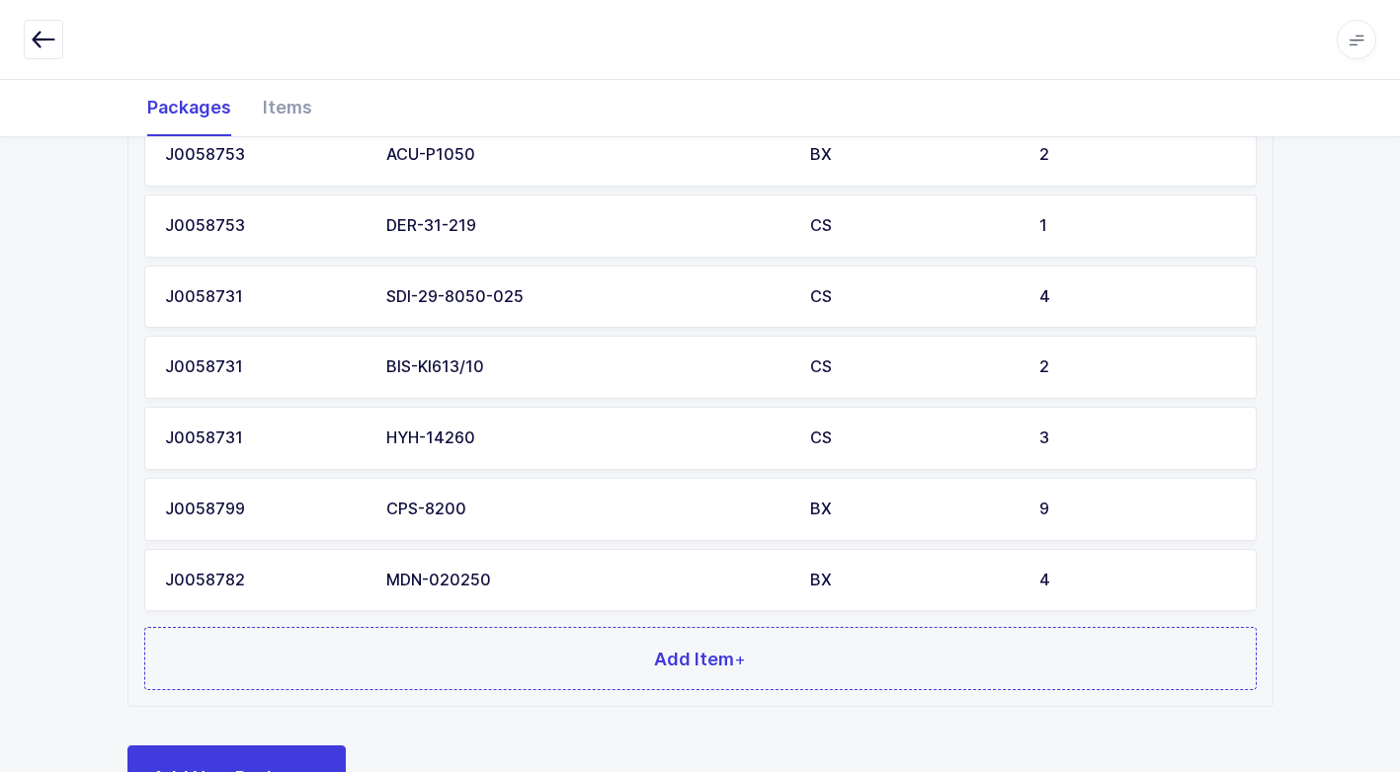
scroll to position [1214, 0]
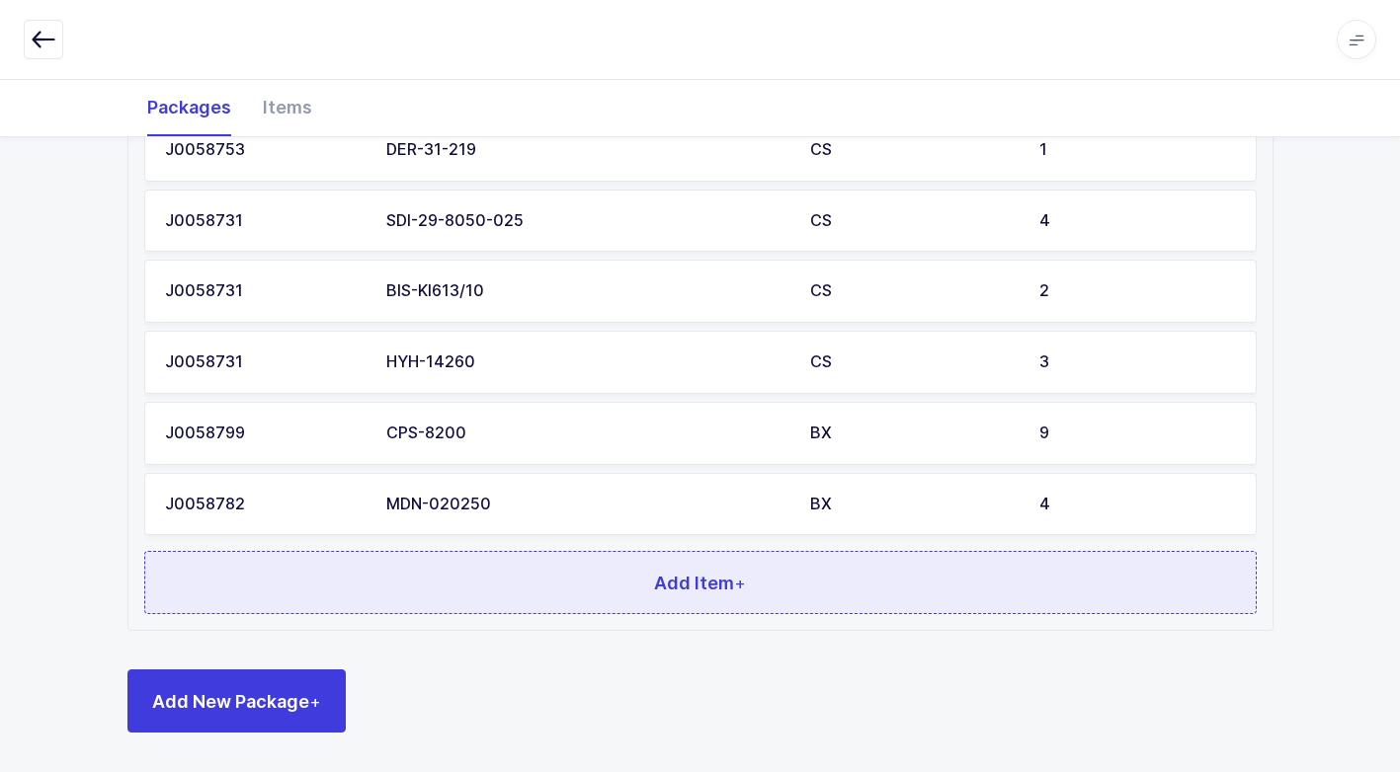
click at [592, 592] on button "Add Item +" at bounding box center [700, 582] width 1112 height 63
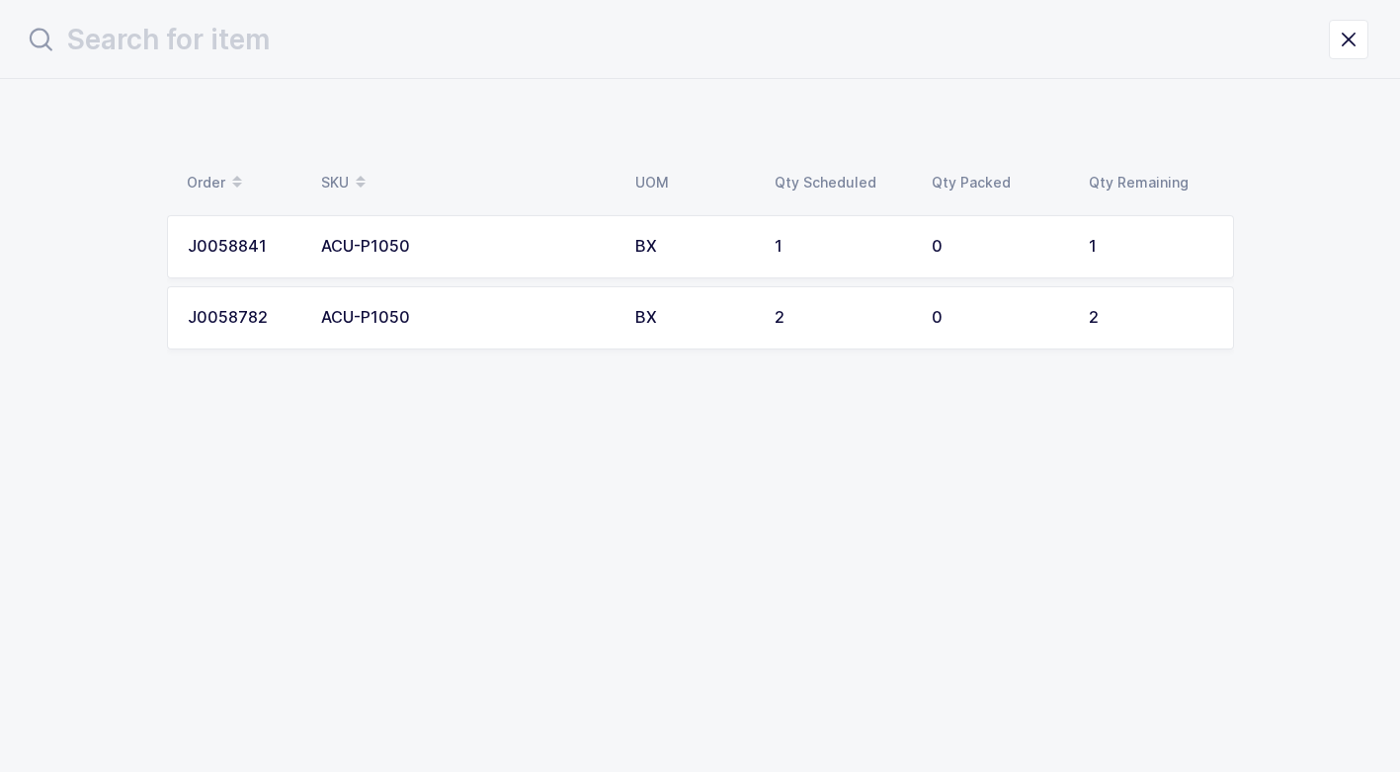
scroll to position [0, 0]
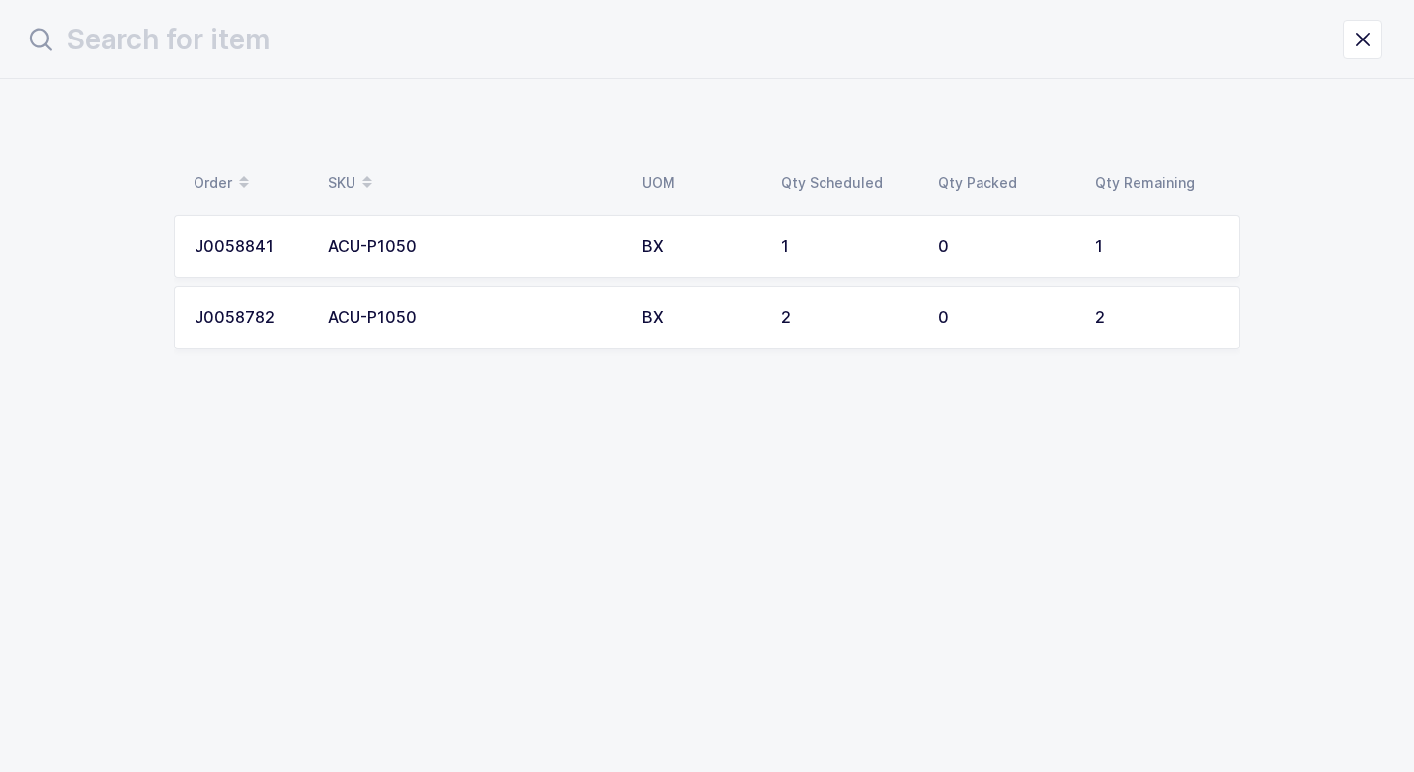
click at [575, 334] on td "ACU-P1050" at bounding box center [473, 317] width 314 height 63
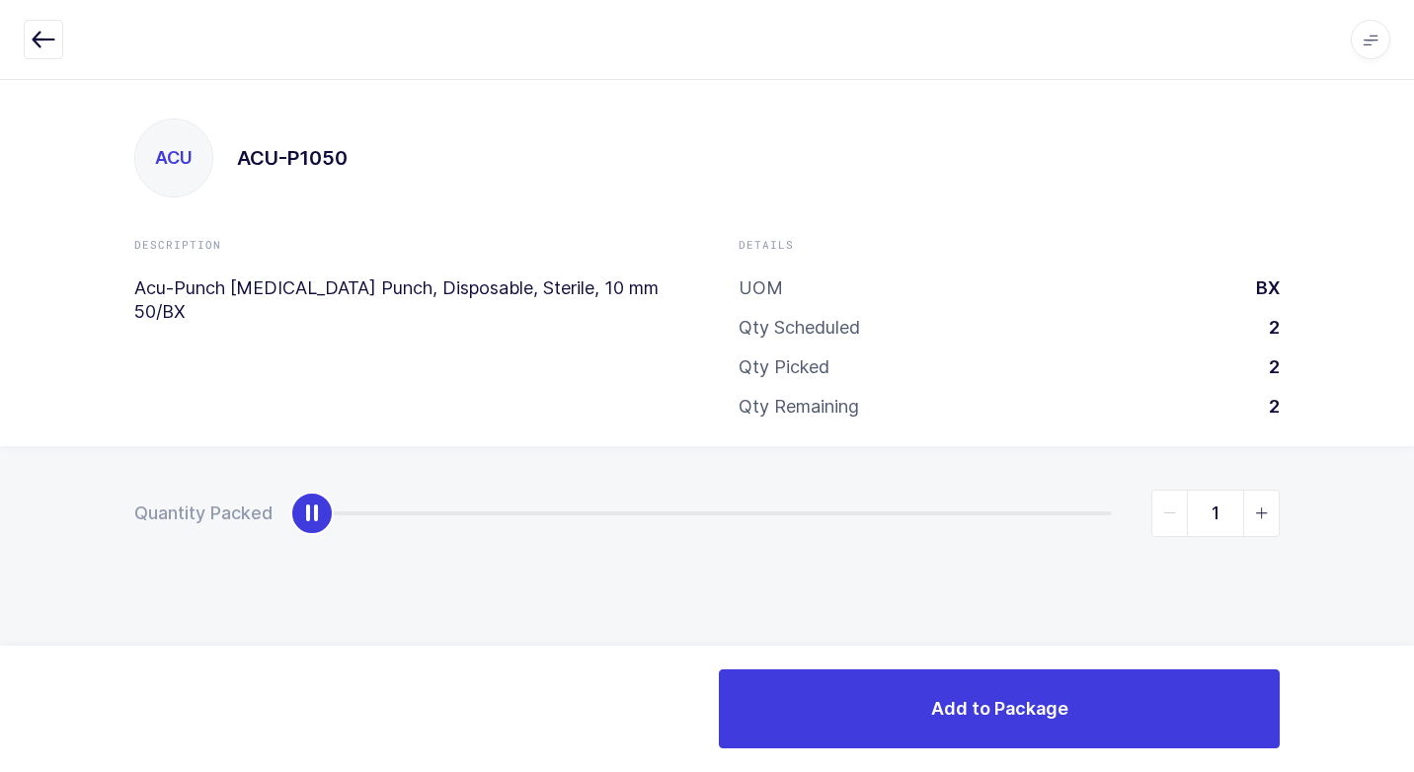
type input "2"
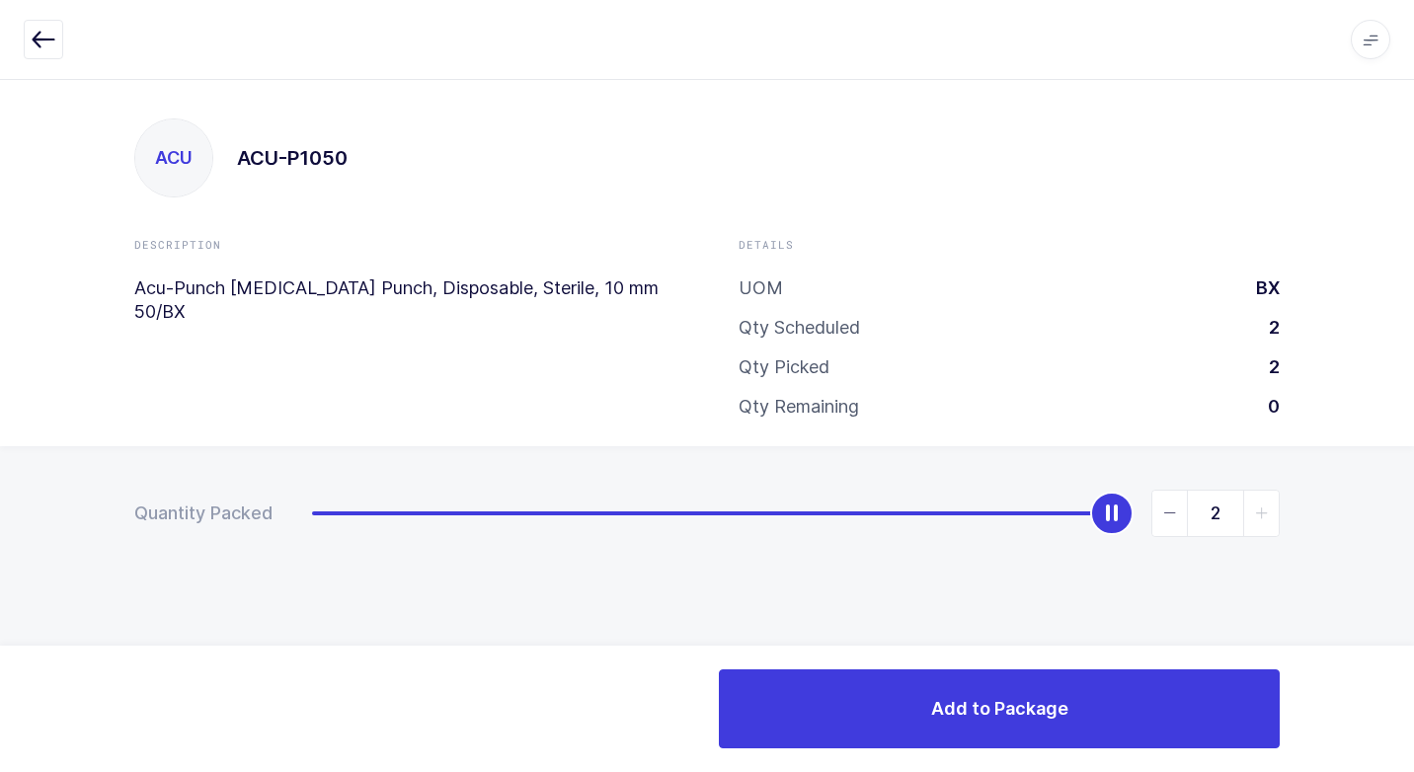
drag, startPoint x: 316, startPoint y: 525, endPoint x: 1218, endPoint y: 598, distance: 904.7
click at [1399, 446] on html "Apps Core [GEOGRAPHIC_DATA] Admin Mission Control Purchasing [PERSON_NAME] Logo…" at bounding box center [707, 386] width 1414 height 772
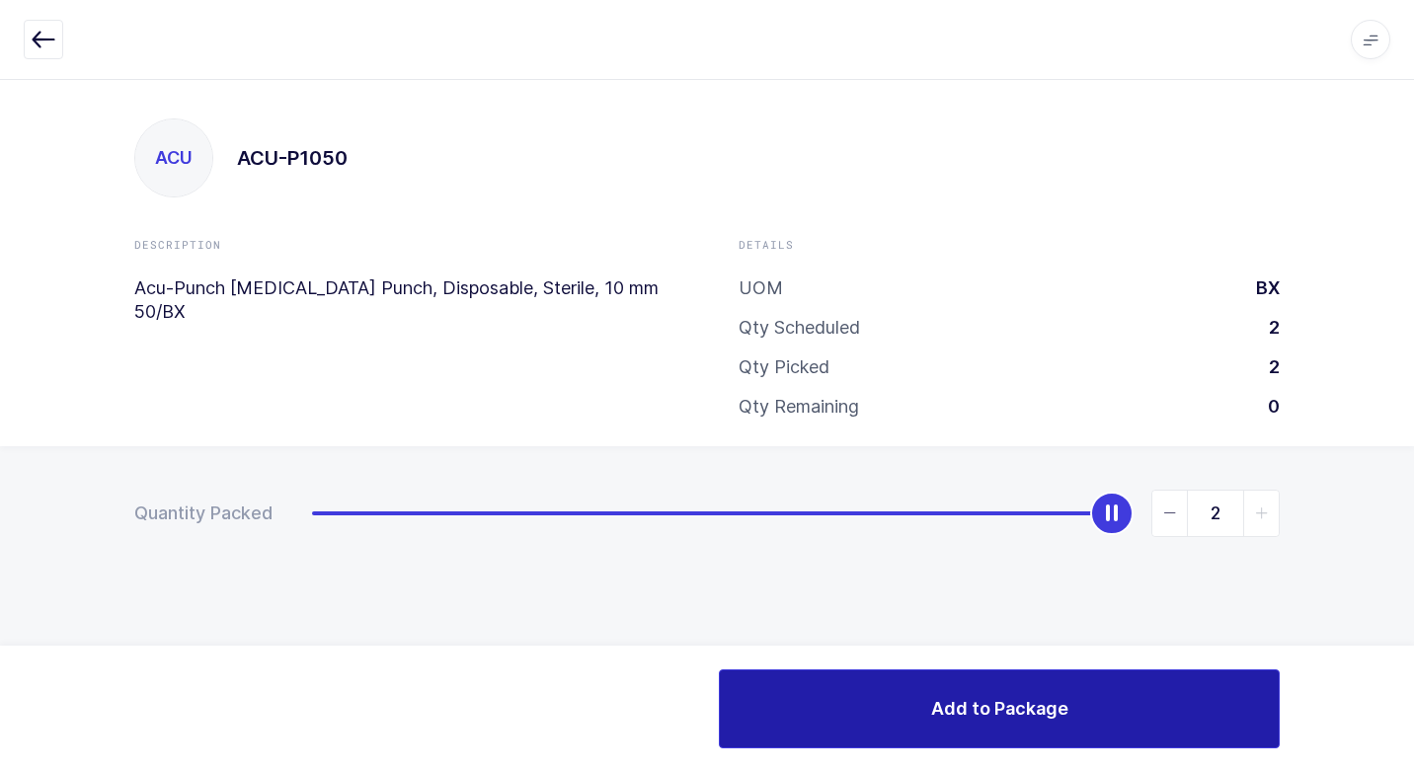
click at [908, 708] on button "Add to Package" at bounding box center [999, 709] width 561 height 79
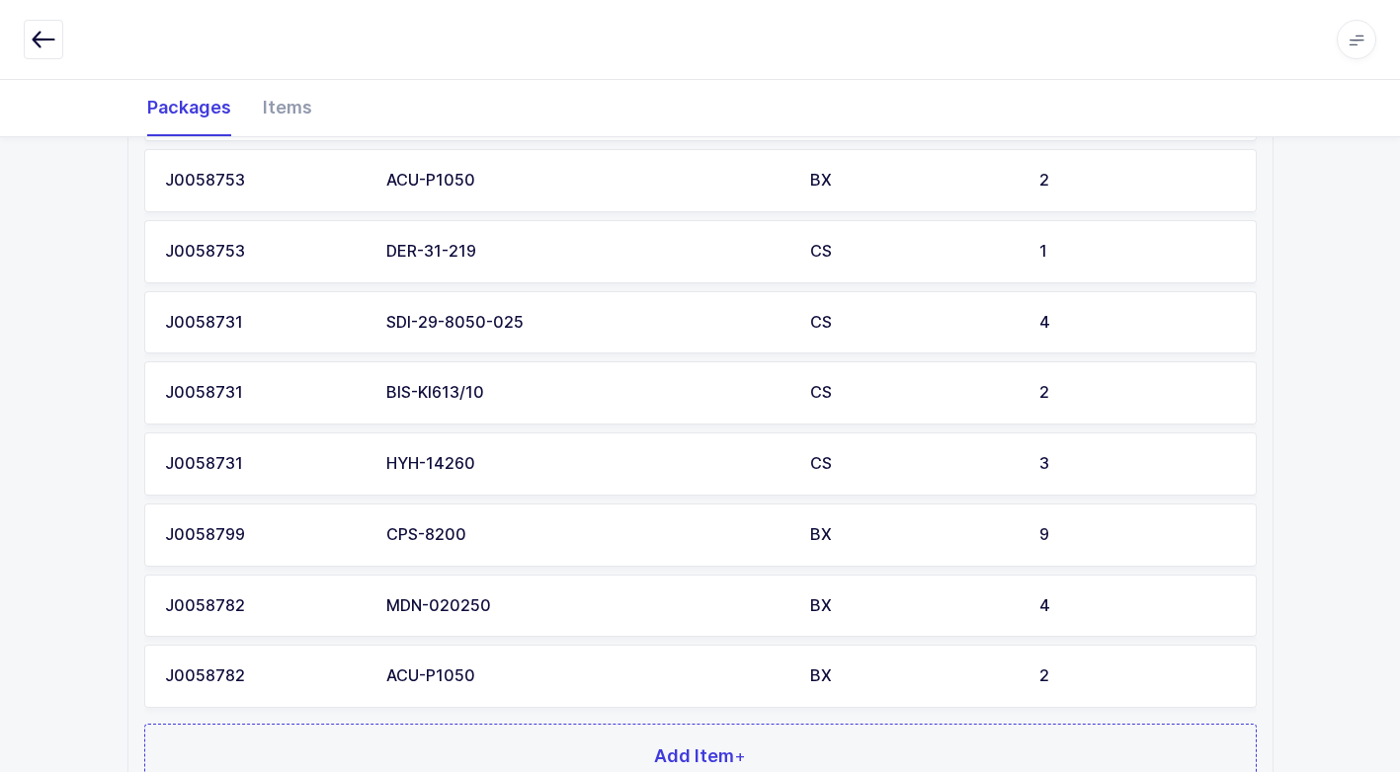
scroll to position [1285, 0]
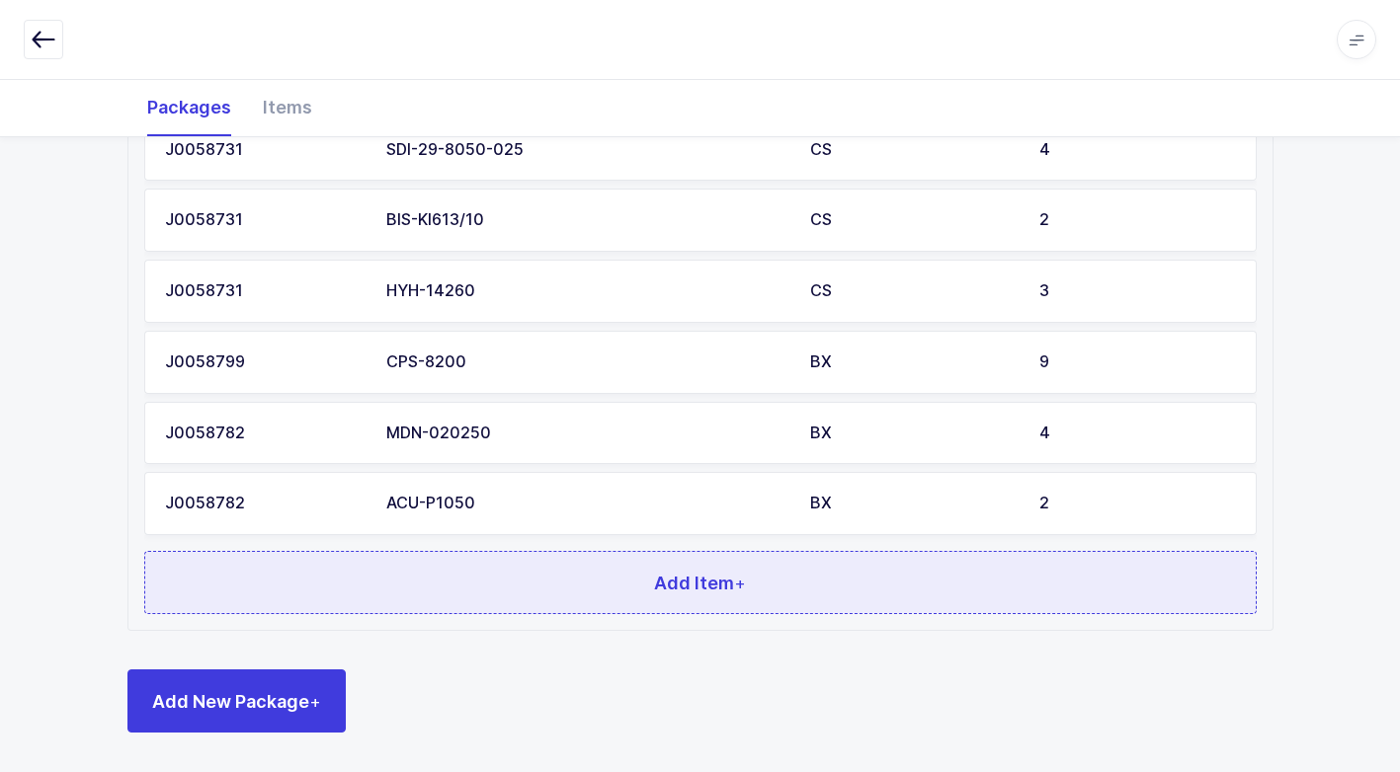
click at [561, 577] on button "Add Item +" at bounding box center [700, 582] width 1112 height 63
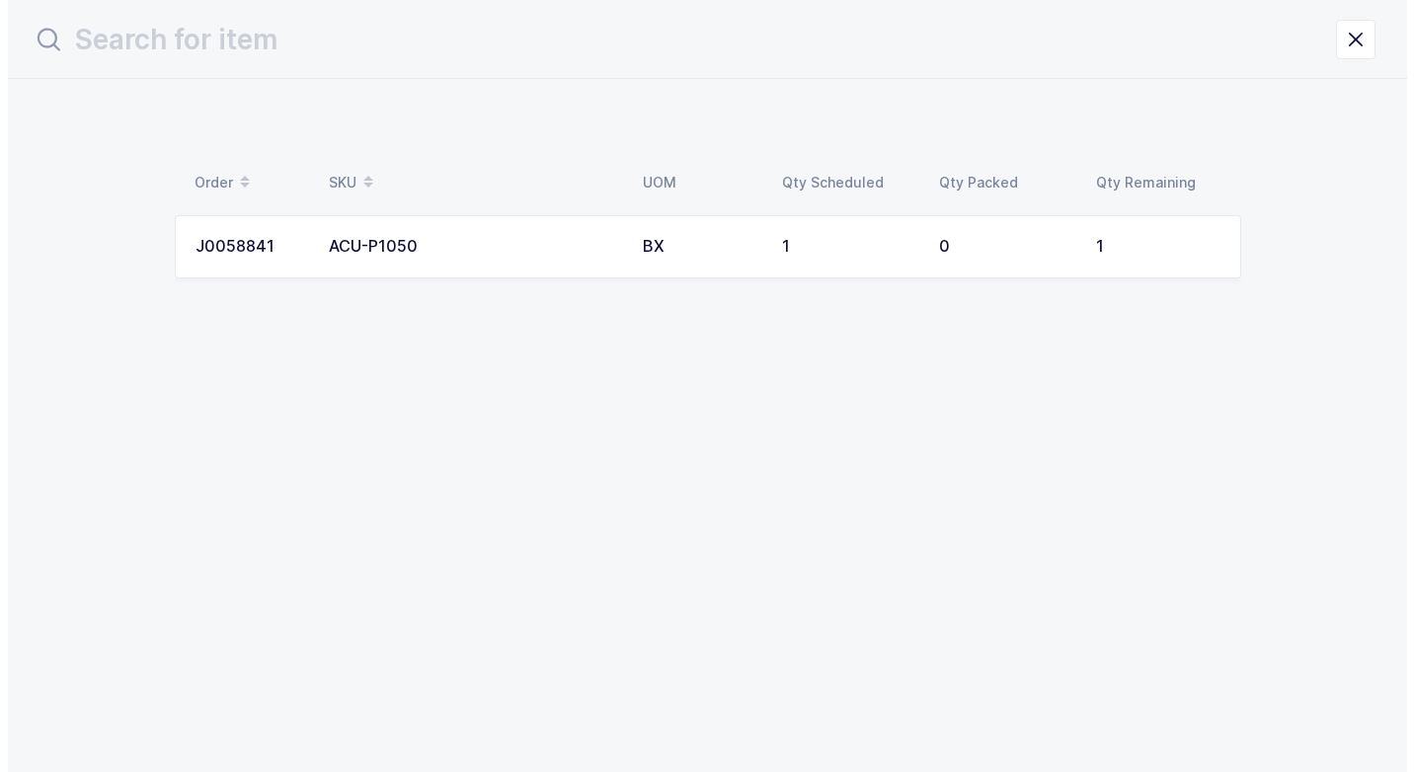
scroll to position [0, 0]
click at [488, 253] on div "ACU-P1050" at bounding box center [473, 247] width 290 height 18
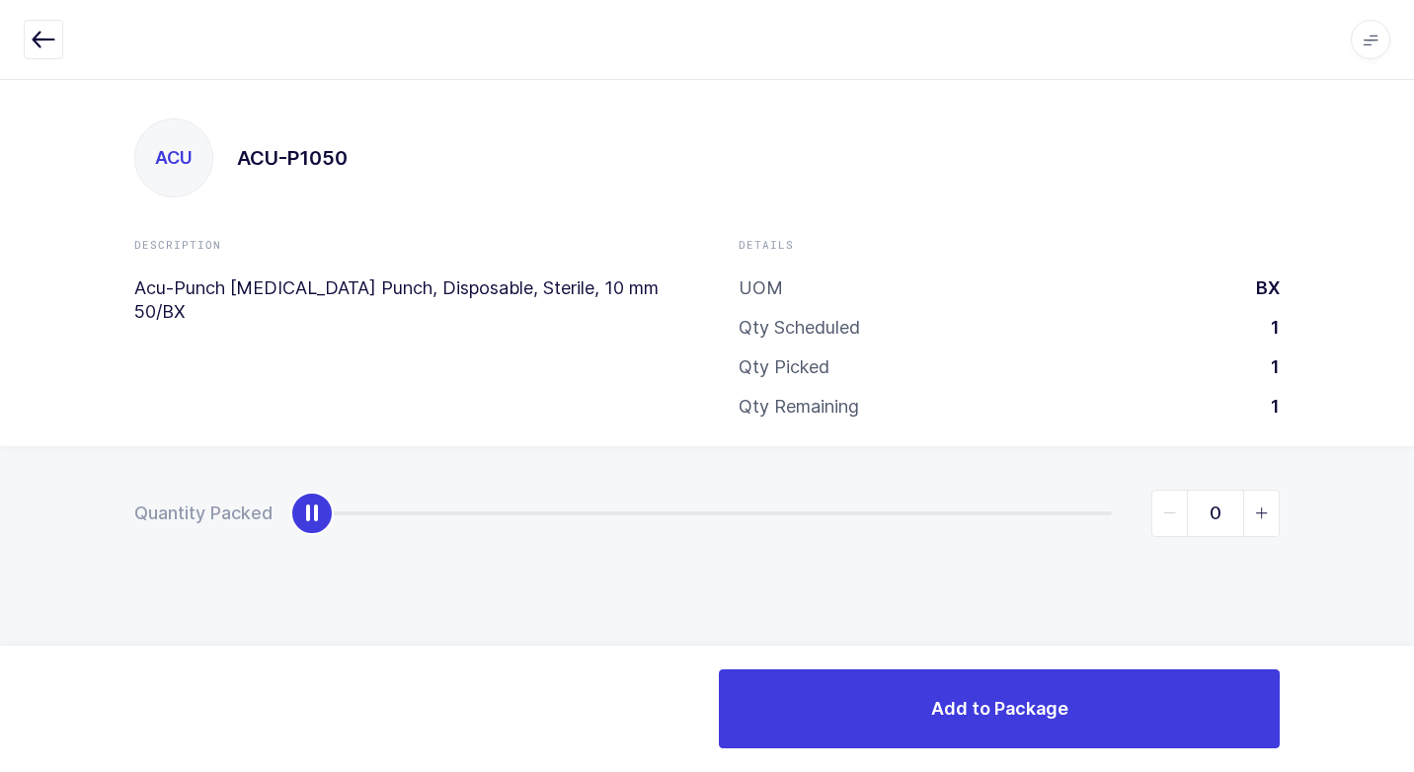
type input "1"
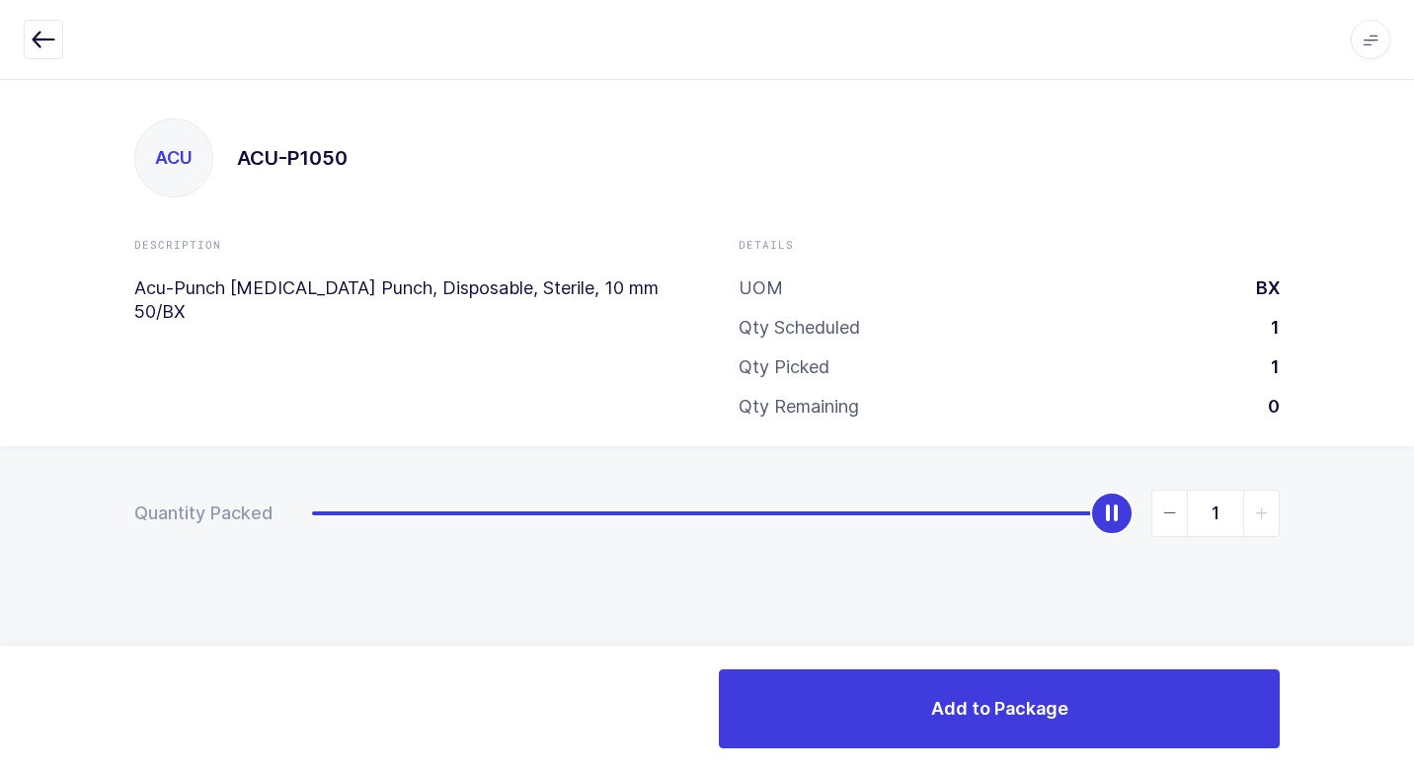
drag, startPoint x: 304, startPoint y: 513, endPoint x: 1279, endPoint y: 538, distance: 975.2
click at [1399, 481] on html "Apps Core [GEOGRAPHIC_DATA] Admin Mission Control Purchasing [PERSON_NAME] Logo…" at bounding box center [707, 386] width 1414 height 772
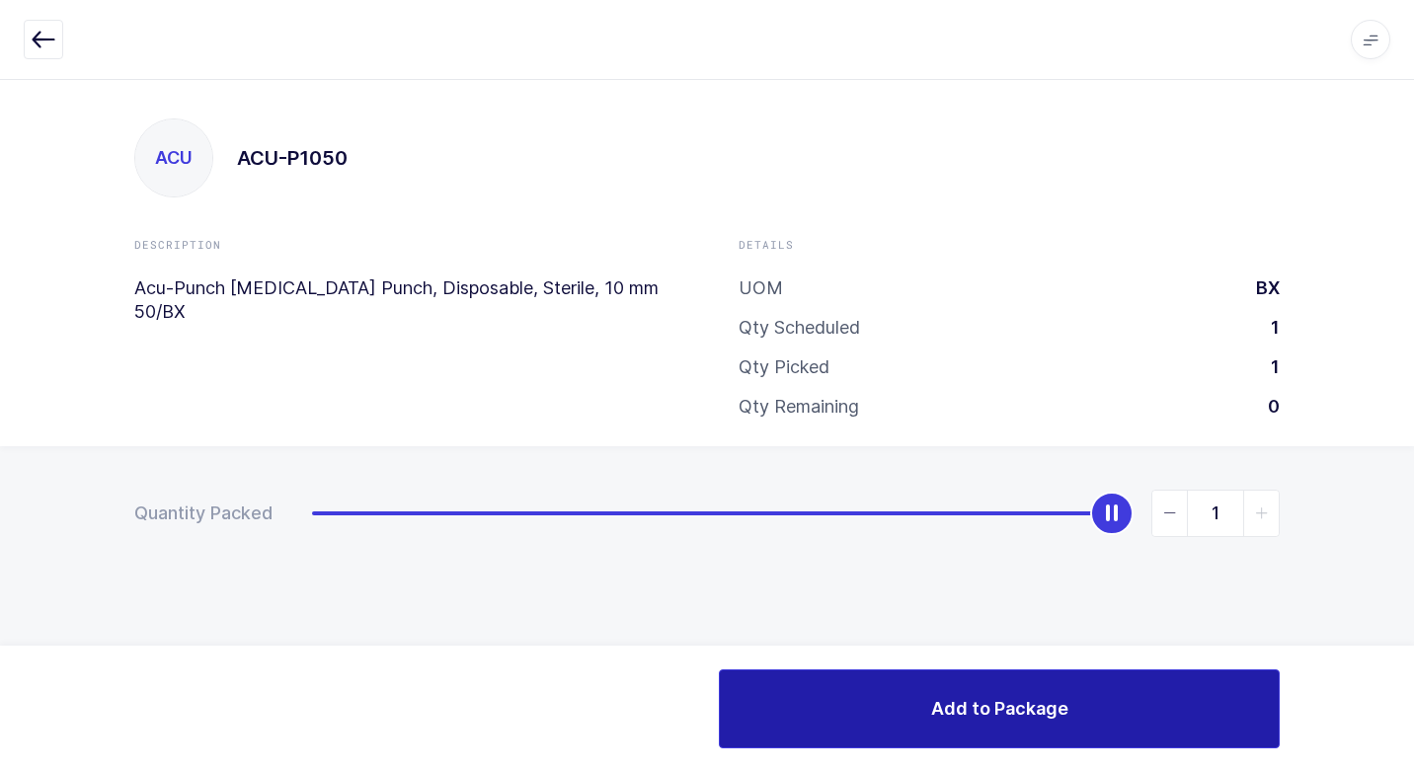
click at [916, 700] on button "Add to Package" at bounding box center [999, 709] width 561 height 79
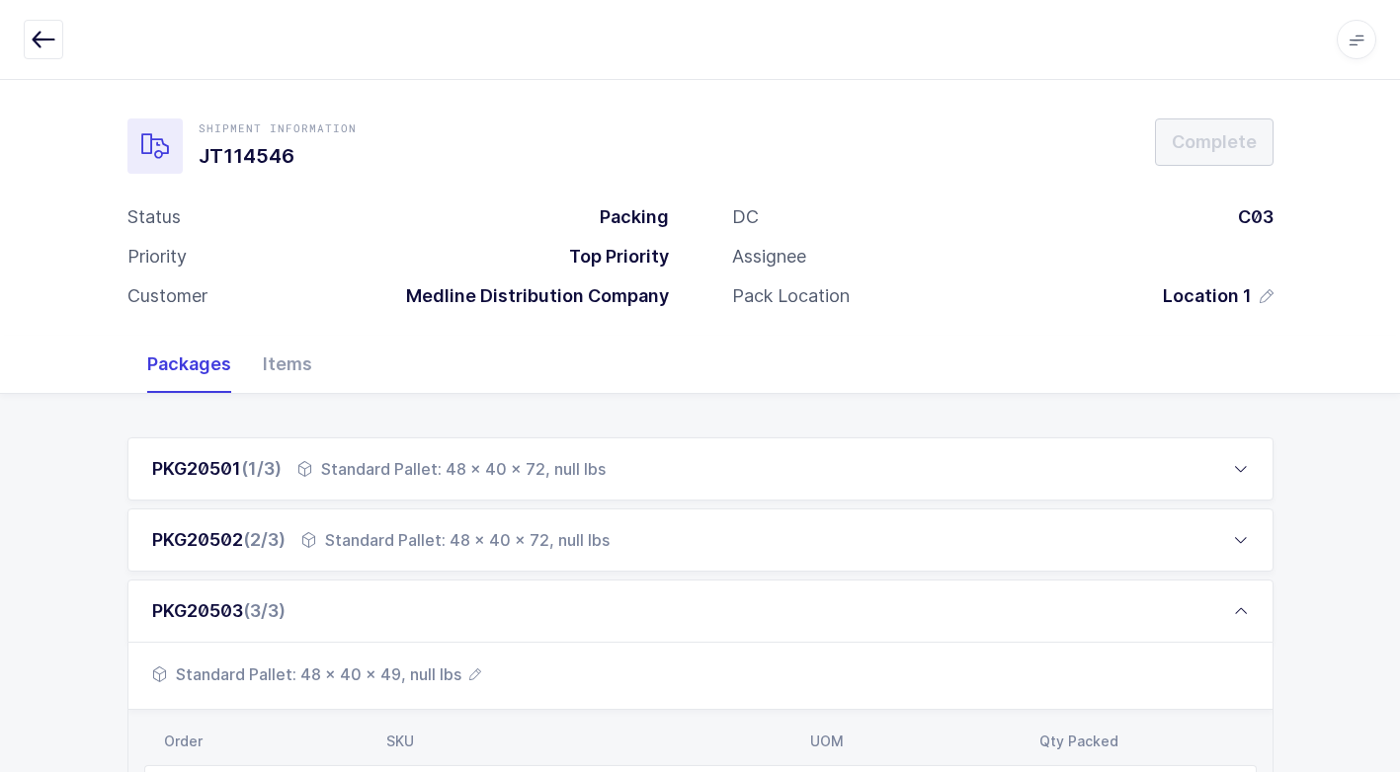
click at [419, 673] on span "Standard Pallet: 48 x 40 x 49, null lbs" at bounding box center [316, 675] width 329 height 24
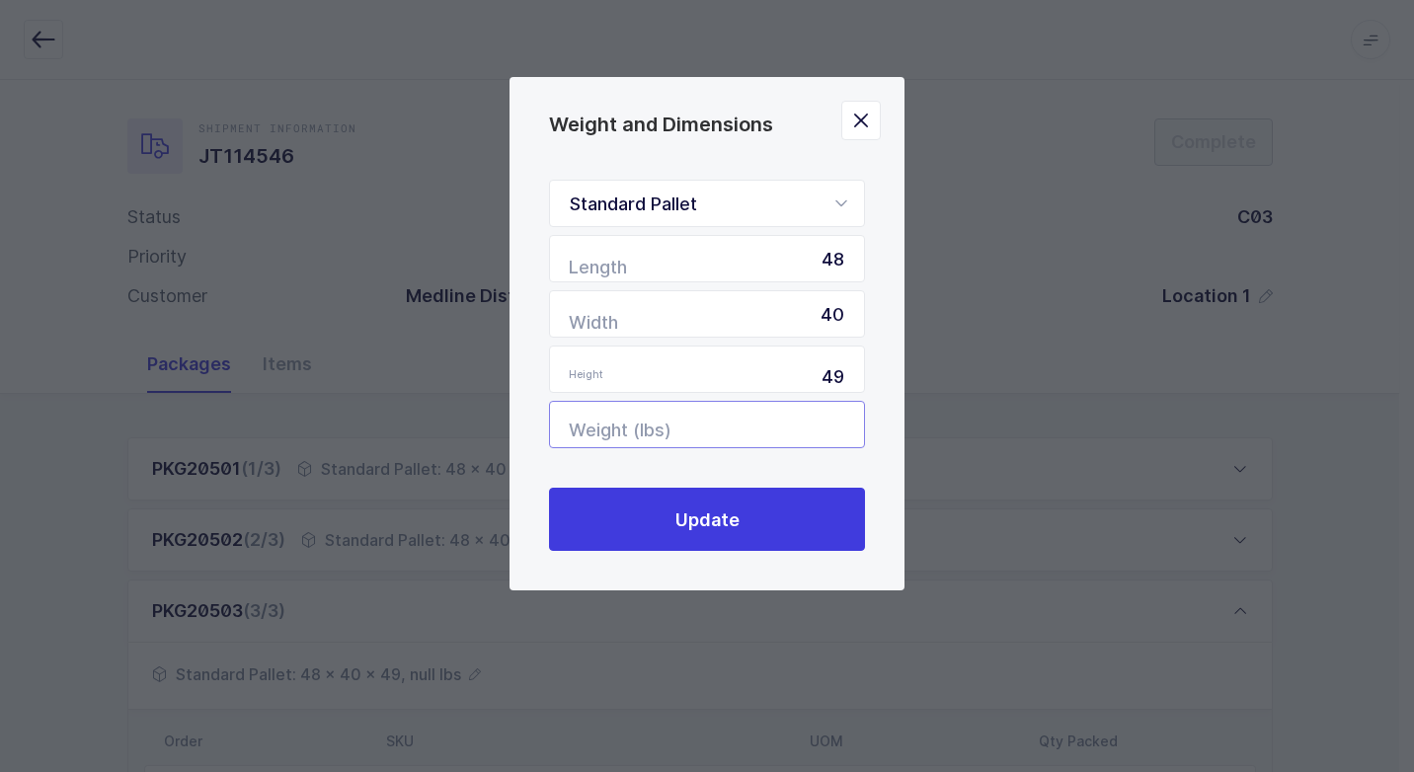
click at [793, 411] on input "Weight (lbs)" at bounding box center [707, 424] width 316 height 47
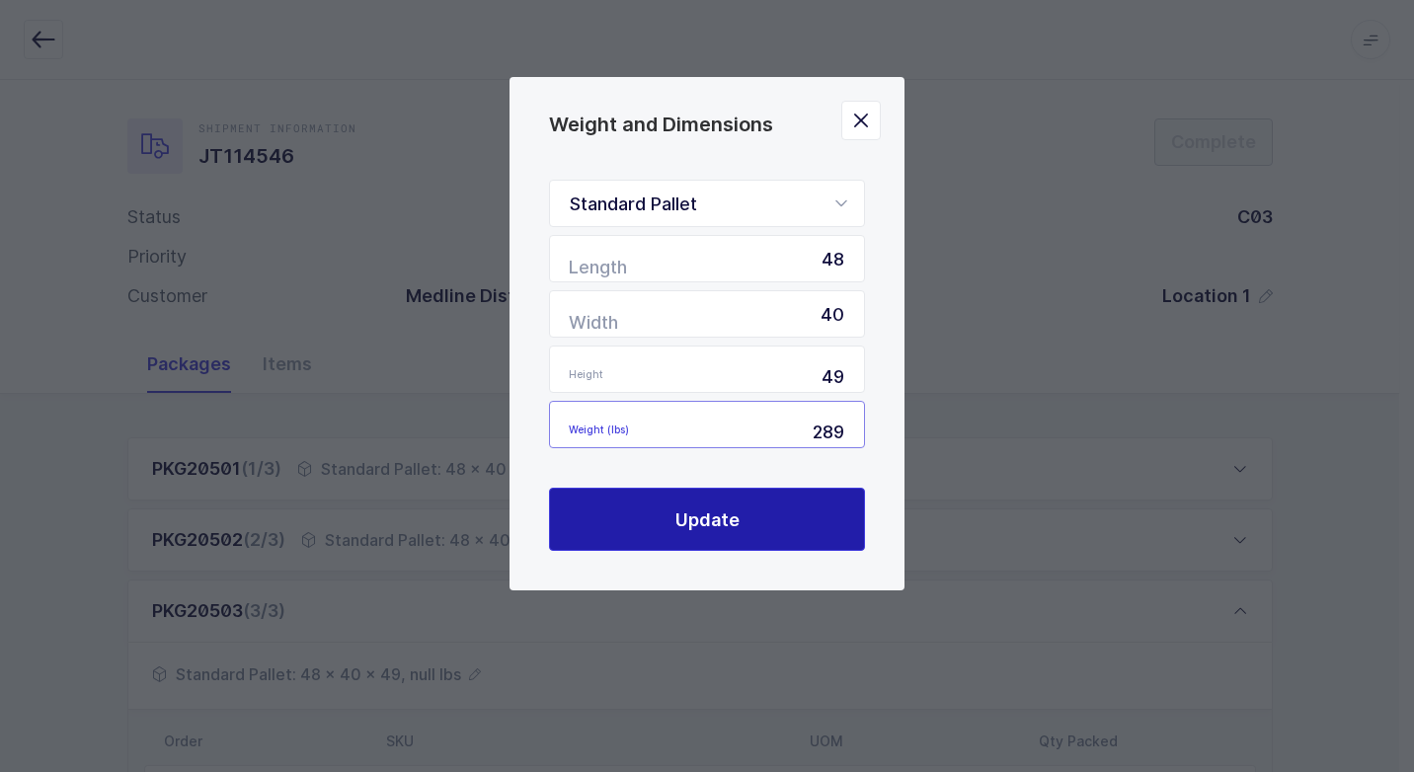
type input "289"
click at [770, 523] on button "Update" at bounding box center [707, 519] width 316 height 63
click at [758, 530] on button "Update" at bounding box center [707, 519] width 316 height 63
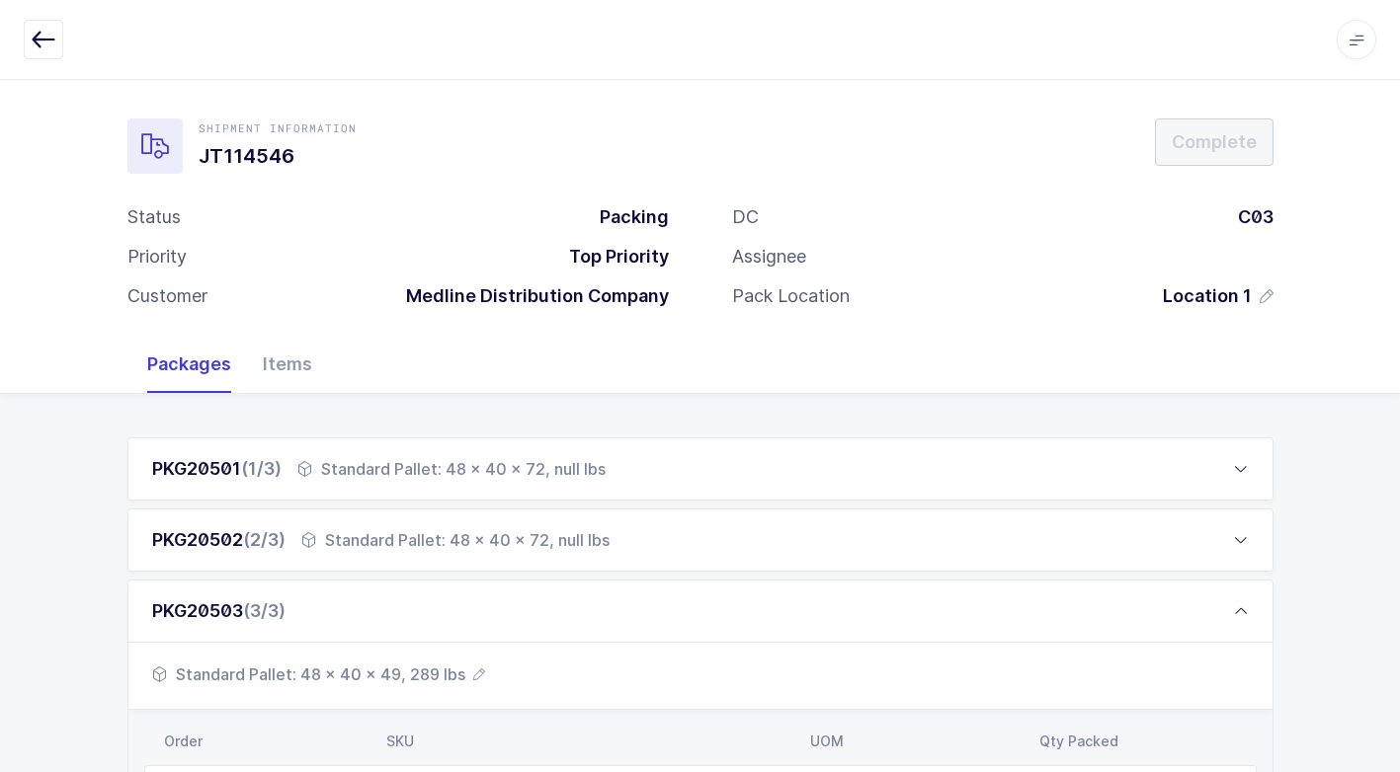
click at [568, 541] on div "Standard Pallet: 48 x 40 x 72, null lbs" at bounding box center [455, 540] width 308 height 24
click at [565, 532] on div "Standard Pallet: 48 x 40 x 72, null lbs" at bounding box center [455, 540] width 308 height 24
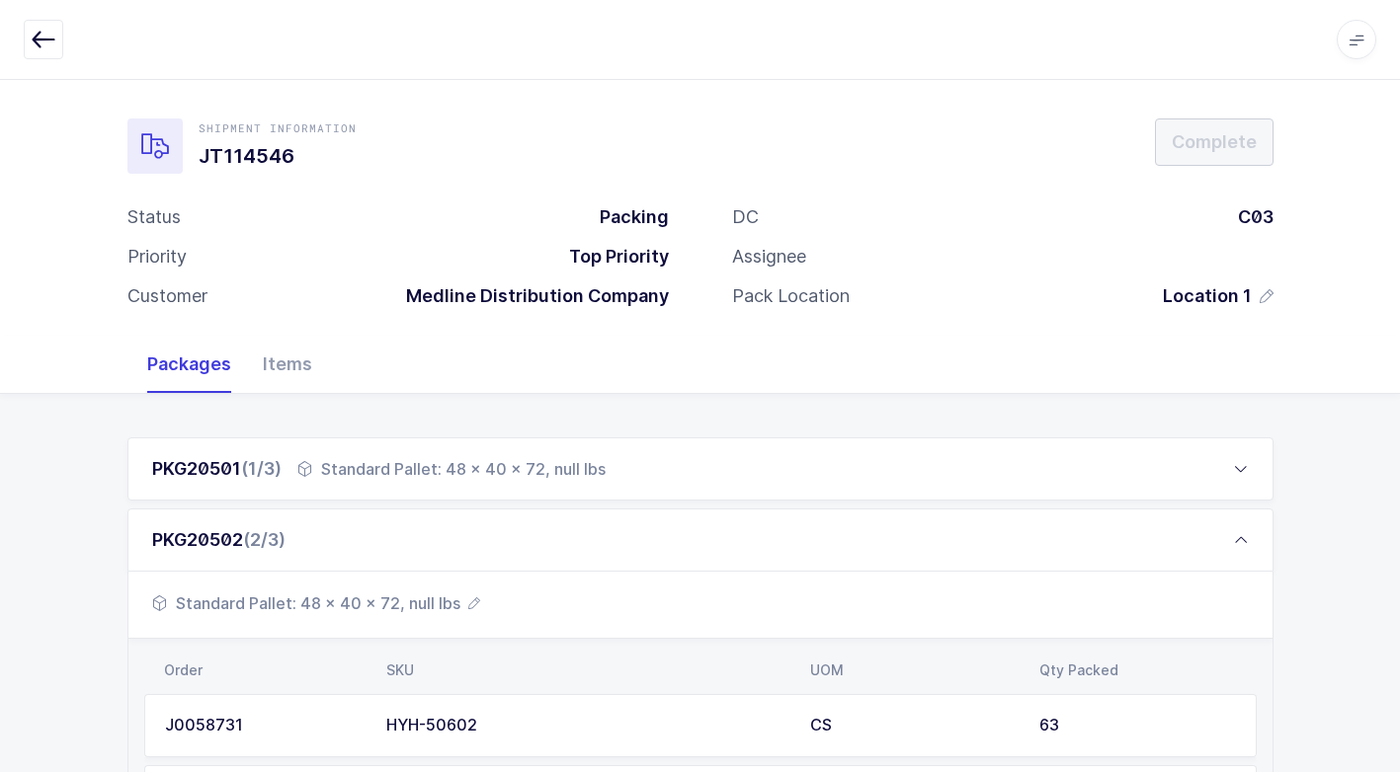
click at [435, 602] on span "Standard Pallet: 48 x 40 x 72, null lbs" at bounding box center [316, 604] width 328 height 24
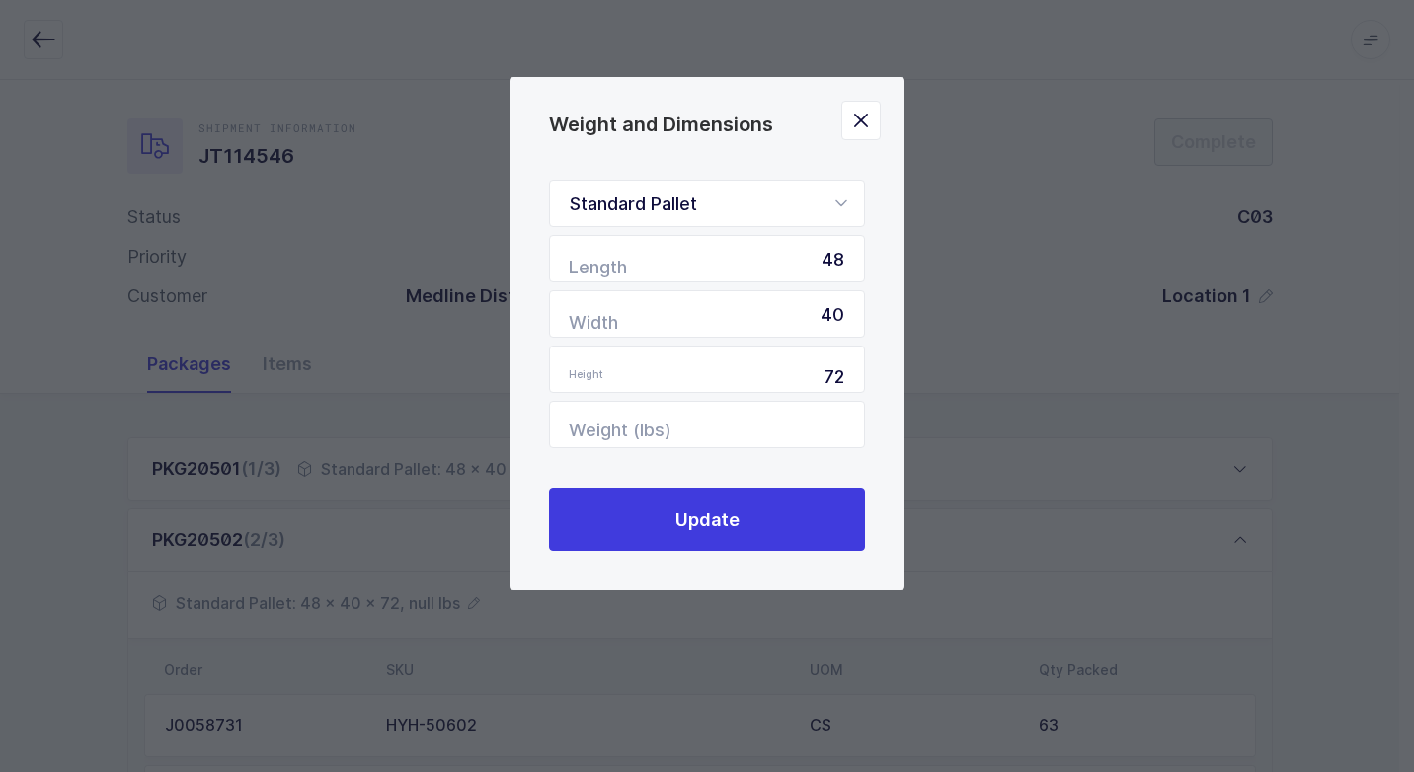
click at [780, 400] on form "Standard Pallet Standard Pallet Euro Pallet Box Length 48 Width 40 Height 72 We…" at bounding box center [707, 314] width 316 height 269
click at [785, 432] on input "Weight (lbs)" at bounding box center [707, 424] width 316 height 47
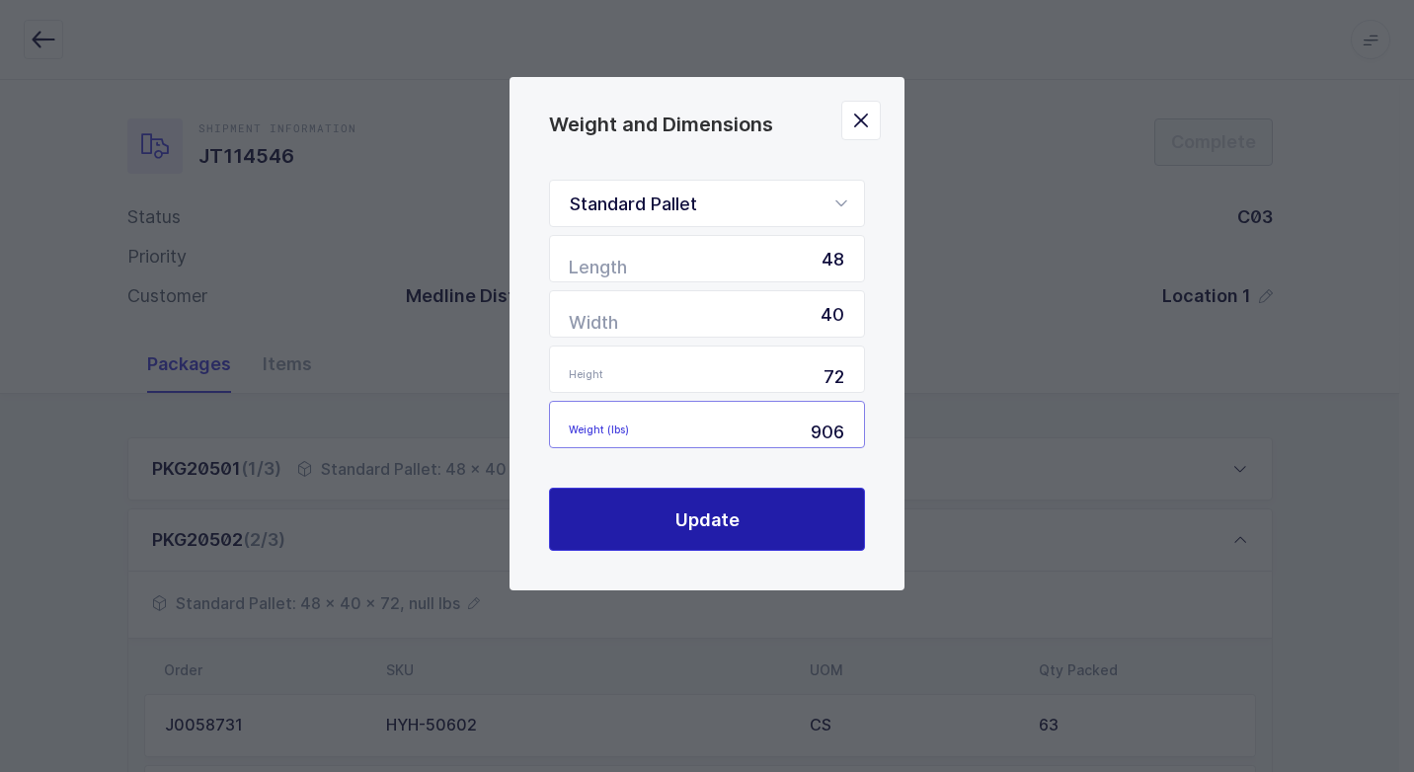
type input "906"
click at [752, 522] on button "Update" at bounding box center [707, 519] width 316 height 63
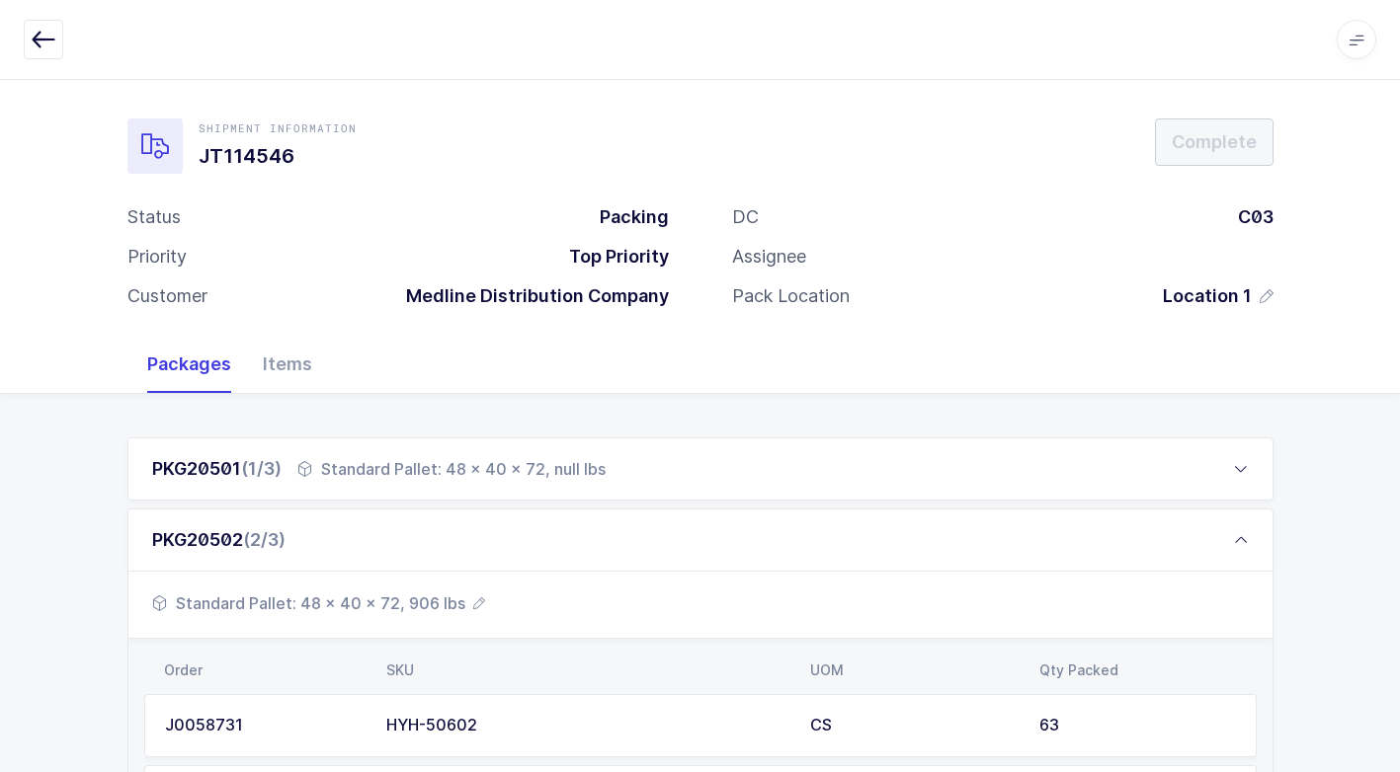
click at [558, 471] on div "Standard Pallet: 48 x 40 x 72, null lbs" at bounding box center [451, 469] width 308 height 24
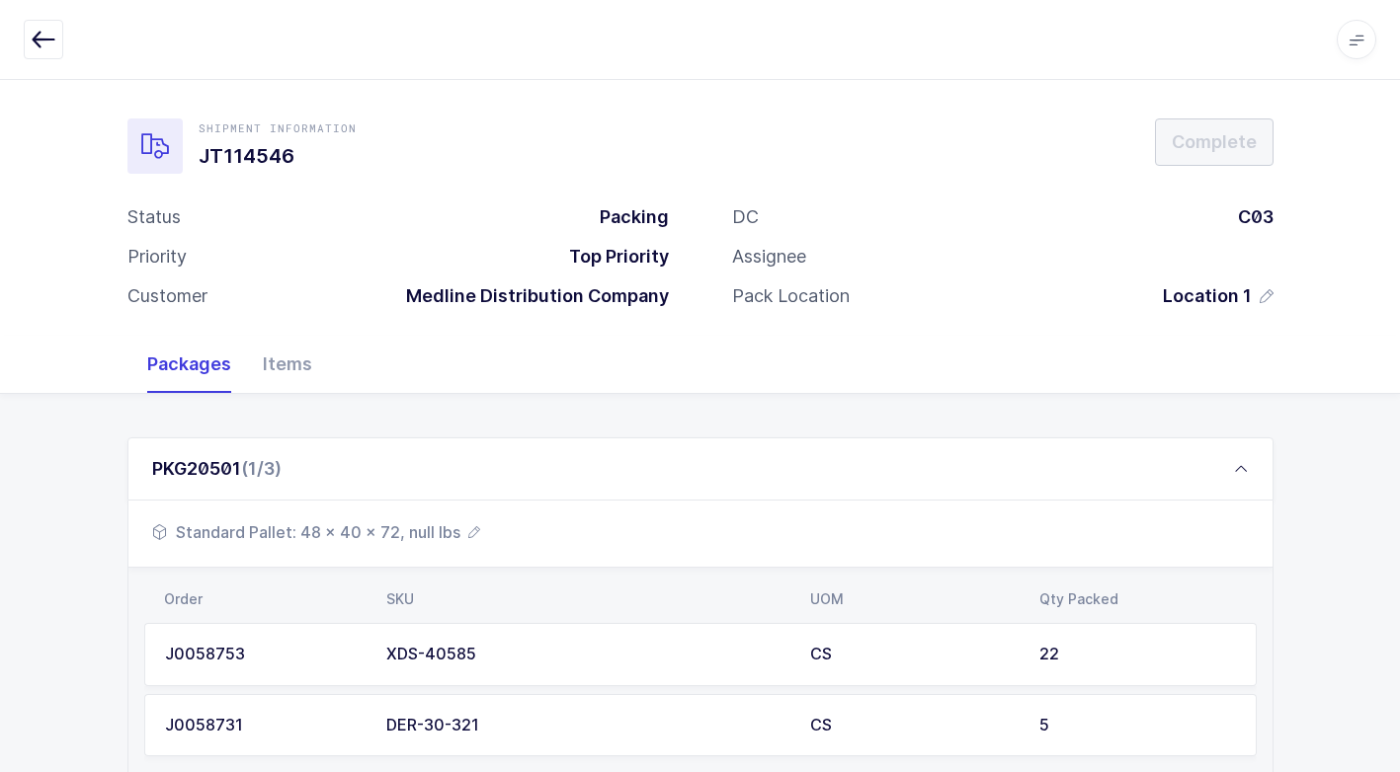
click at [403, 528] on span "Standard Pallet: 48 x 40 x 72, null lbs" at bounding box center [316, 533] width 328 height 24
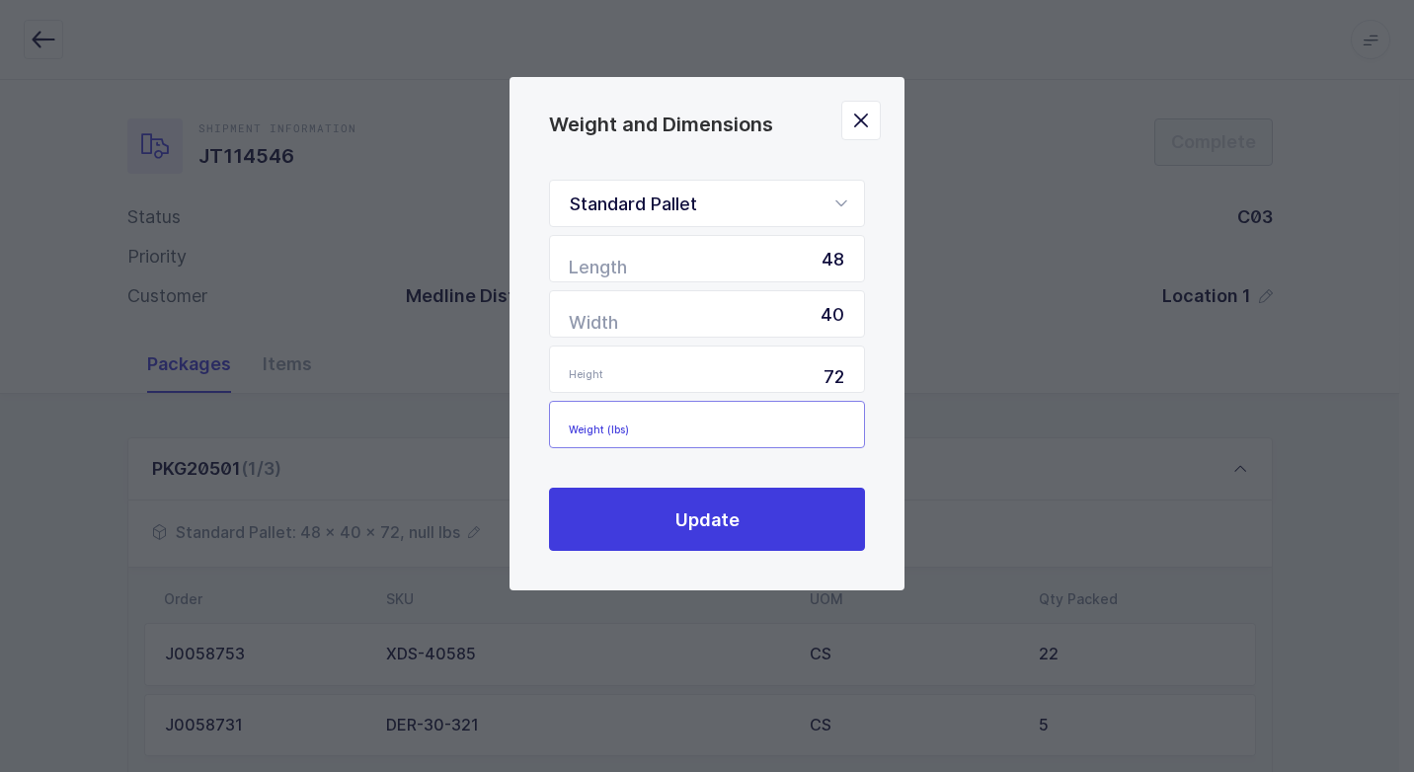
click at [803, 413] on input "Weight (lbs)" at bounding box center [707, 424] width 316 height 47
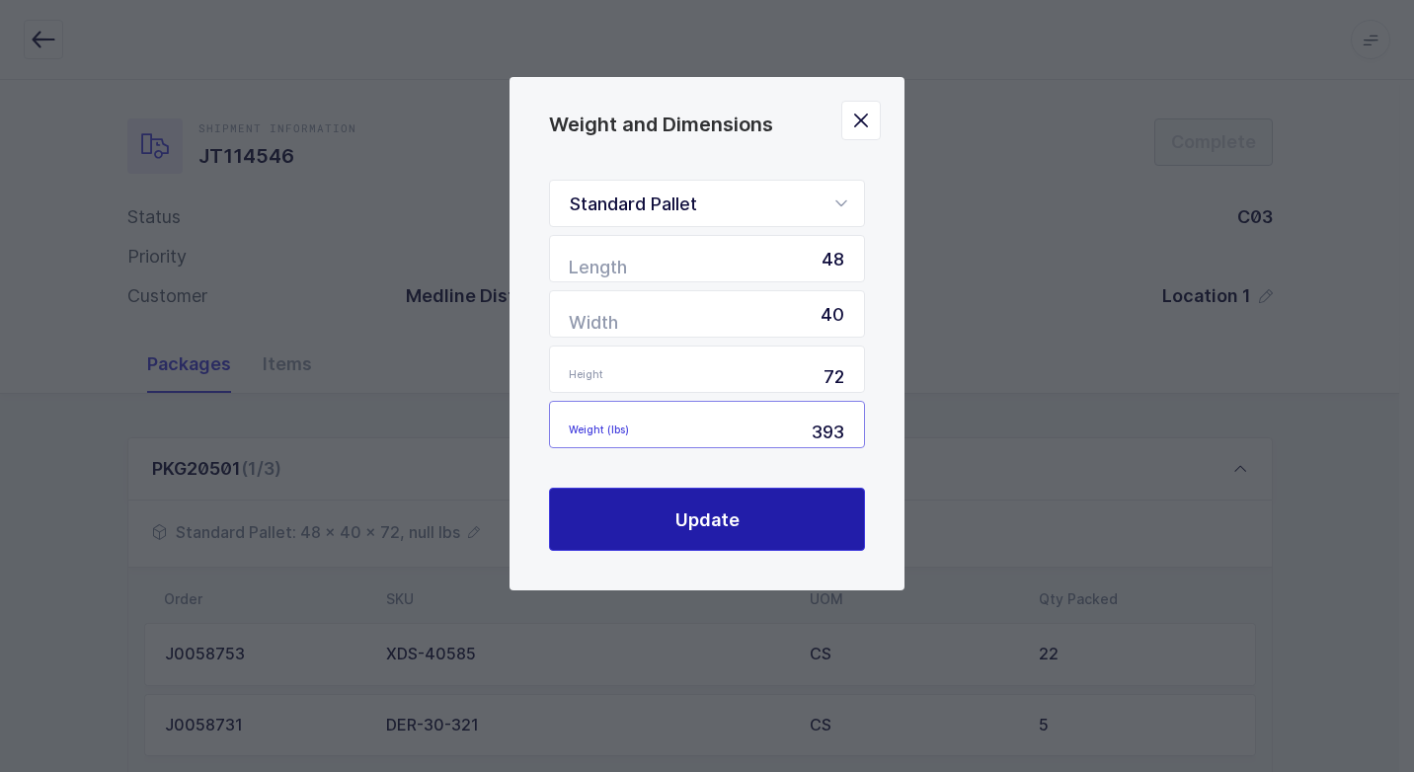
type input "393"
click at [699, 516] on span "Update" at bounding box center [708, 520] width 64 height 25
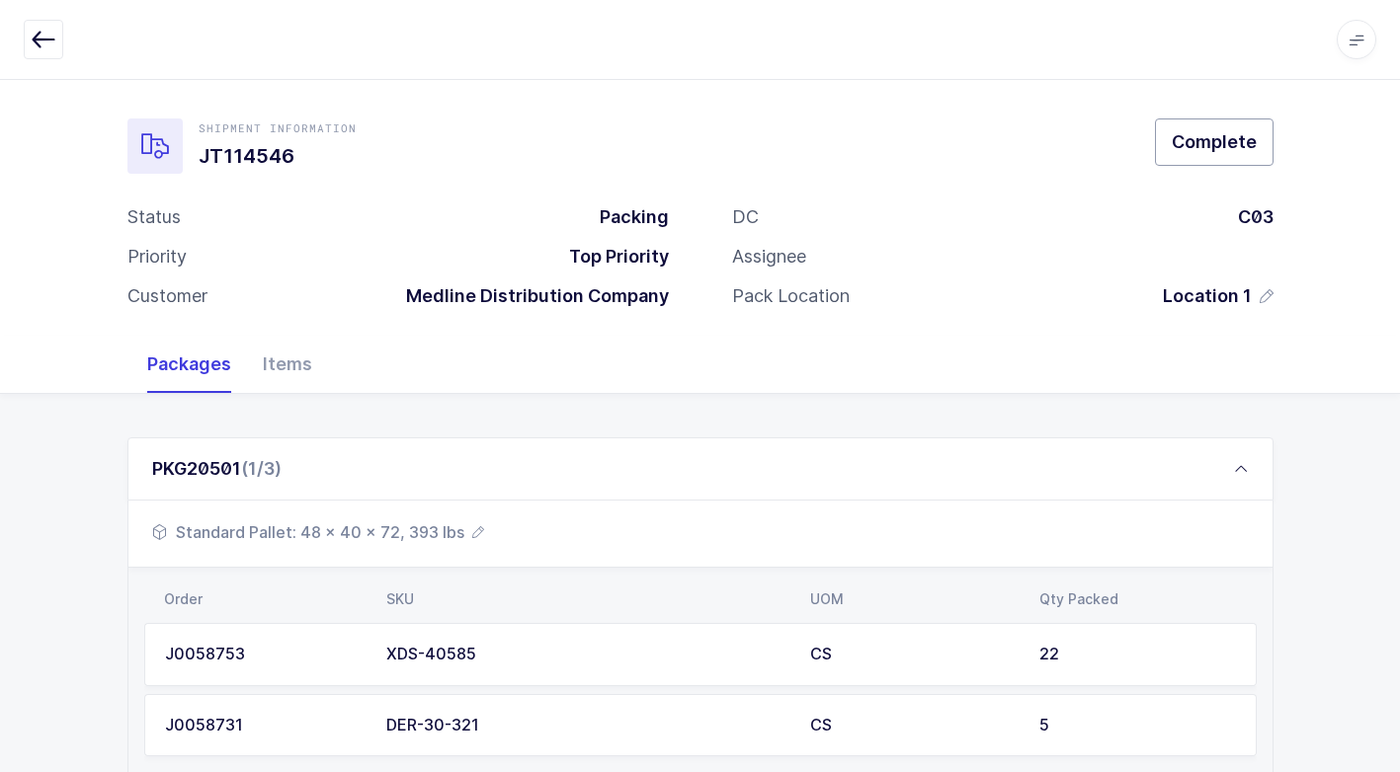
click at [1191, 136] on span "Complete" at bounding box center [1213, 141] width 85 height 25
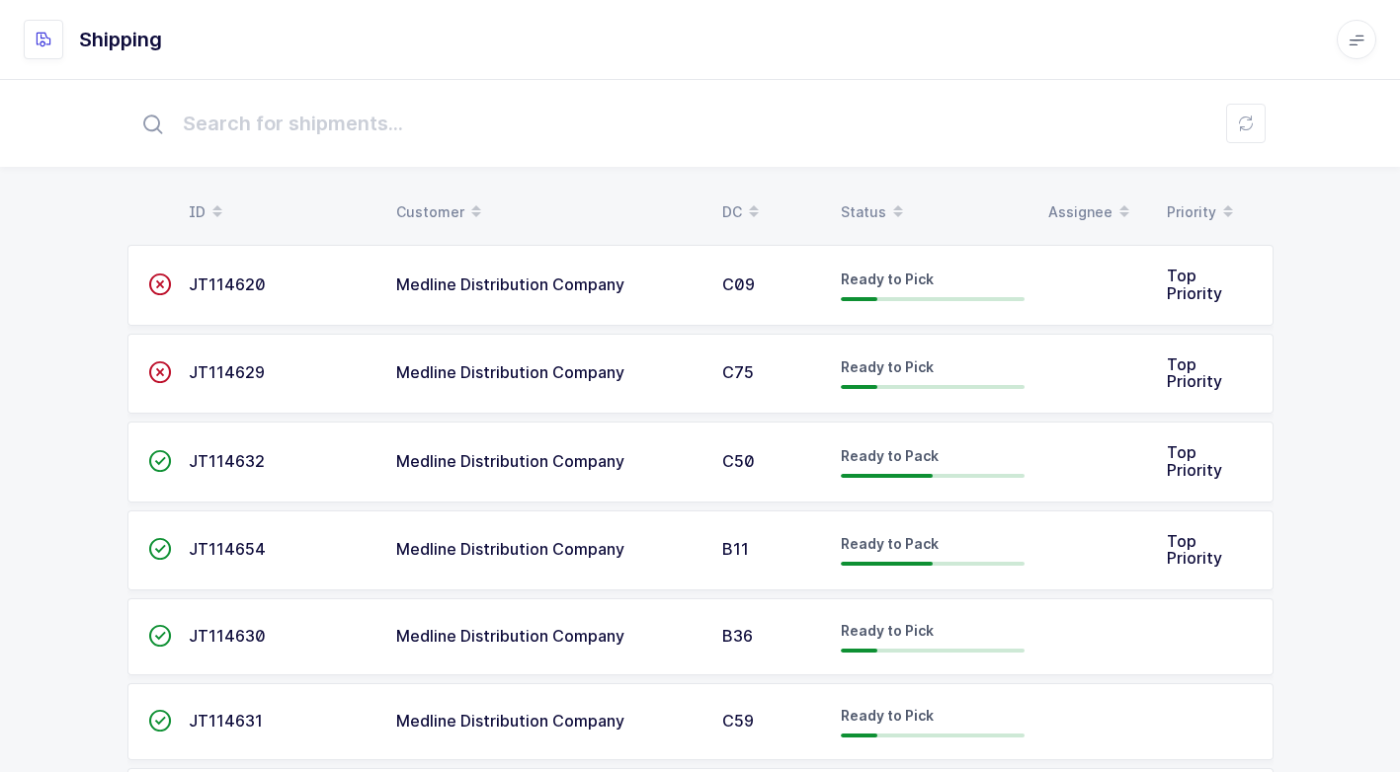
click at [570, 554] on span "Medline Distribution Company" at bounding box center [510, 549] width 228 height 20
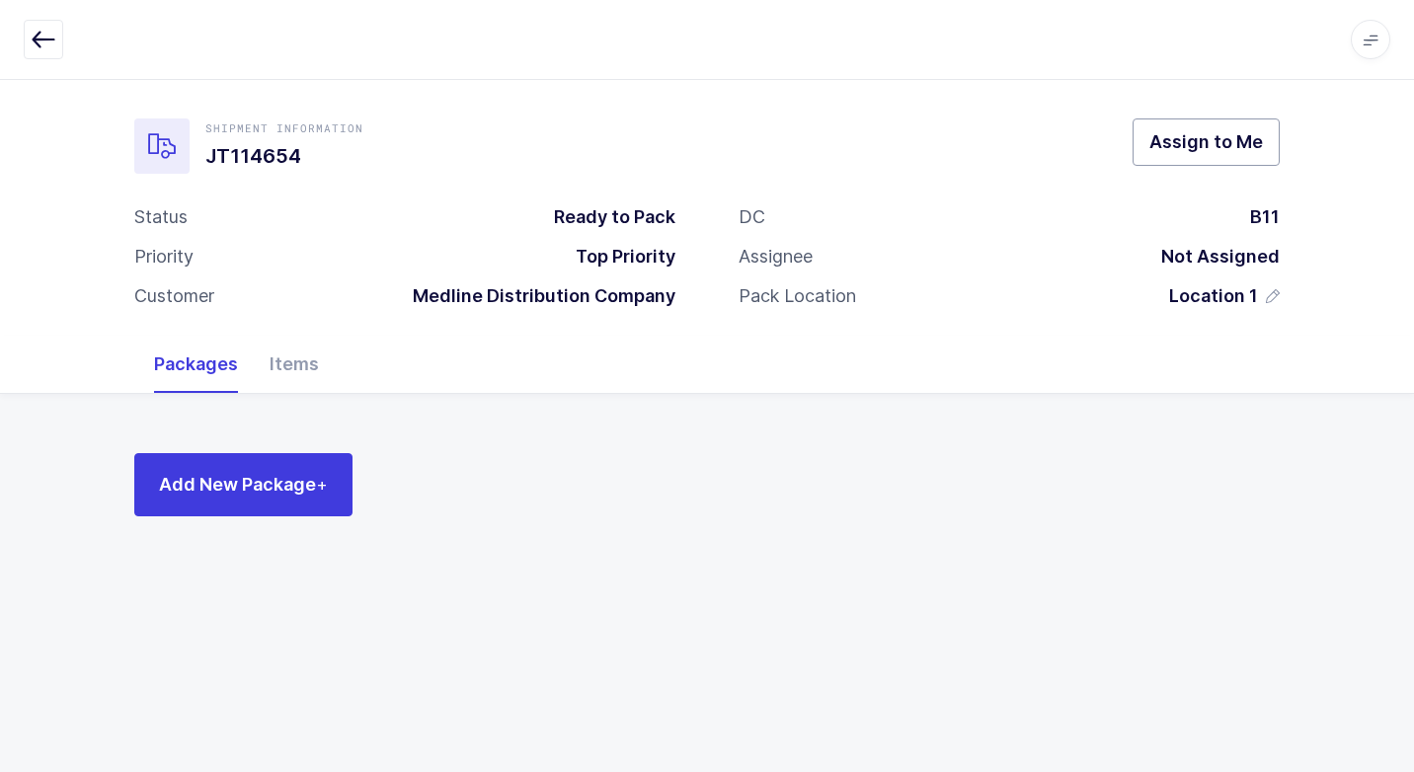
drag, startPoint x: 1157, startPoint y: 145, endPoint x: 1118, endPoint y: 155, distance: 39.8
click at [1156, 145] on span "Assign to Me" at bounding box center [1207, 141] width 114 height 25
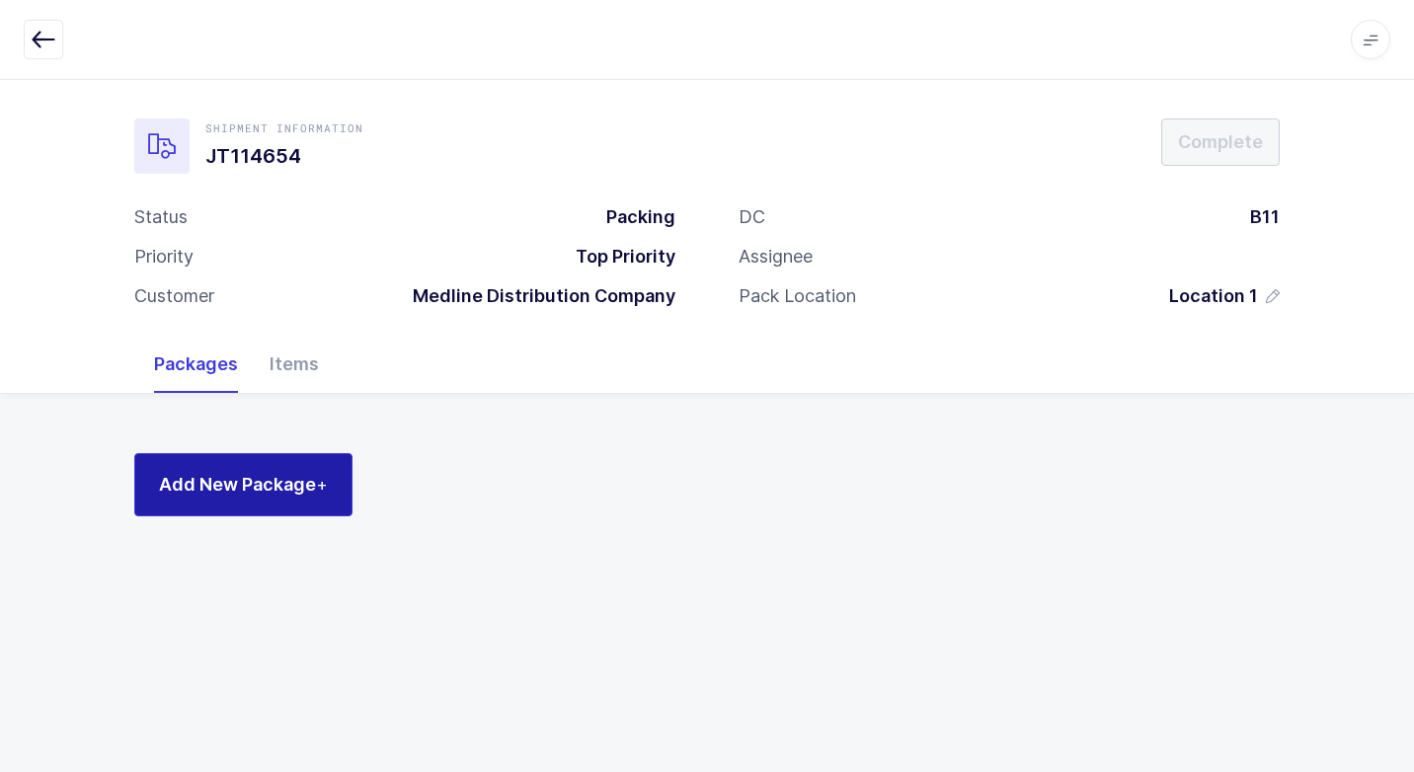
click at [296, 466] on button "Add New Package +" at bounding box center [243, 484] width 218 height 63
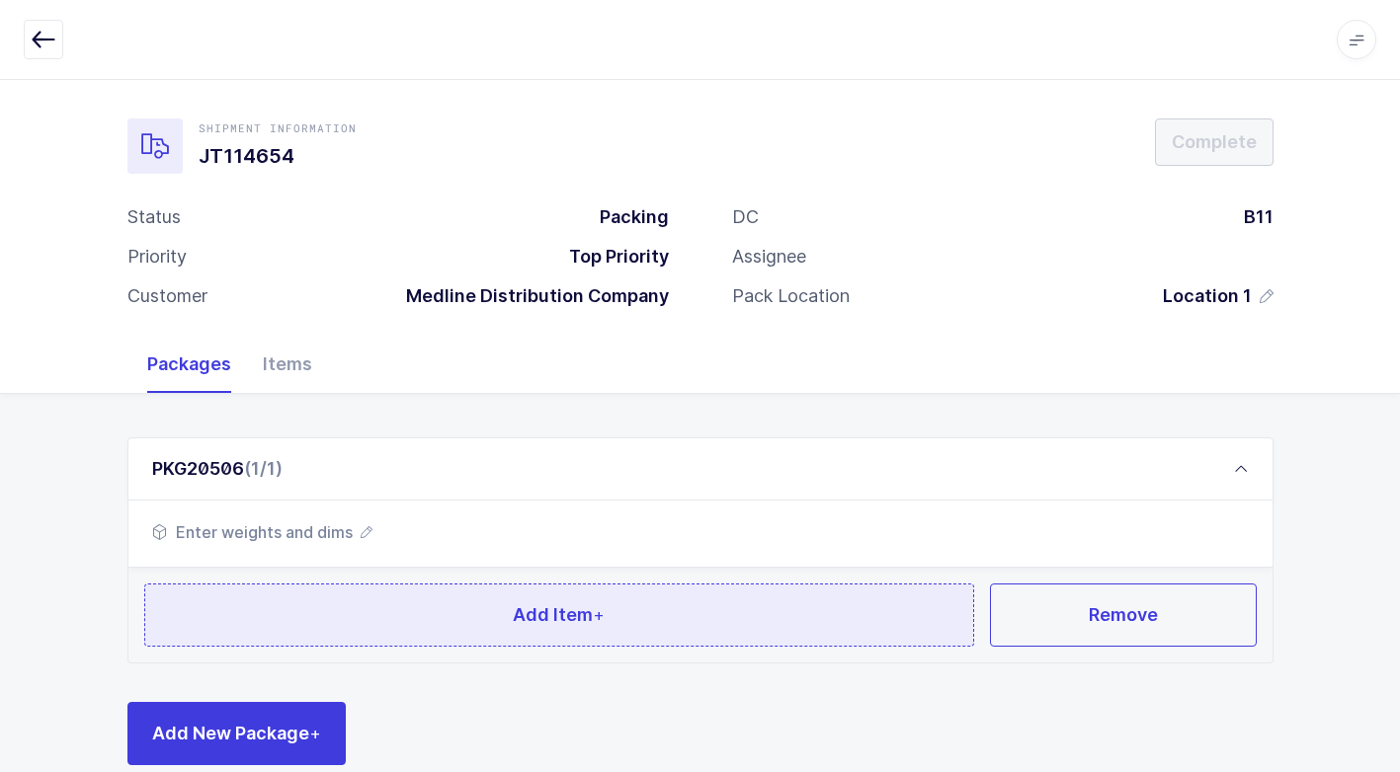
click at [408, 609] on button "Add Item +" at bounding box center [559, 615] width 831 height 63
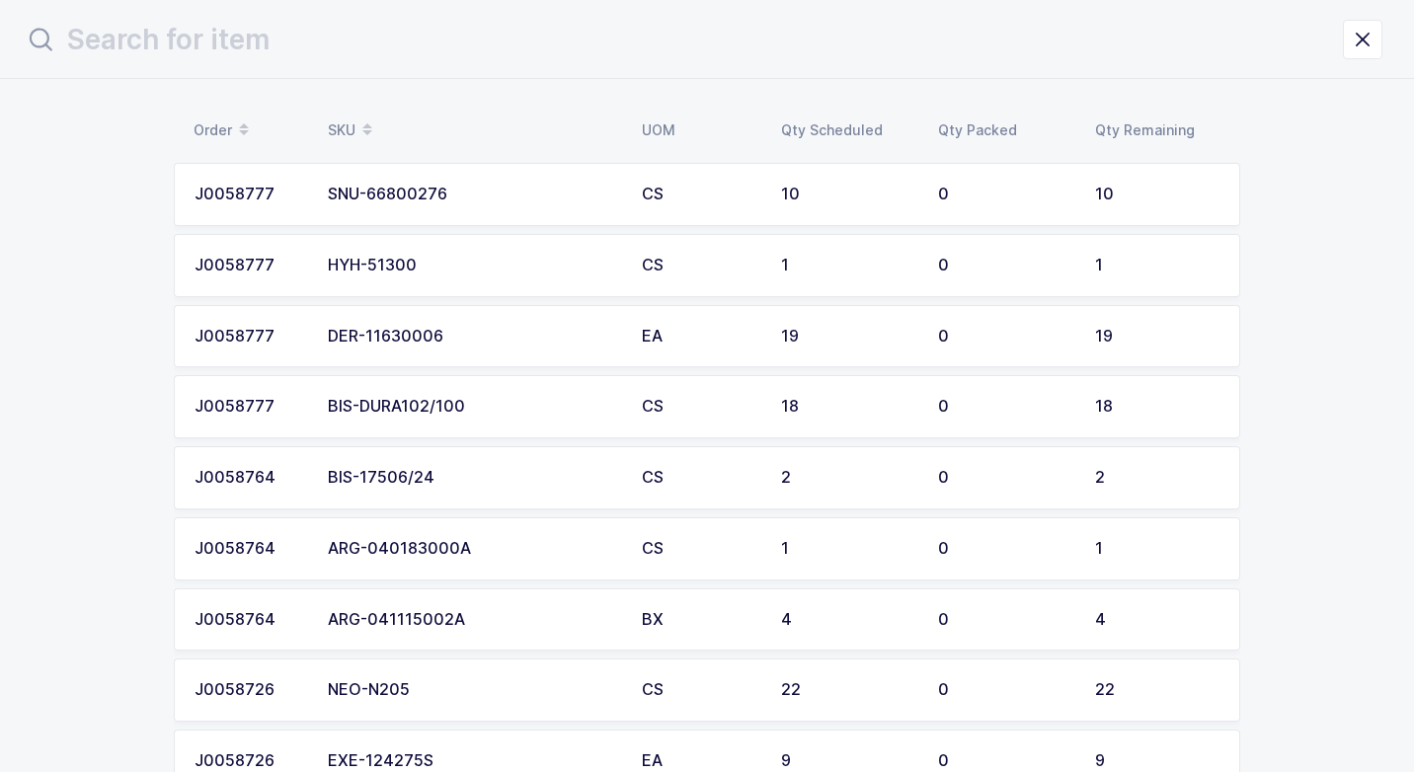
scroll to position [99, 0]
